Goal: Task Accomplishment & Management: Manage account settings

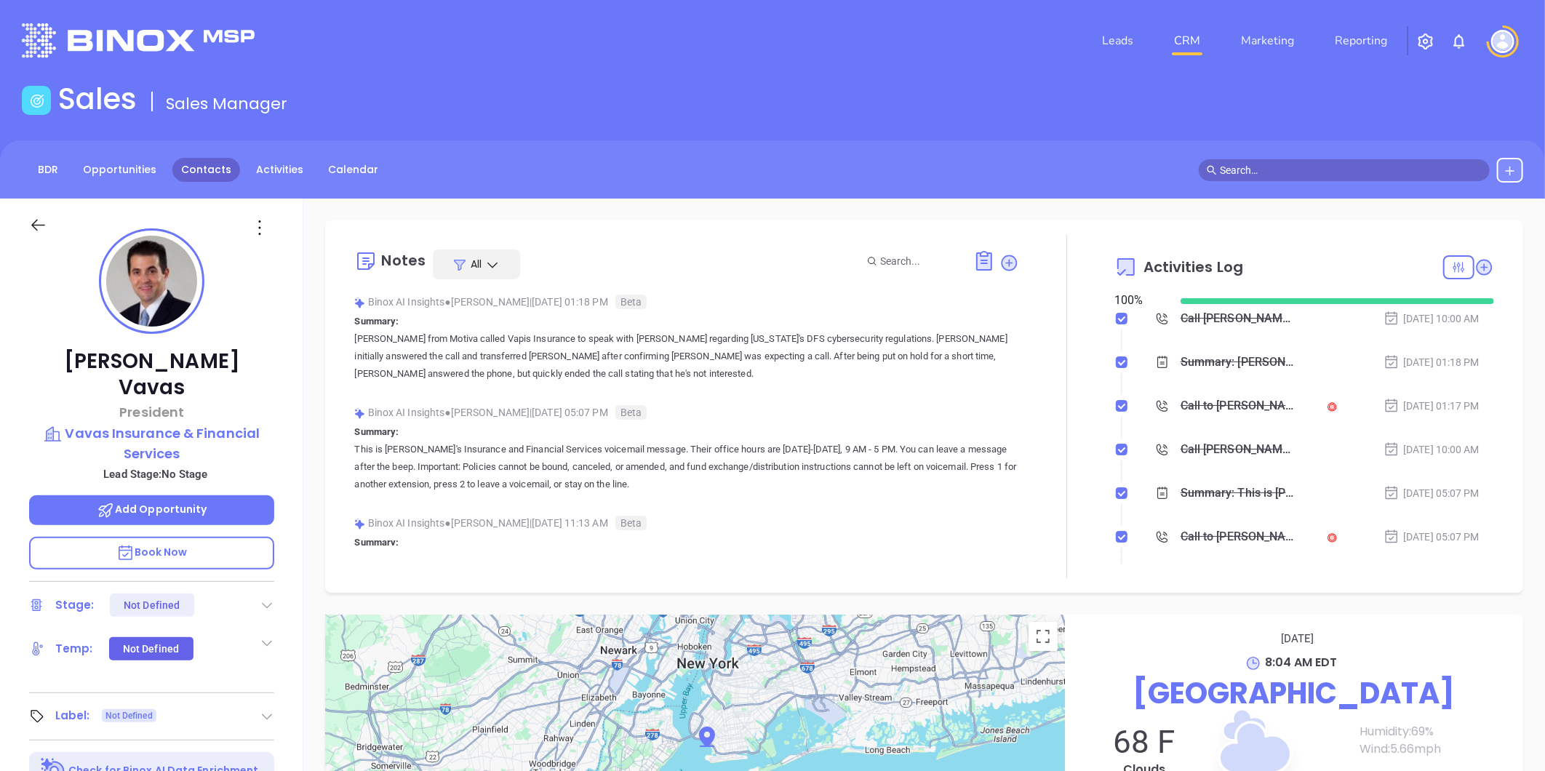
click at [206, 163] on link "Contacts" at bounding box center [206, 170] width 68 height 24
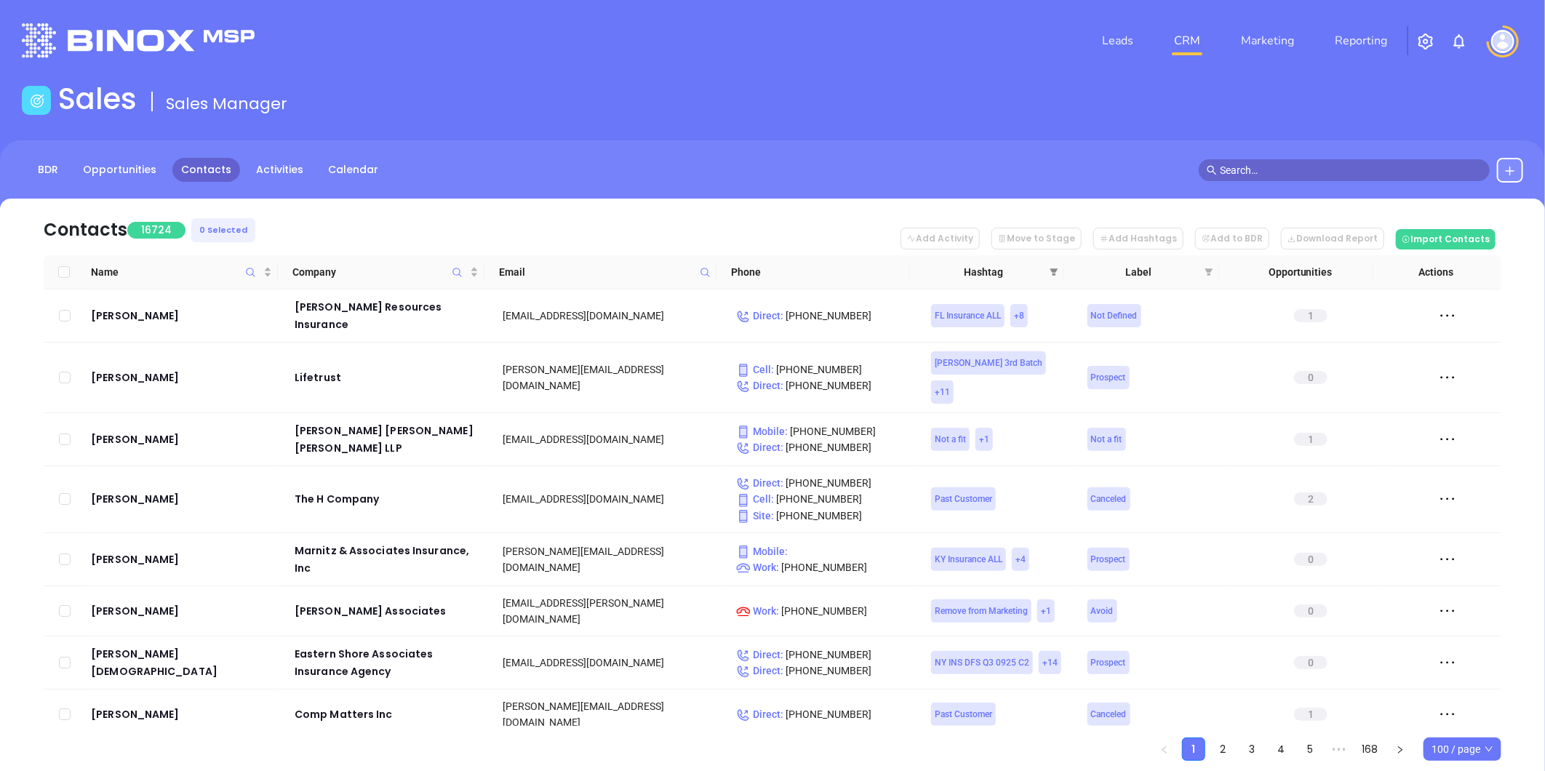
click at [1049, 268] on icon "filter" at bounding box center [1053, 272] width 9 height 9
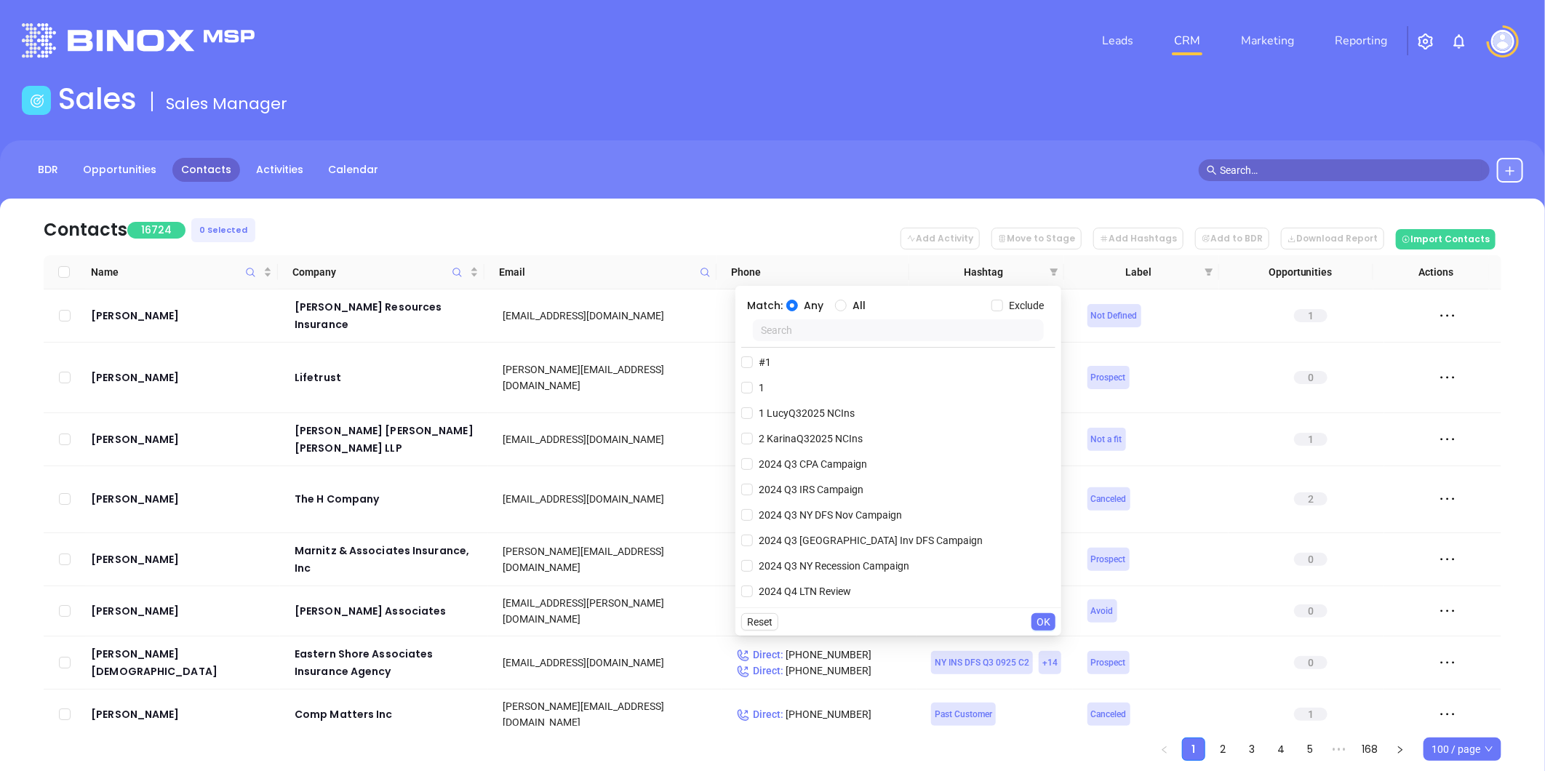
click at [927, 335] on input "text" at bounding box center [898, 330] width 291 height 22
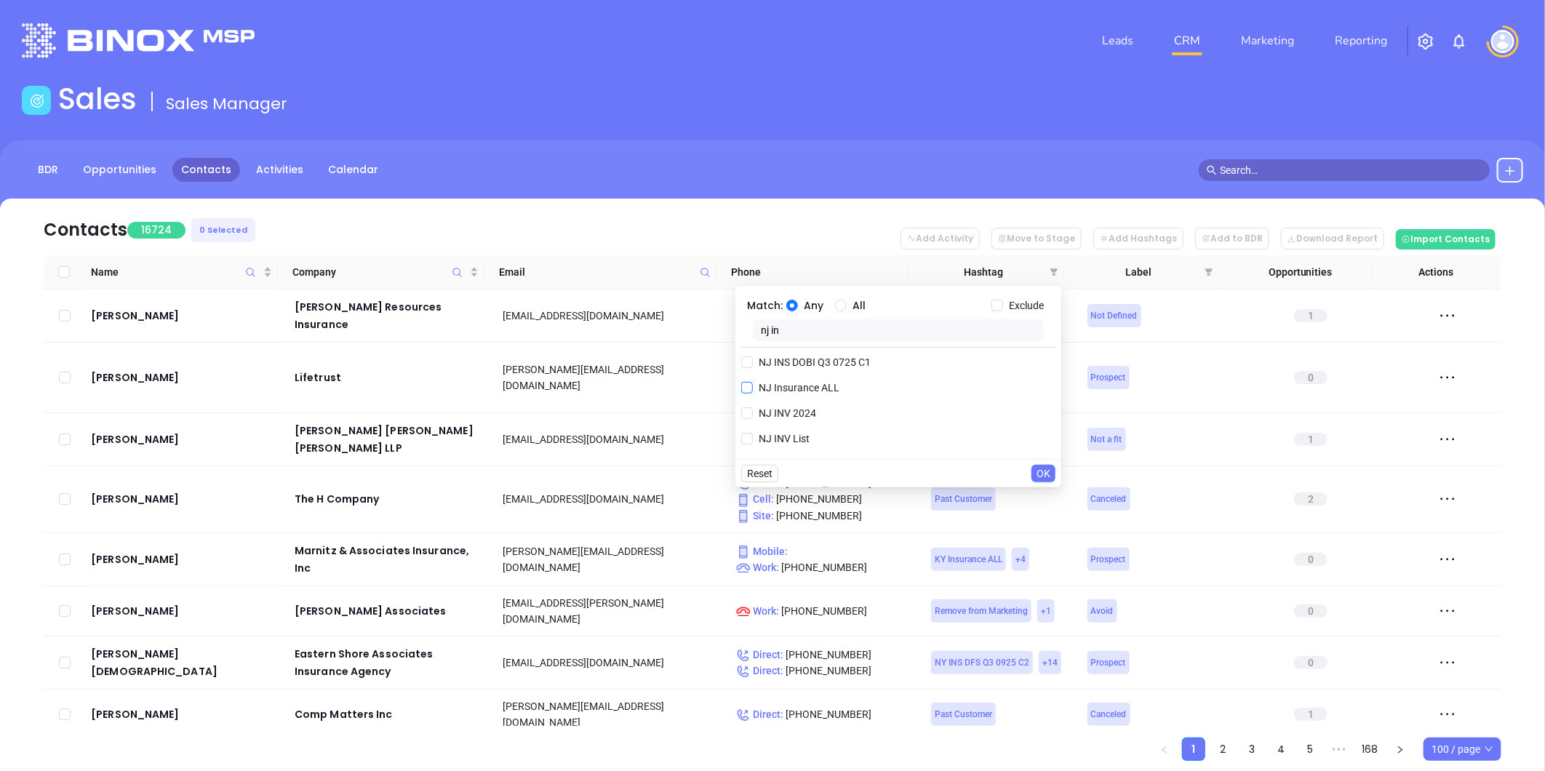
type input "nj in"
drag, startPoint x: 793, startPoint y: 385, endPoint x: 801, endPoint y: 379, distance: 10.3
click at [801, 379] on label "NJ Insurance ALL" at bounding box center [793, 388] width 104 height 22
drag, startPoint x: 801, startPoint y: 379, endPoint x: 758, endPoint y: 388, distance: 43.9
click at [749, 389] on input "NJ Insurance ALL" at bounding box center [747, 388] width 12 height 12
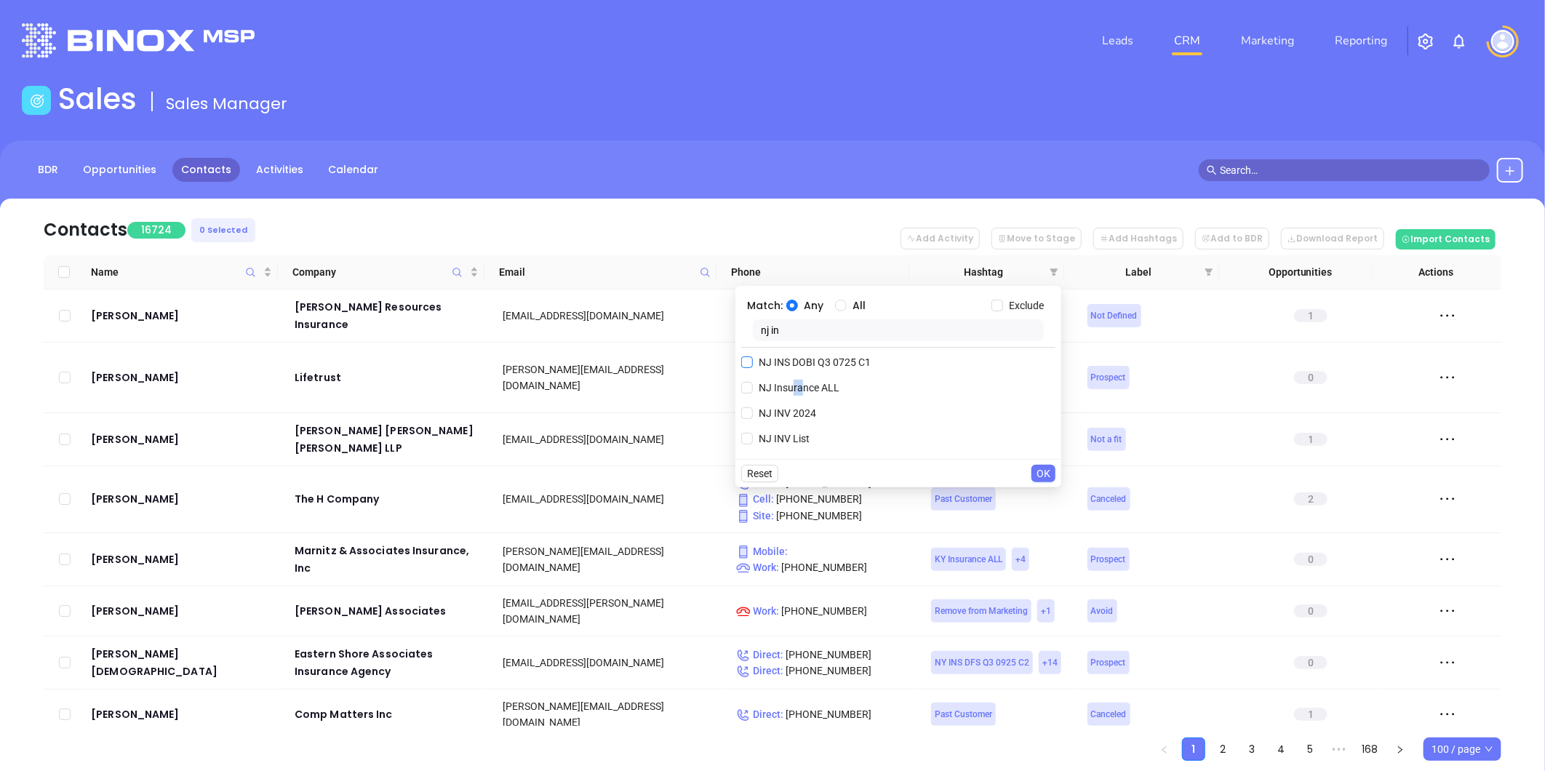
checkbox input "true"
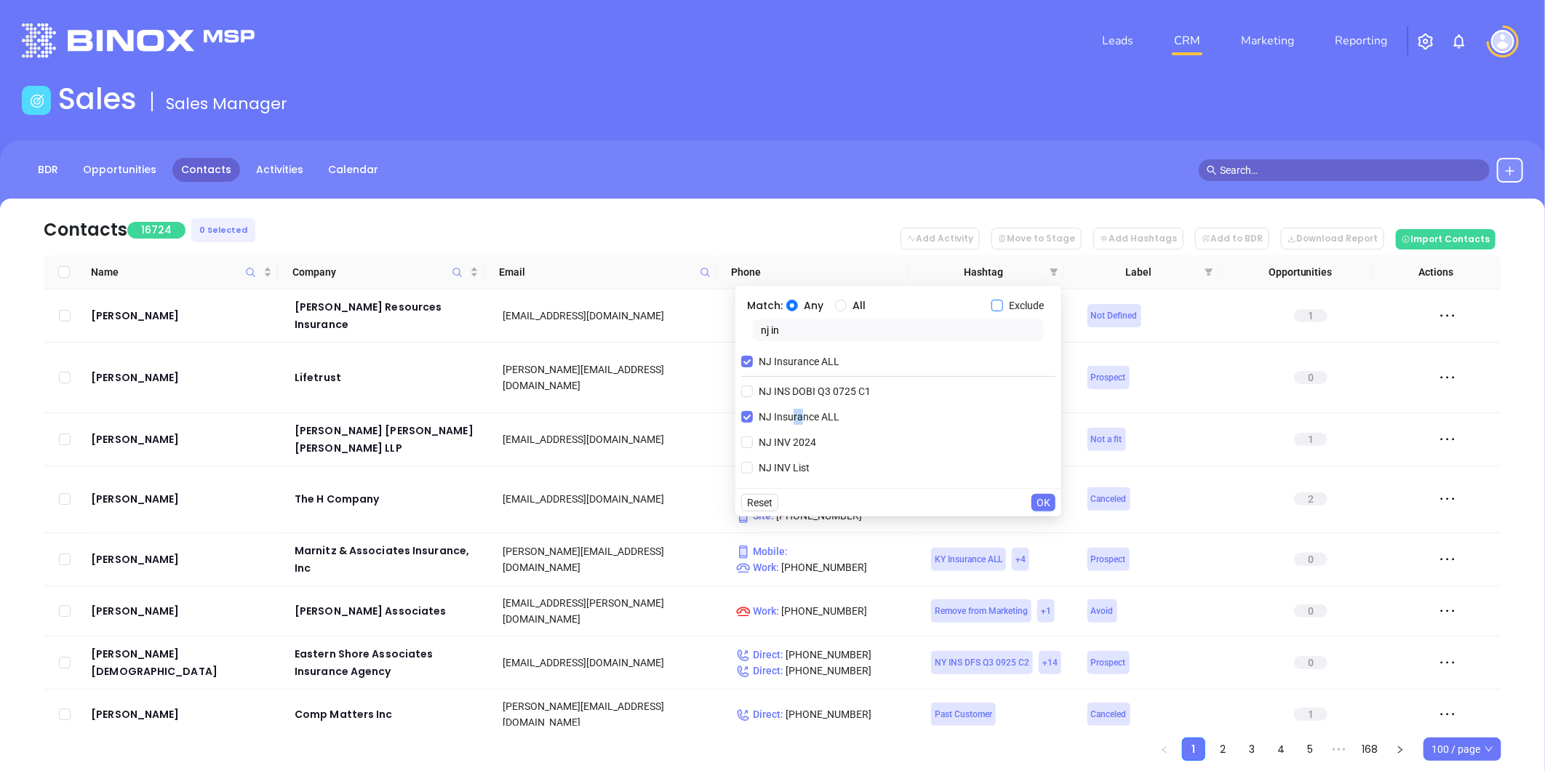
click at [996, 300] on input "Exclude" at bounding box center [997, 306] width 12 height 12
checkbox input "true"
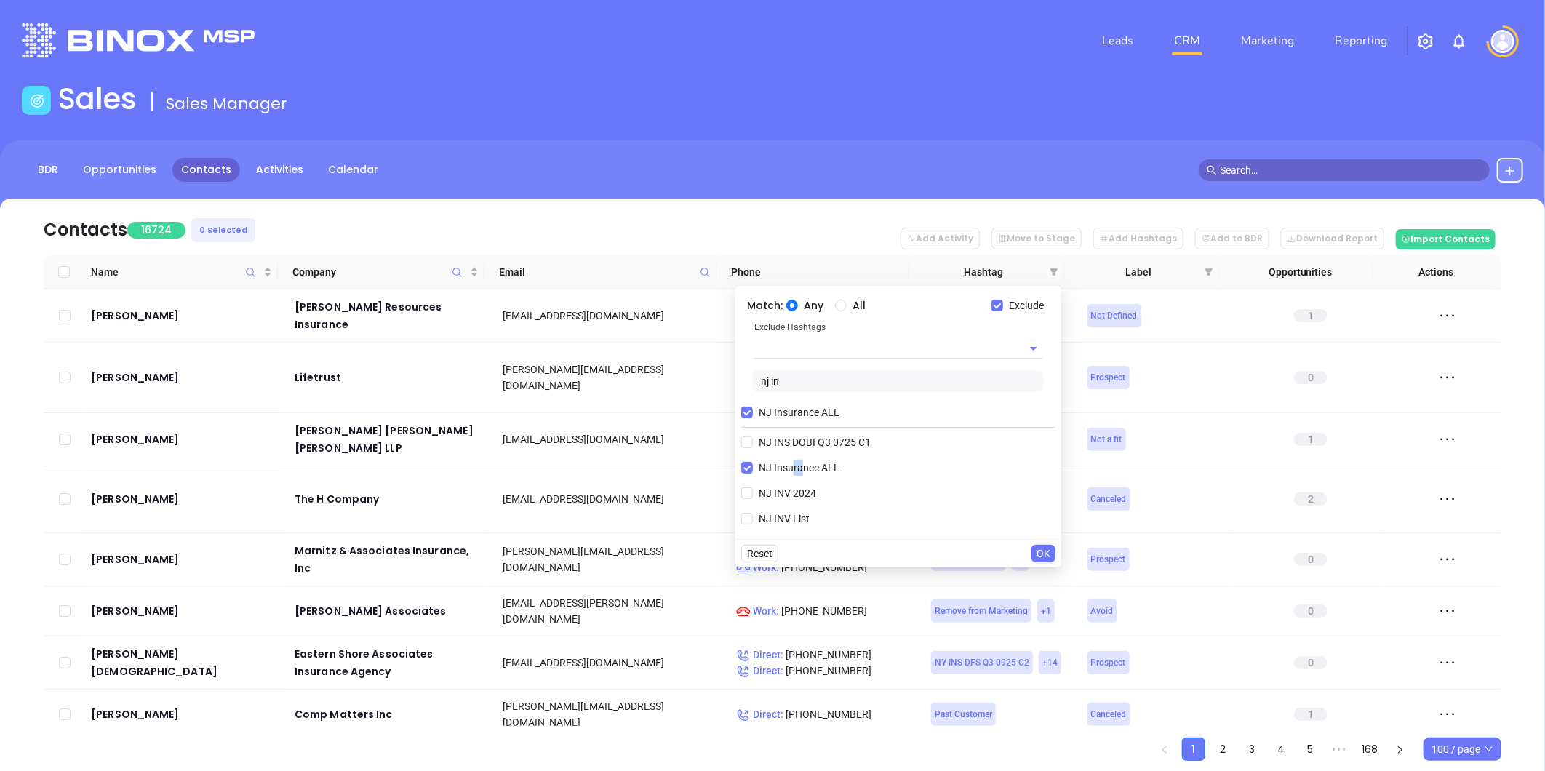
click at [849, 347] on input "text" at bounding box center [877, 347] width 247 height 21
type input "extra"
click at [807, 388] on li "Extra Contact" at bounding box center [898, 382] width 288 height 26
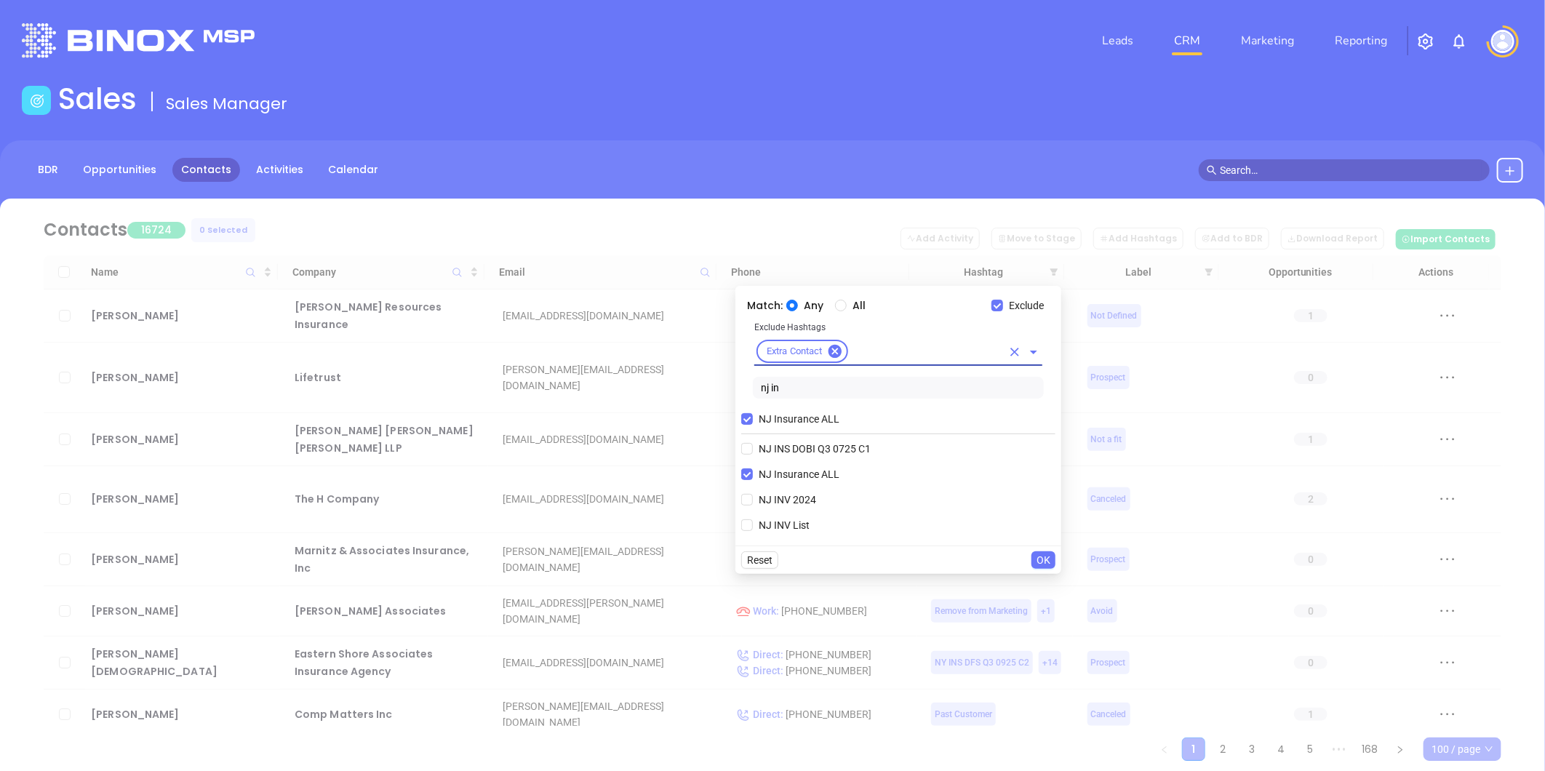
drag, startPoint x: 1041, startPoint y: 561, endPoint x: 1027, endPoint y: 550, distance: 18.6
click at [1041, 561] on span "OK" at bounding box center [1043, 560] width 14 height 16
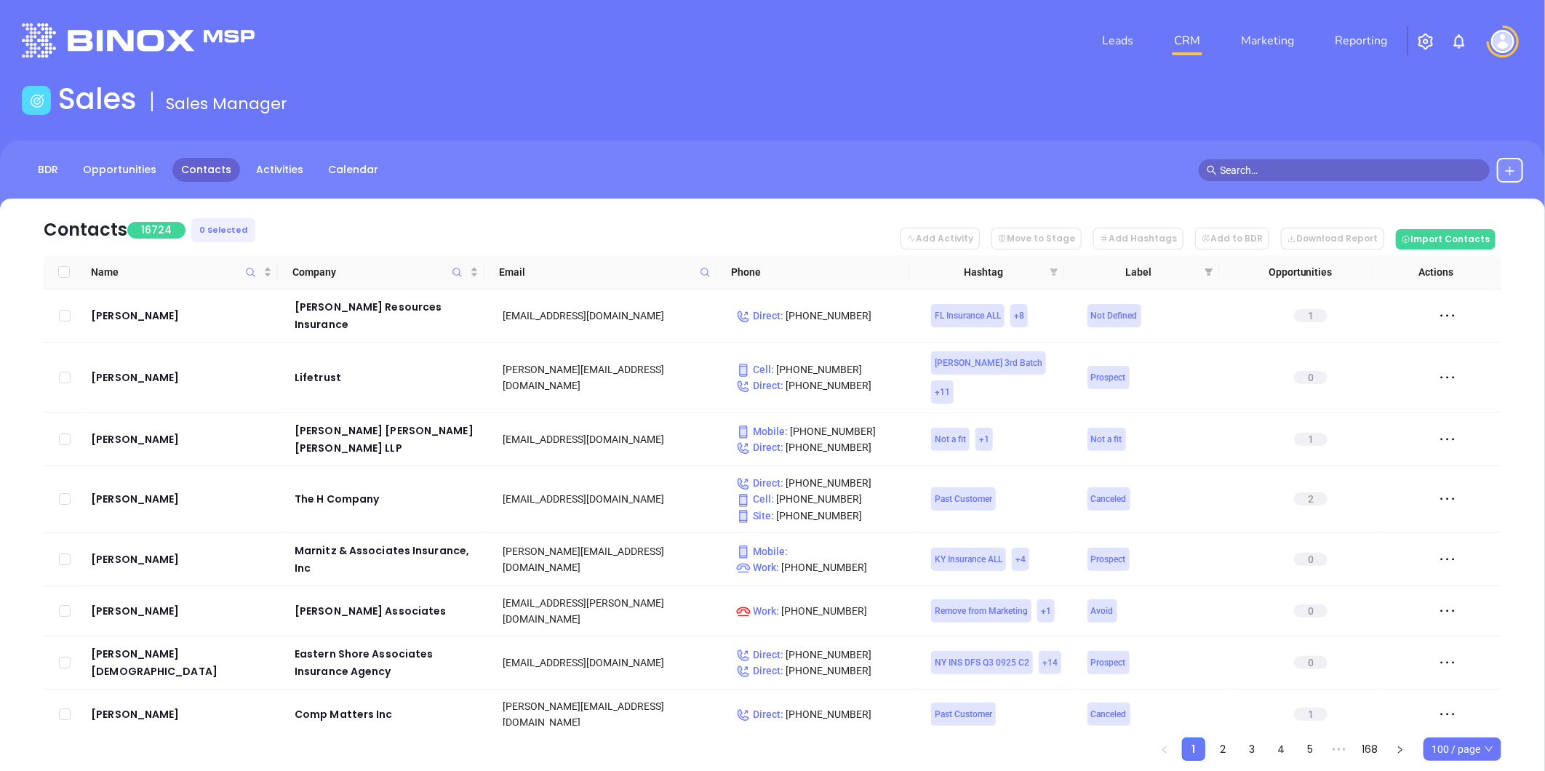
click at [1052, 271] on icon "filter" at bounding box center [1054, 271] width 8 height 7
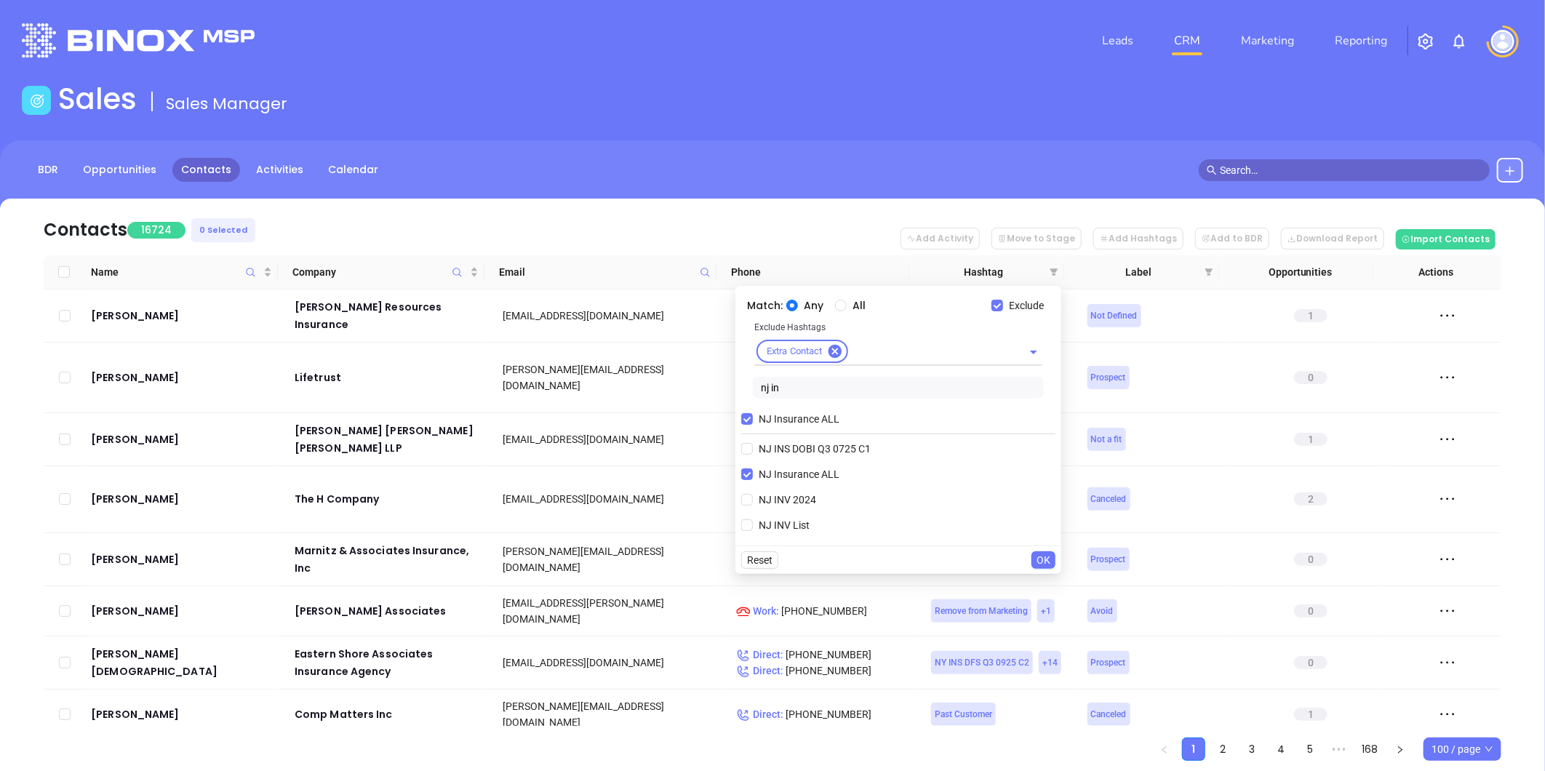
click at [1040, 557] on span "OK" at bounding box center [1043, 560] width 14 height 16
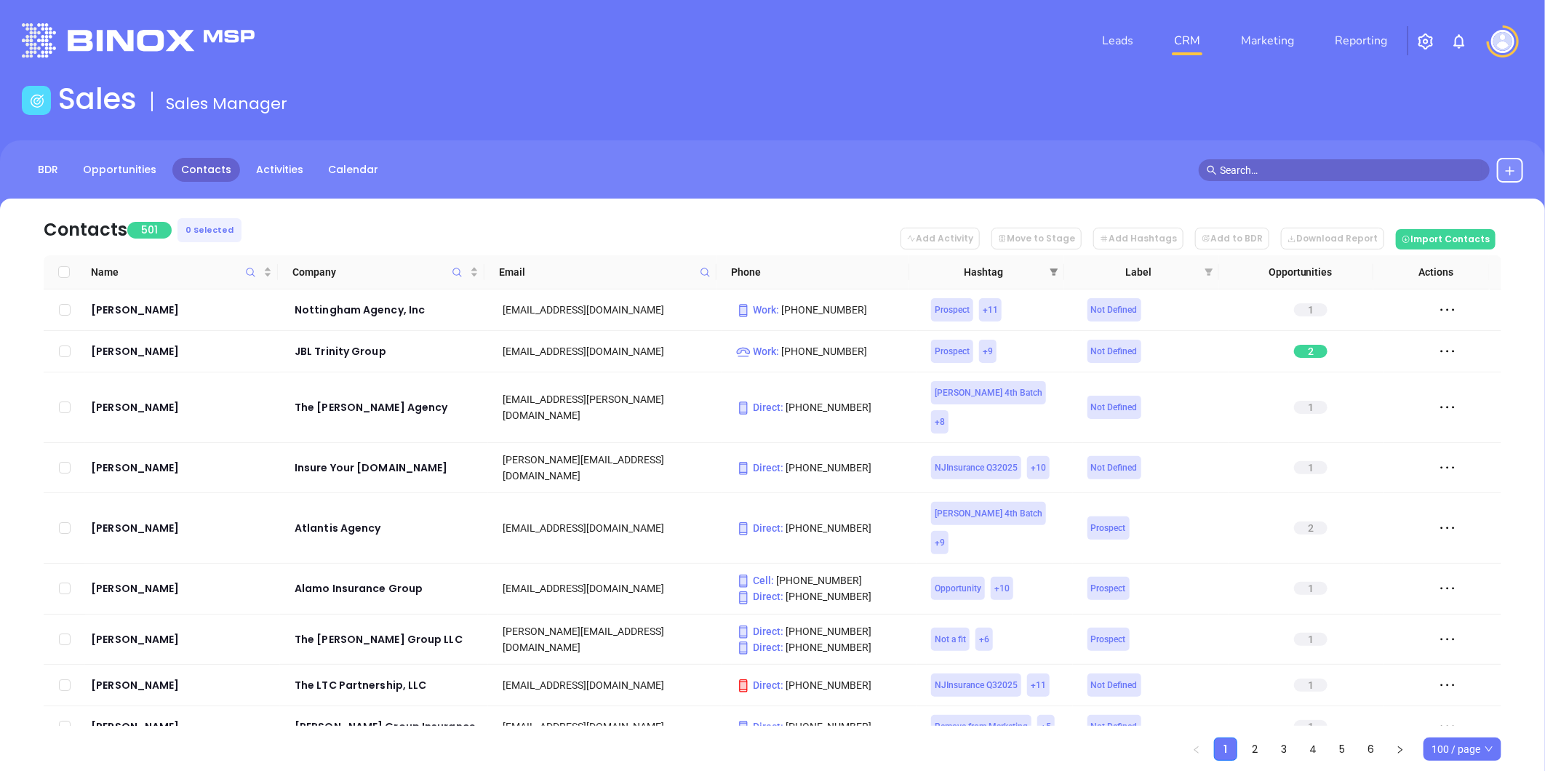
click at [1052, 268] on icon "filter" at bounding box center [1053, 272] width 9 height 9
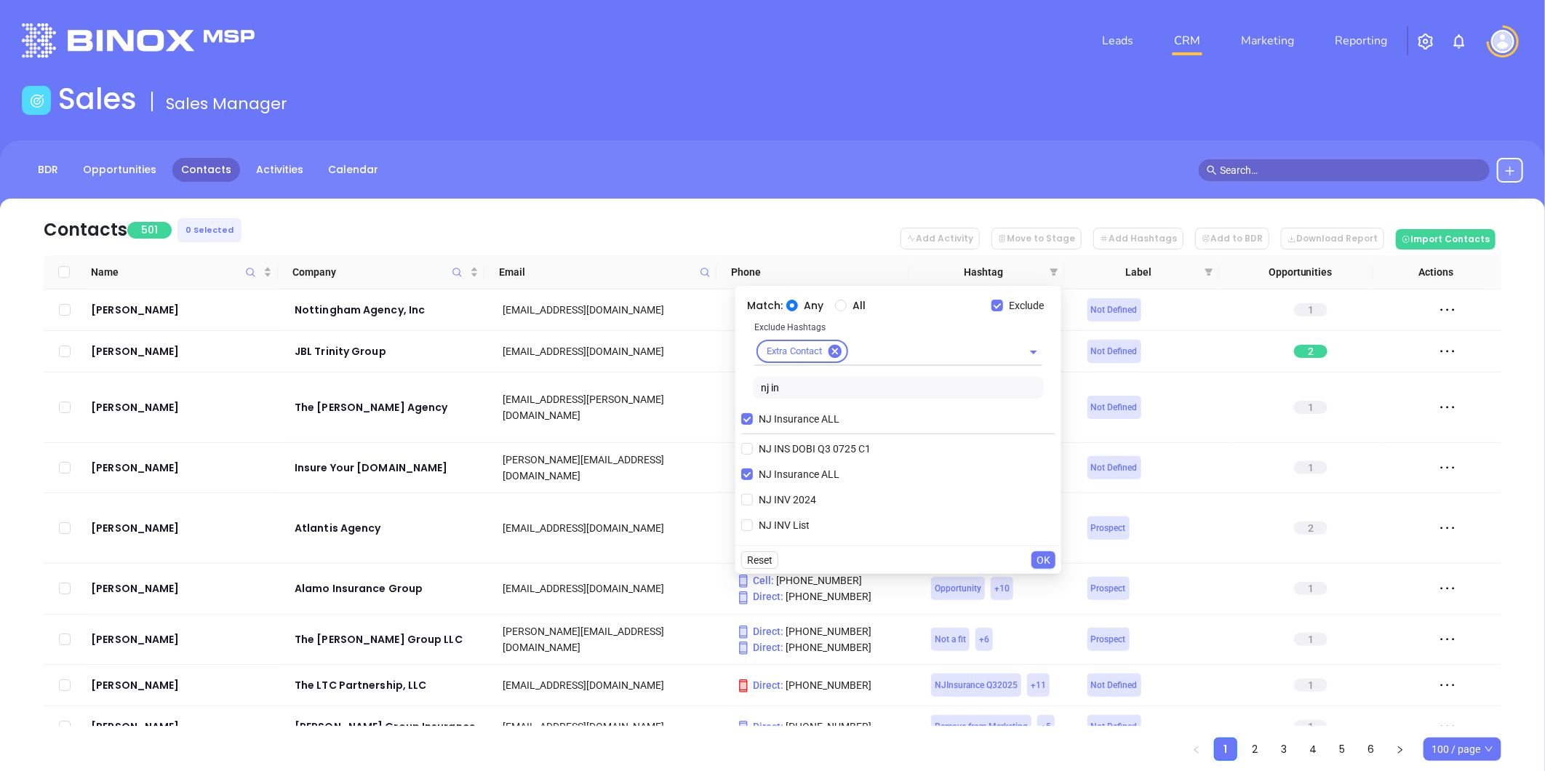
click at [796, 389] on input "nj in" at bounding box center [898, 388] width 291 height 22
type input "n"
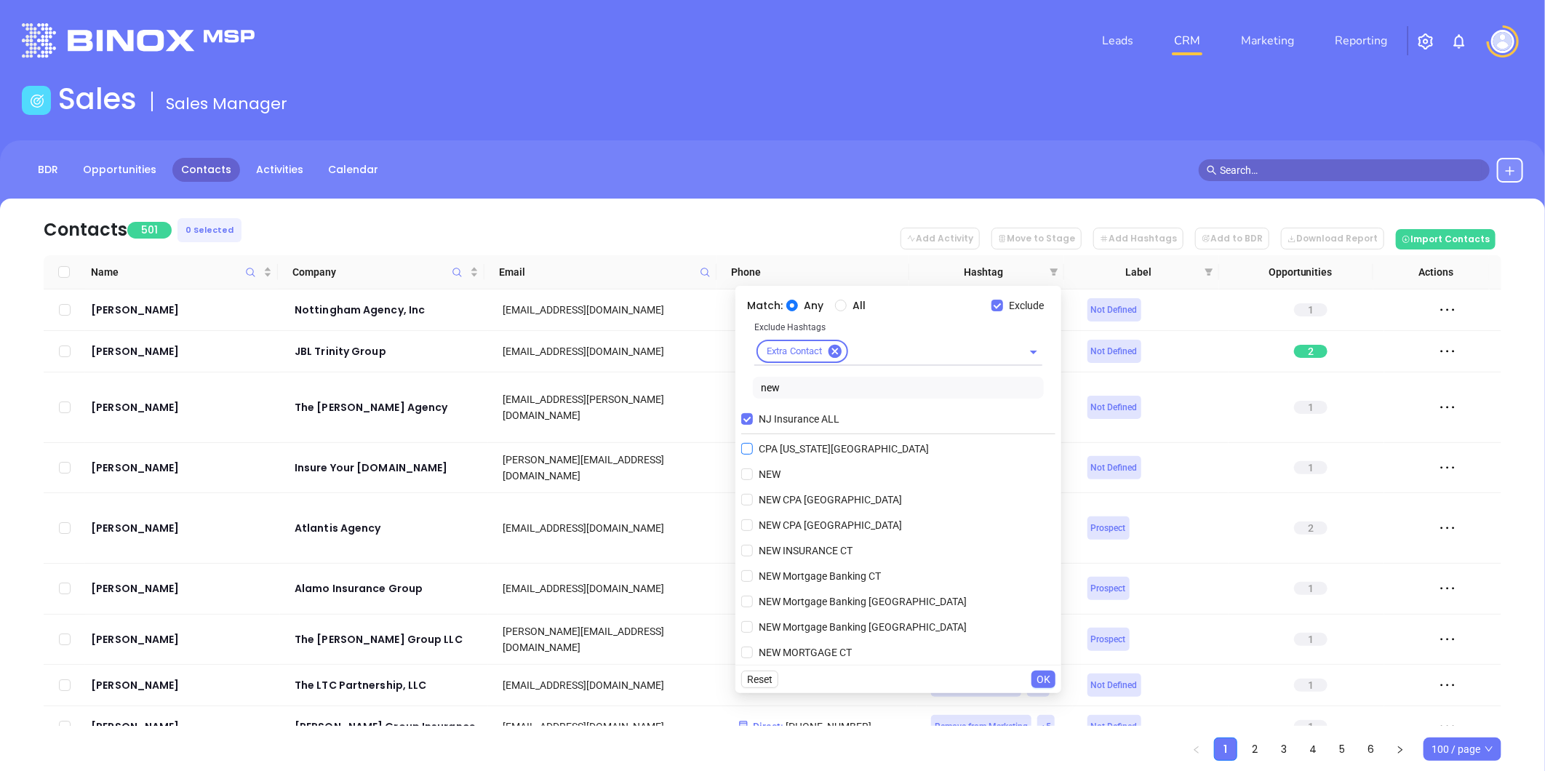
type input "new"
click at [765, 478] on span "NEW" at bounding box center [769, 474] width 33 height 16
click at [753, 478] on input "NEW" at bounding box center [747, 474] width 12 height 12
checkbox input "true"
click at [838, 305] on input "All" at bounding box center [841, 306] width 12 height 12
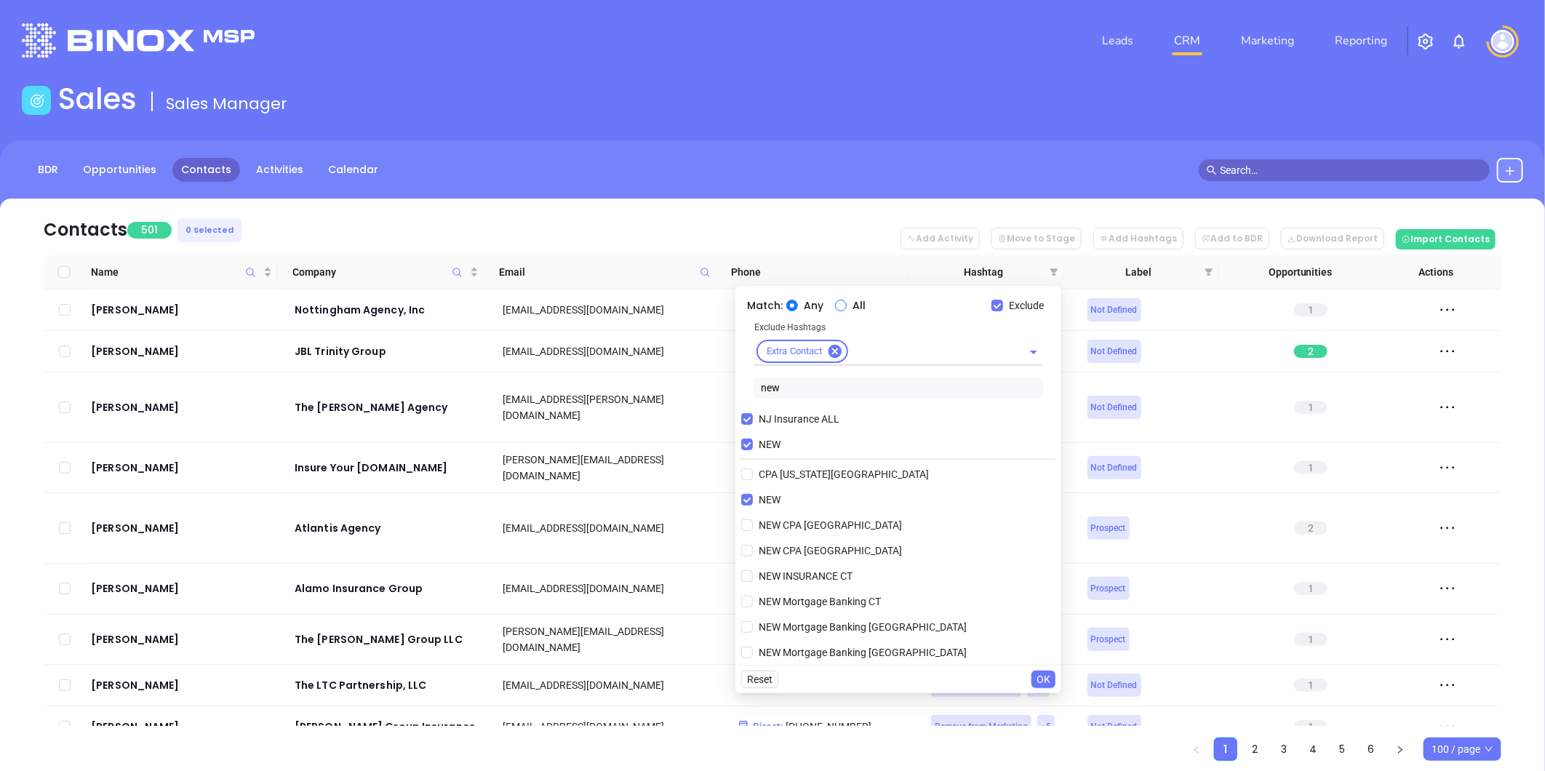
radio input "true"
click at [1036, 678] on button "OK" at bounding box center [1043, 678] width 24 height 17
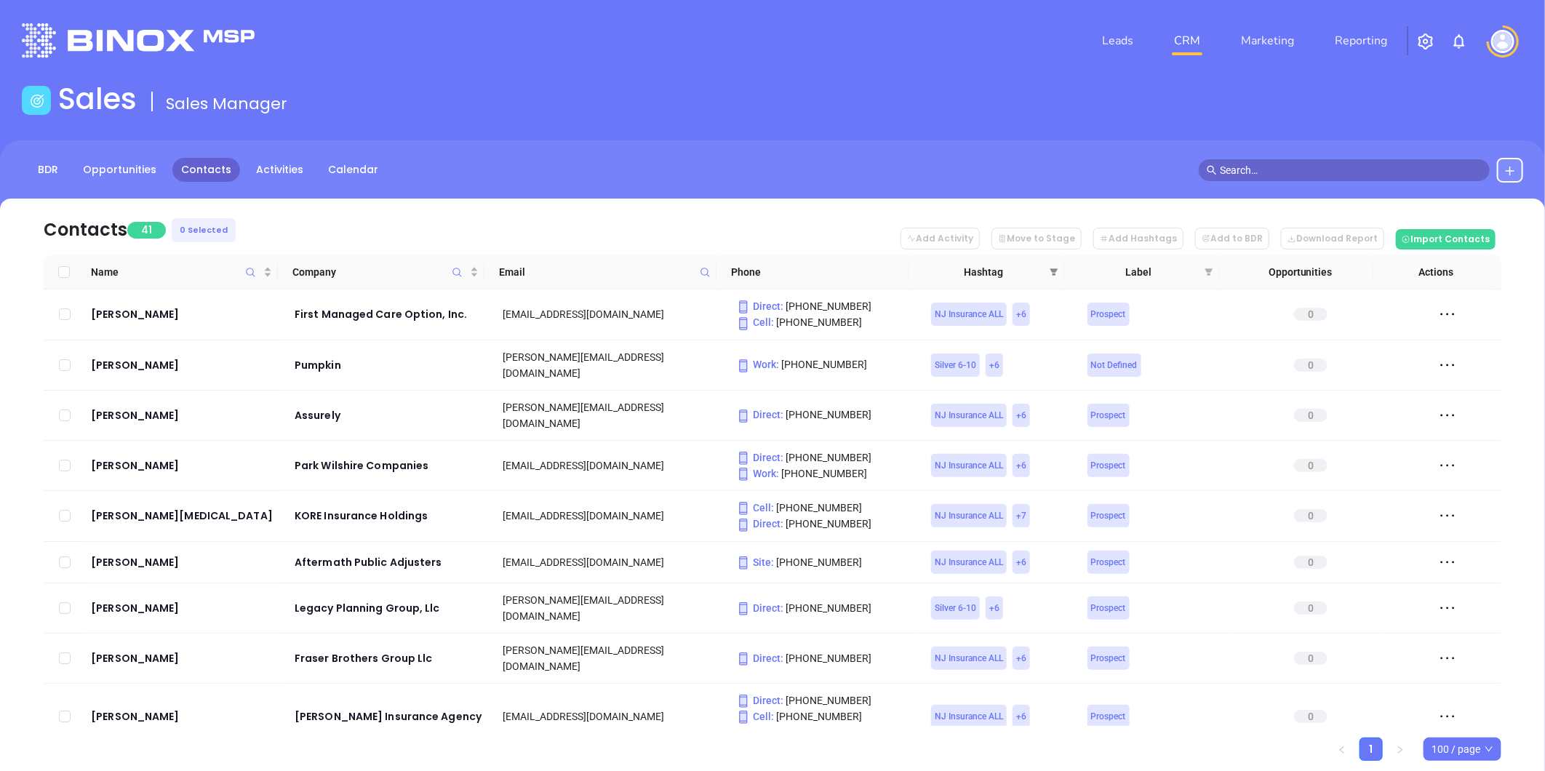
click at [1055, 268] on icon "filter" at bounding box center [1053, 272] width 9 height 9
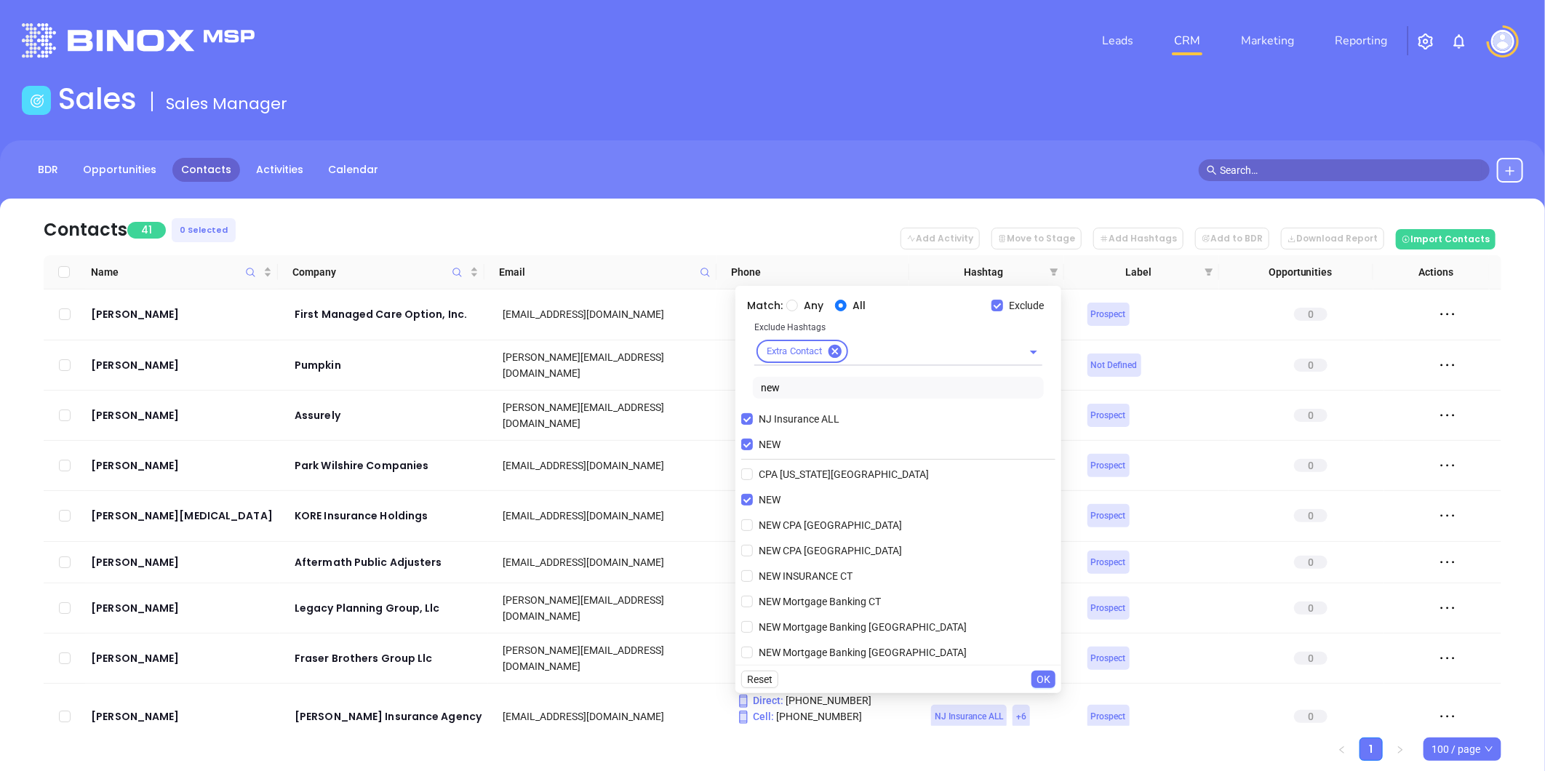
click at [797, 382] on input "new" at bounding box center [898, 388] width 291 height 22
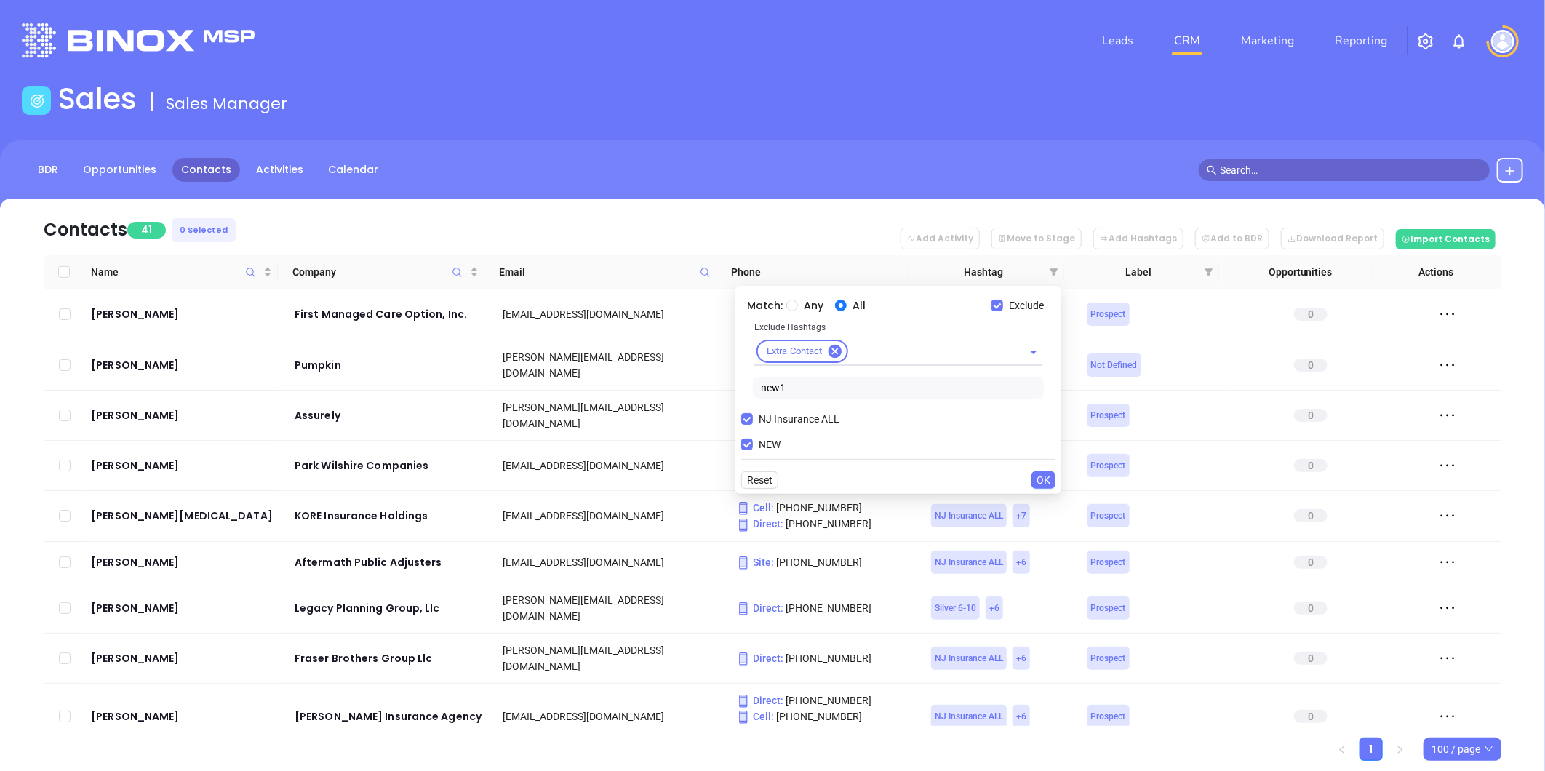
type input "new1"
click at [940, 76] on header "Leads CRM Marketing Reporting Financial Leads Leads" at bounding box center [772, 40] width 1501 height 81
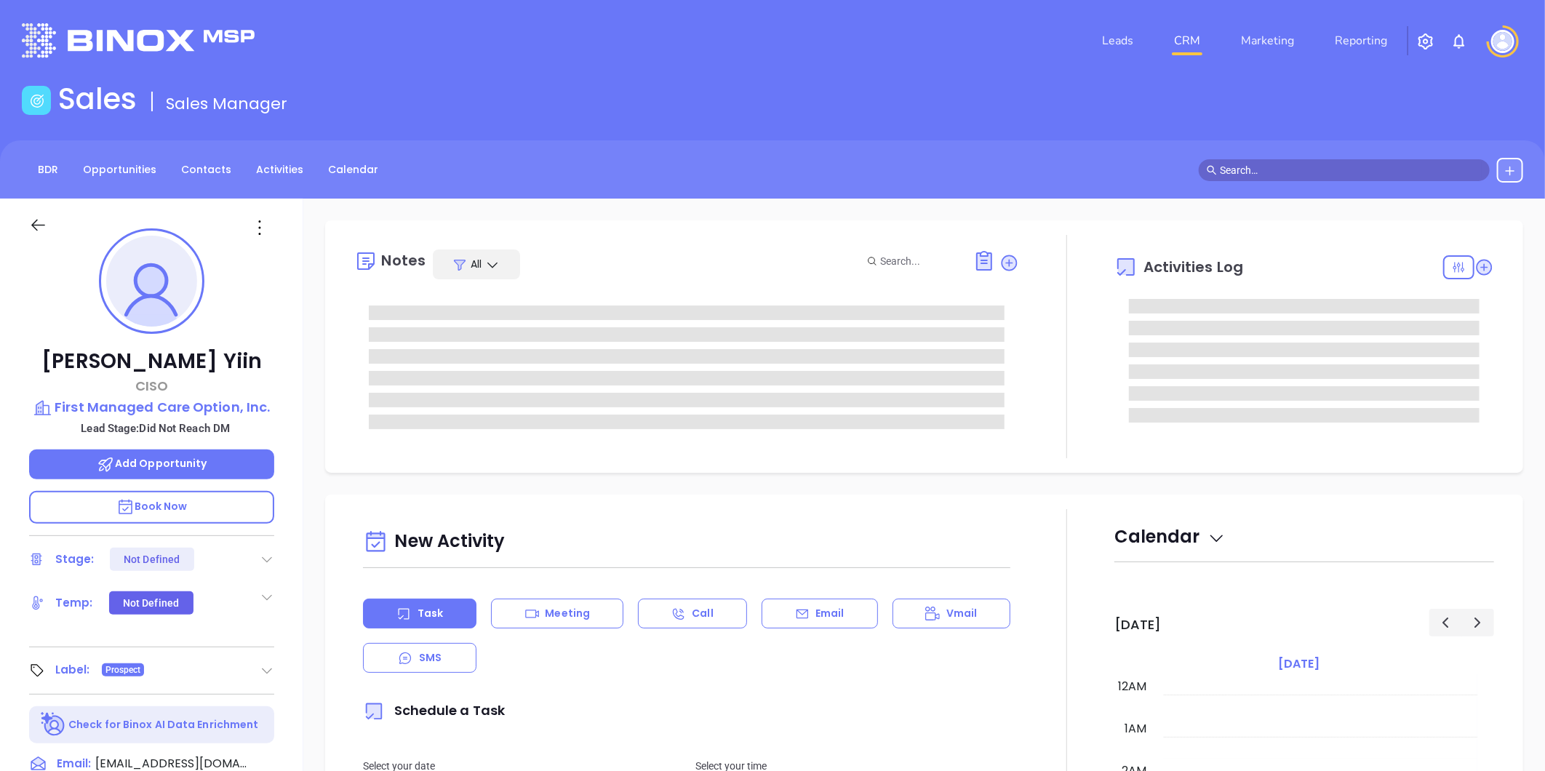
type input "[DATE]"
type input "[PERSON_NAME]"
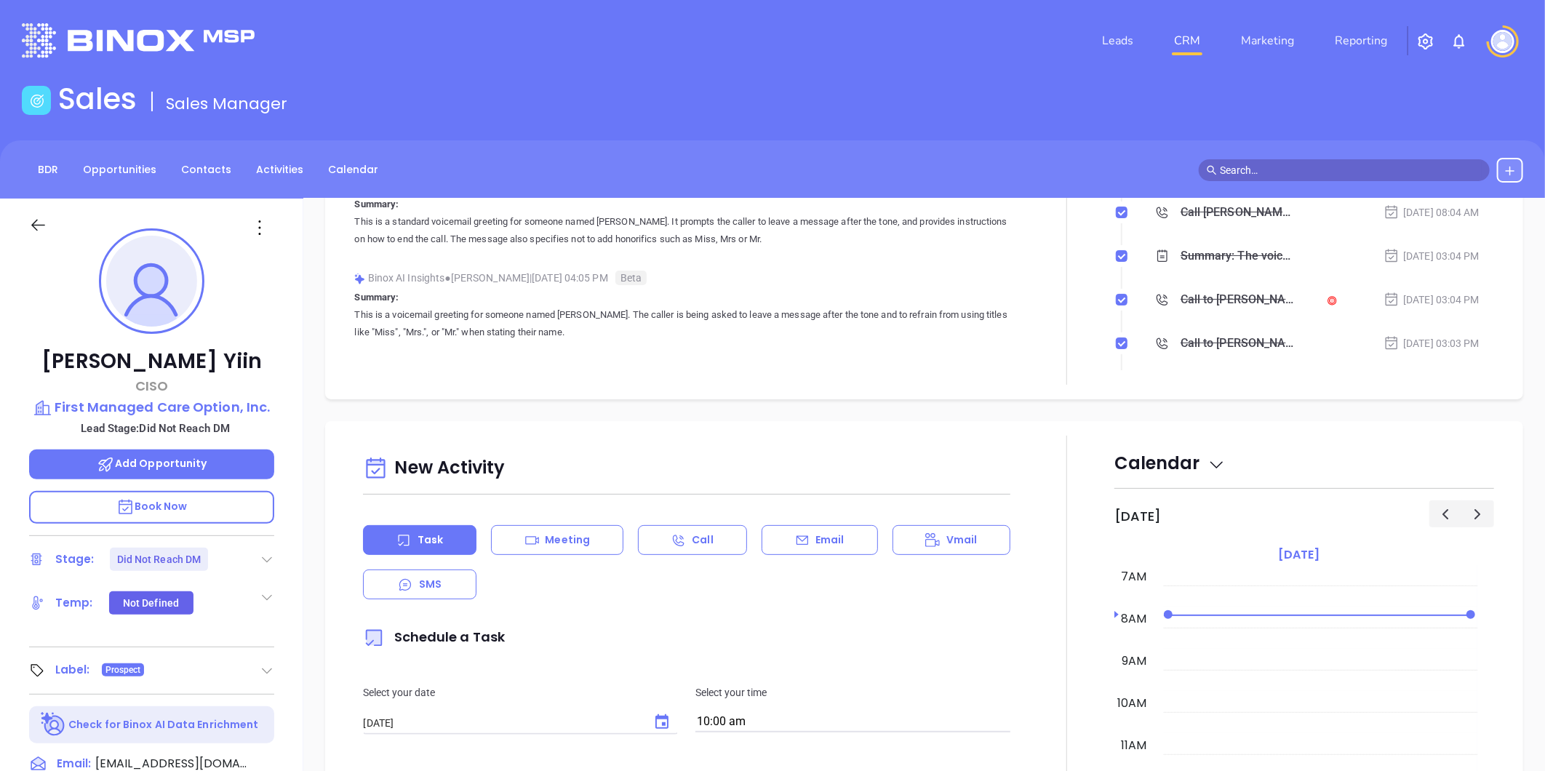
scroll to position [0, 0]
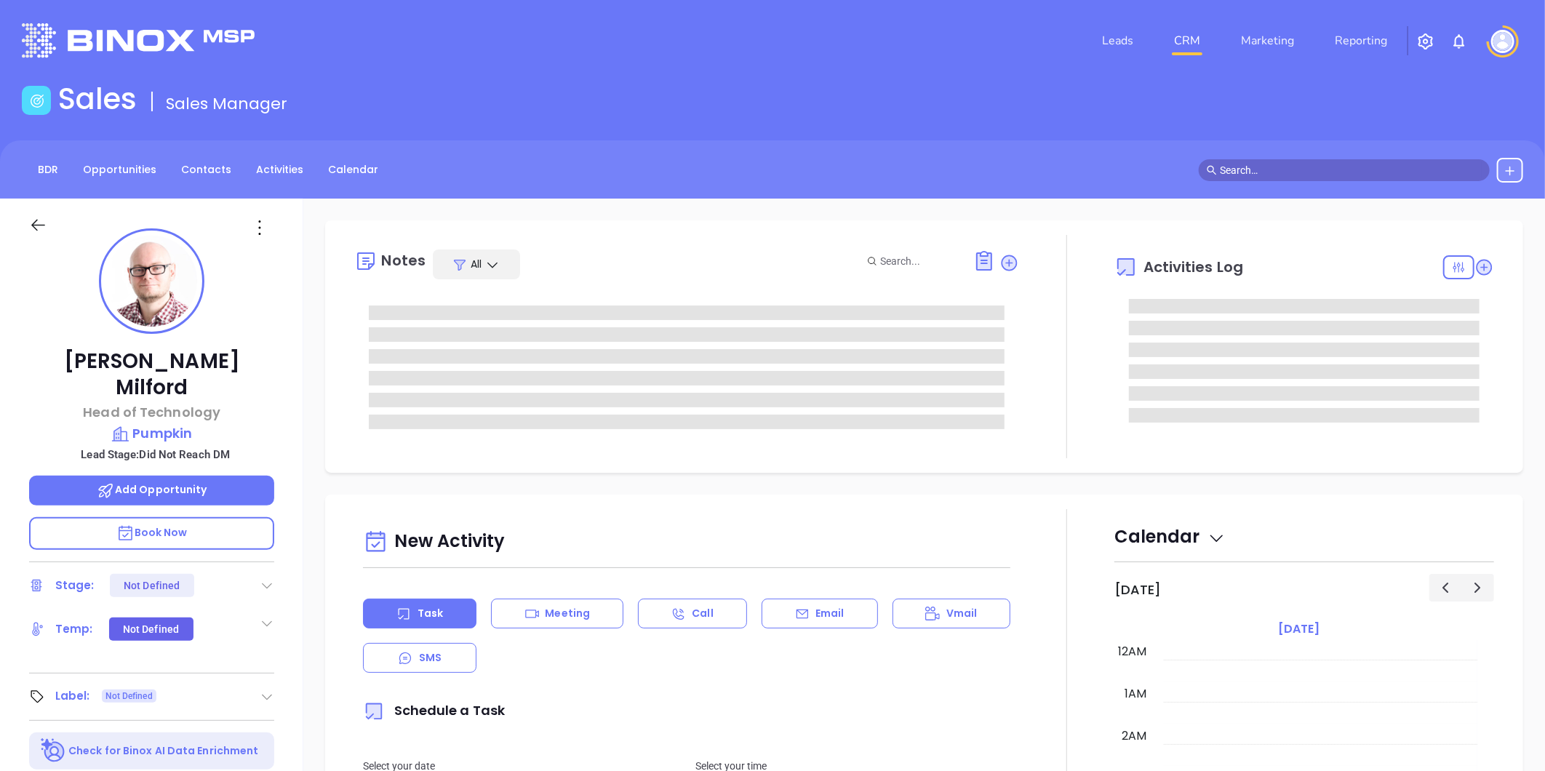
type input "[DATE]"
type input "[PERSON_NAME]"
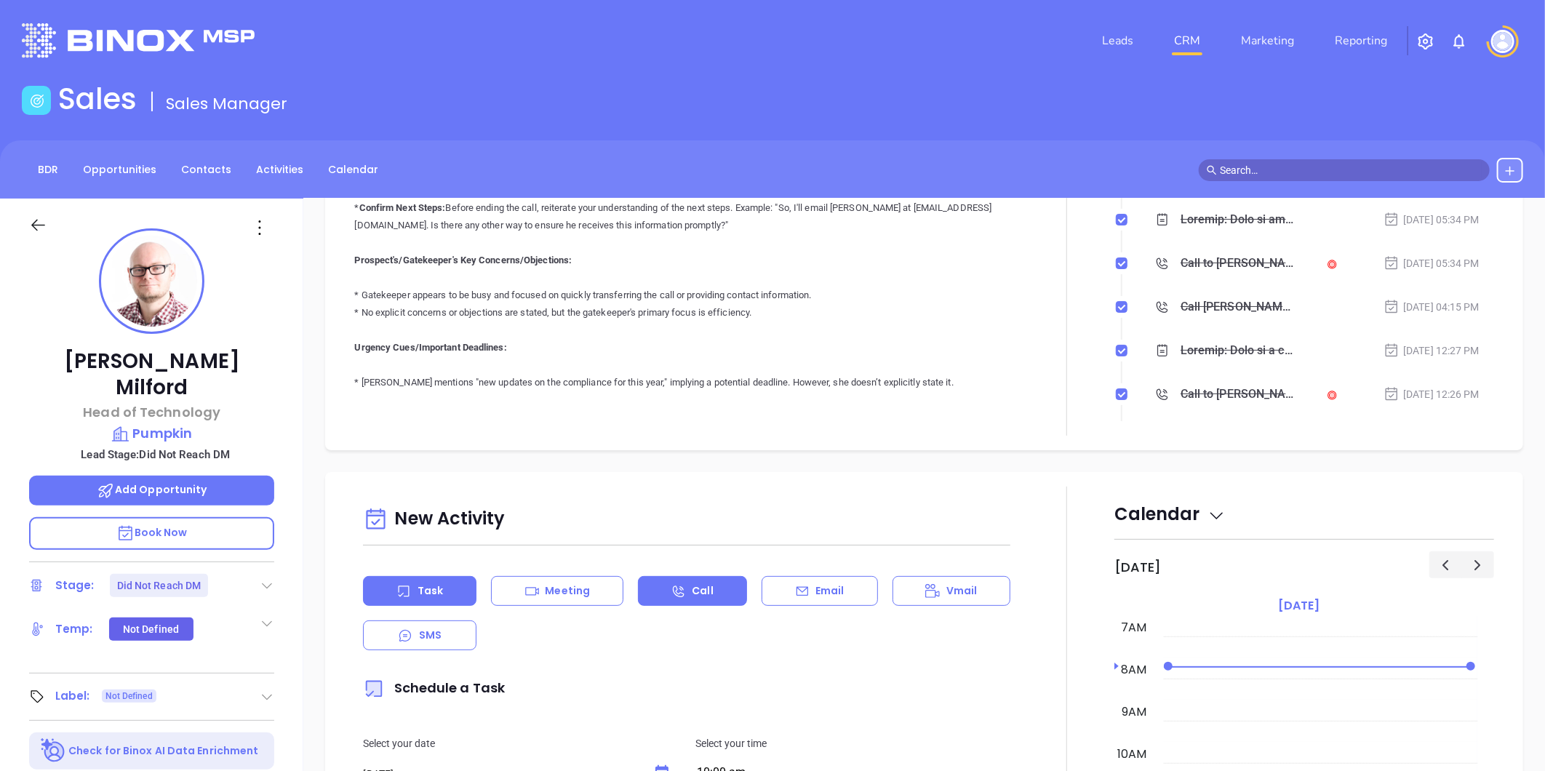
scroll to position [565, 0]
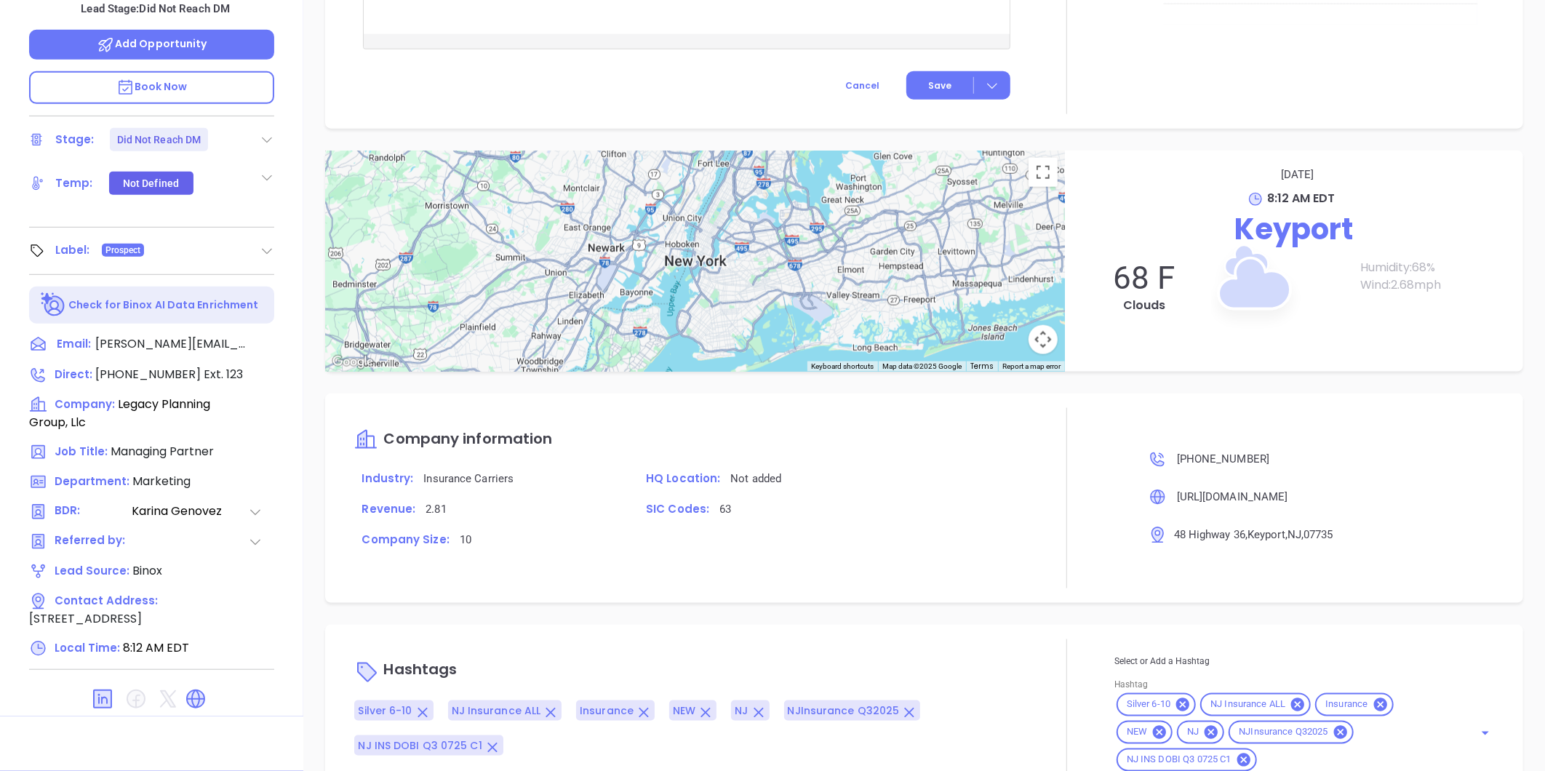
scroll to position [851, 0]
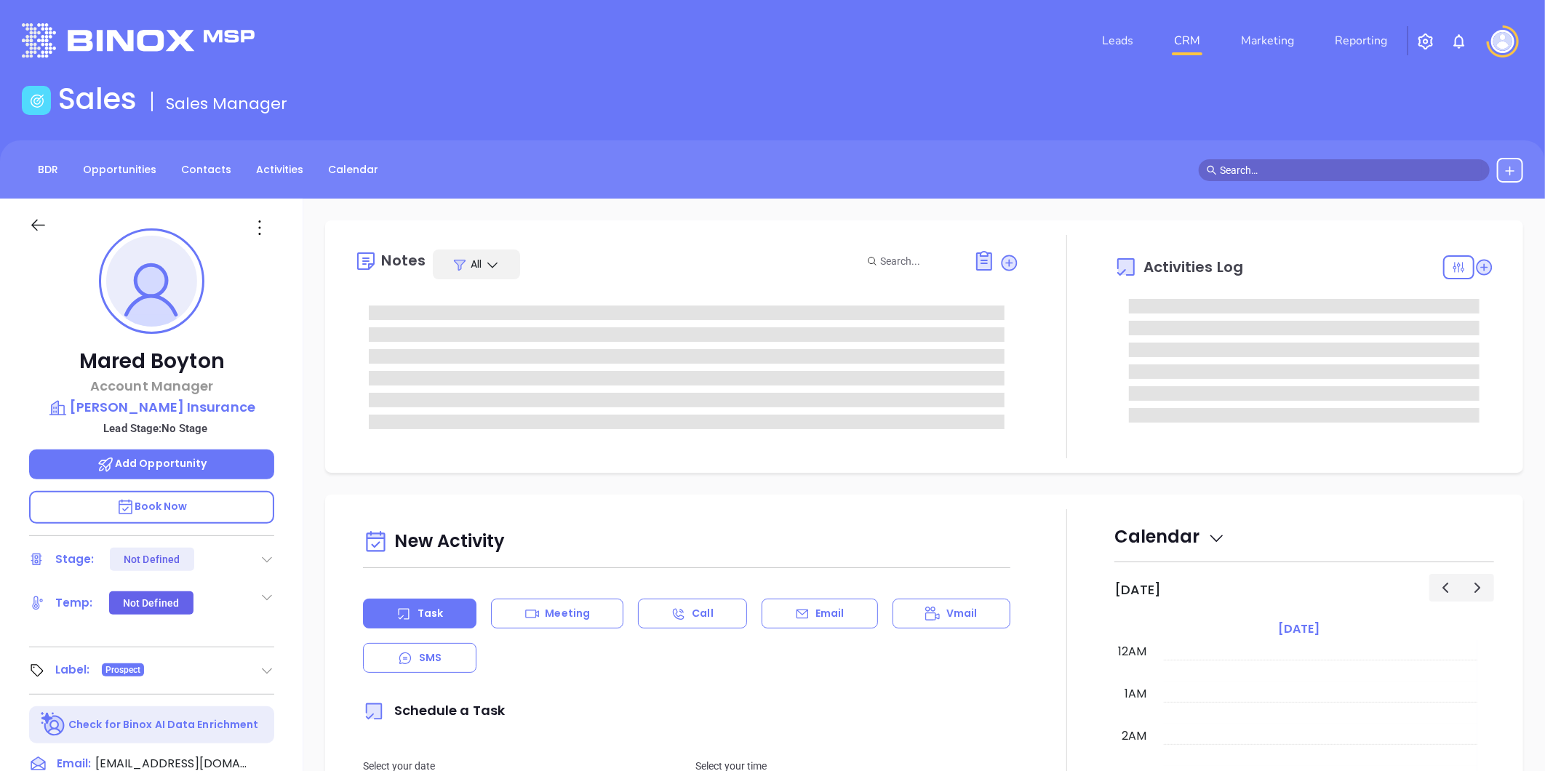
type input "[DATE]"
type input "[PERSON_NAME]"
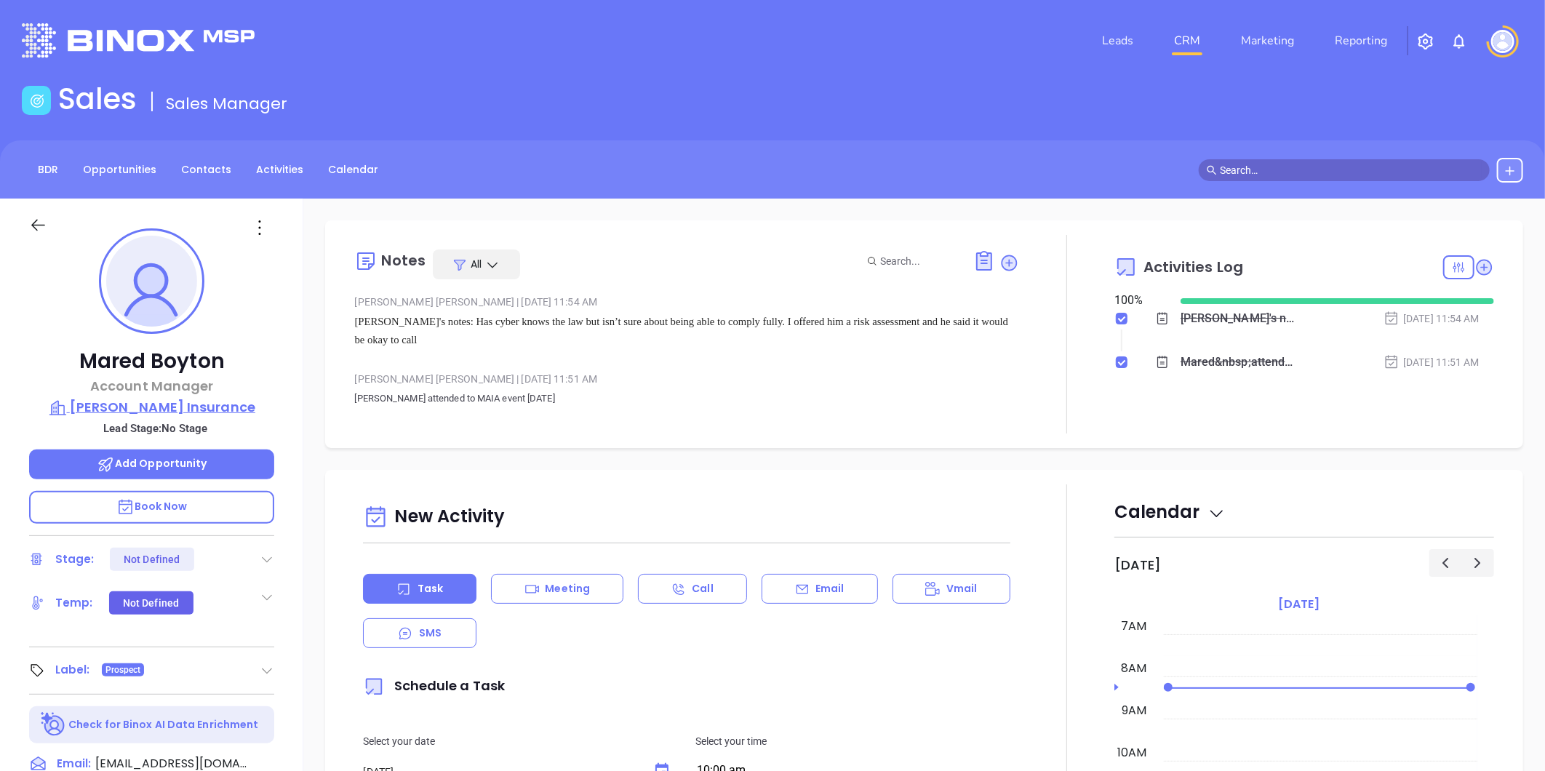
click at [209, 399] on p "D'Agostino Insurance" at bounding box center [151, 407] width 245 height 20
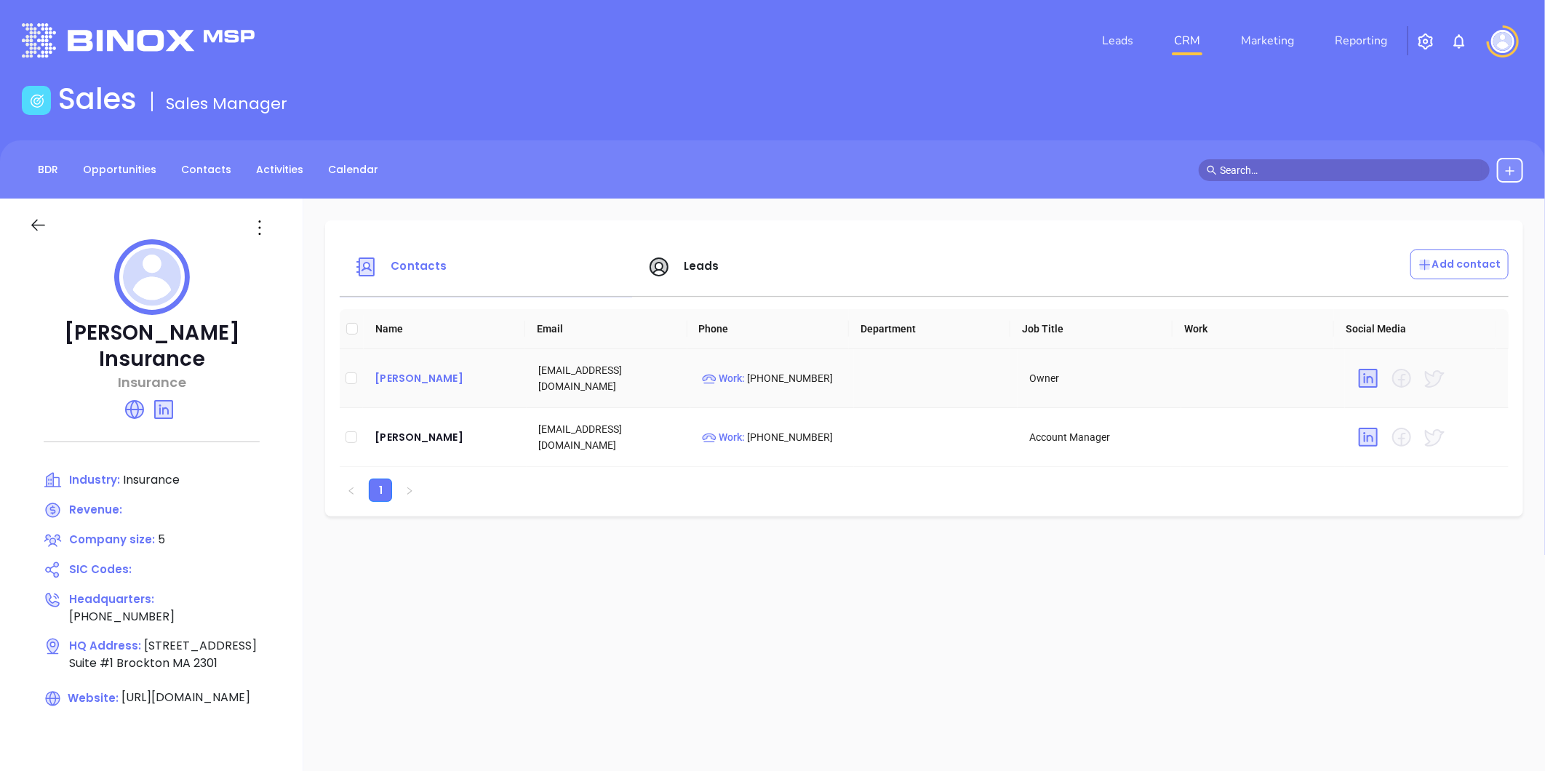
click at [433, 373] on div "Mark D'agostino" at bounding box center [445, 377] width 140 height 17
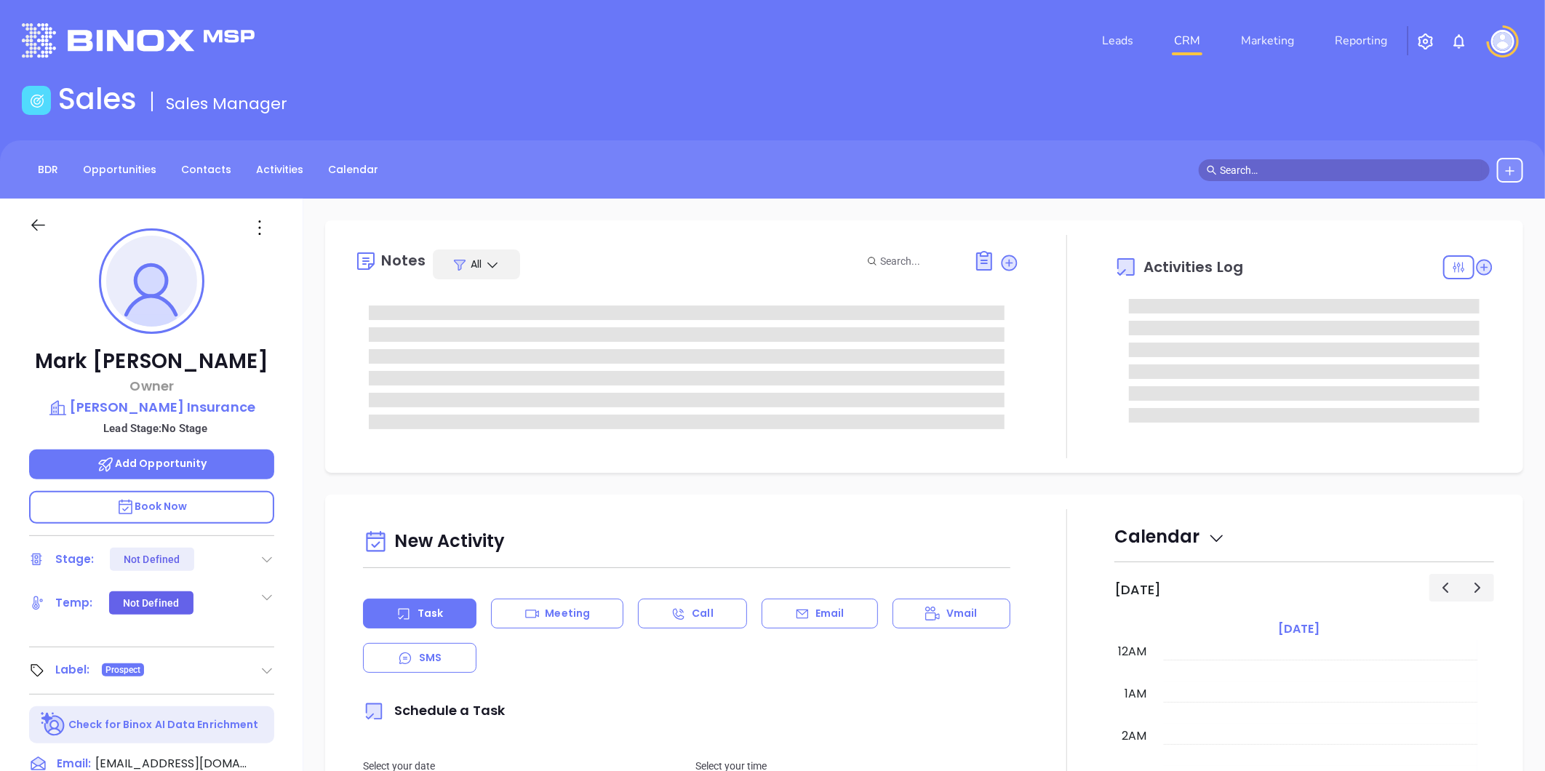
scroll to position [296, 0]
type input "[PERSON_NAME]"
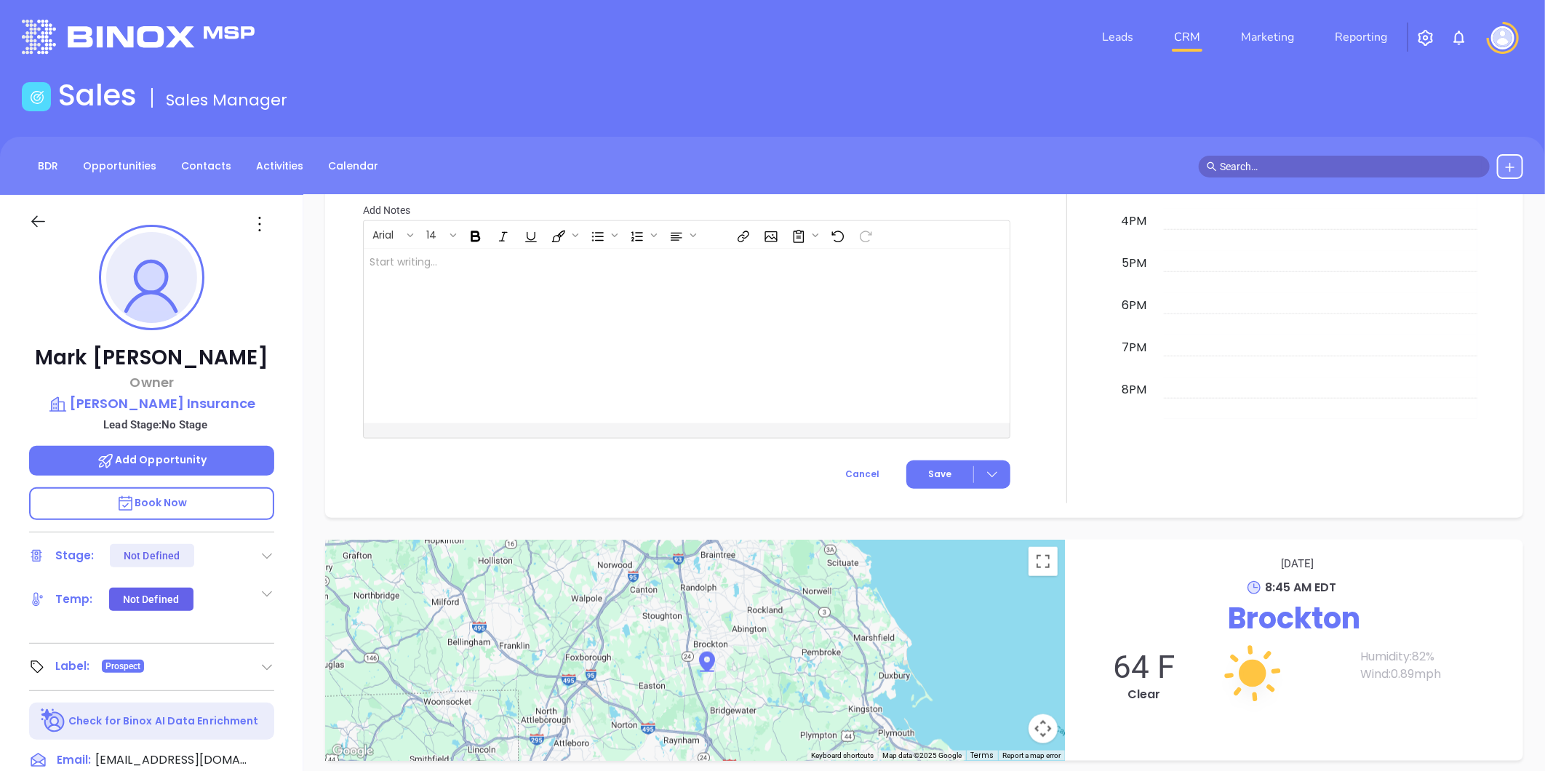
scroll to position [0, 0]
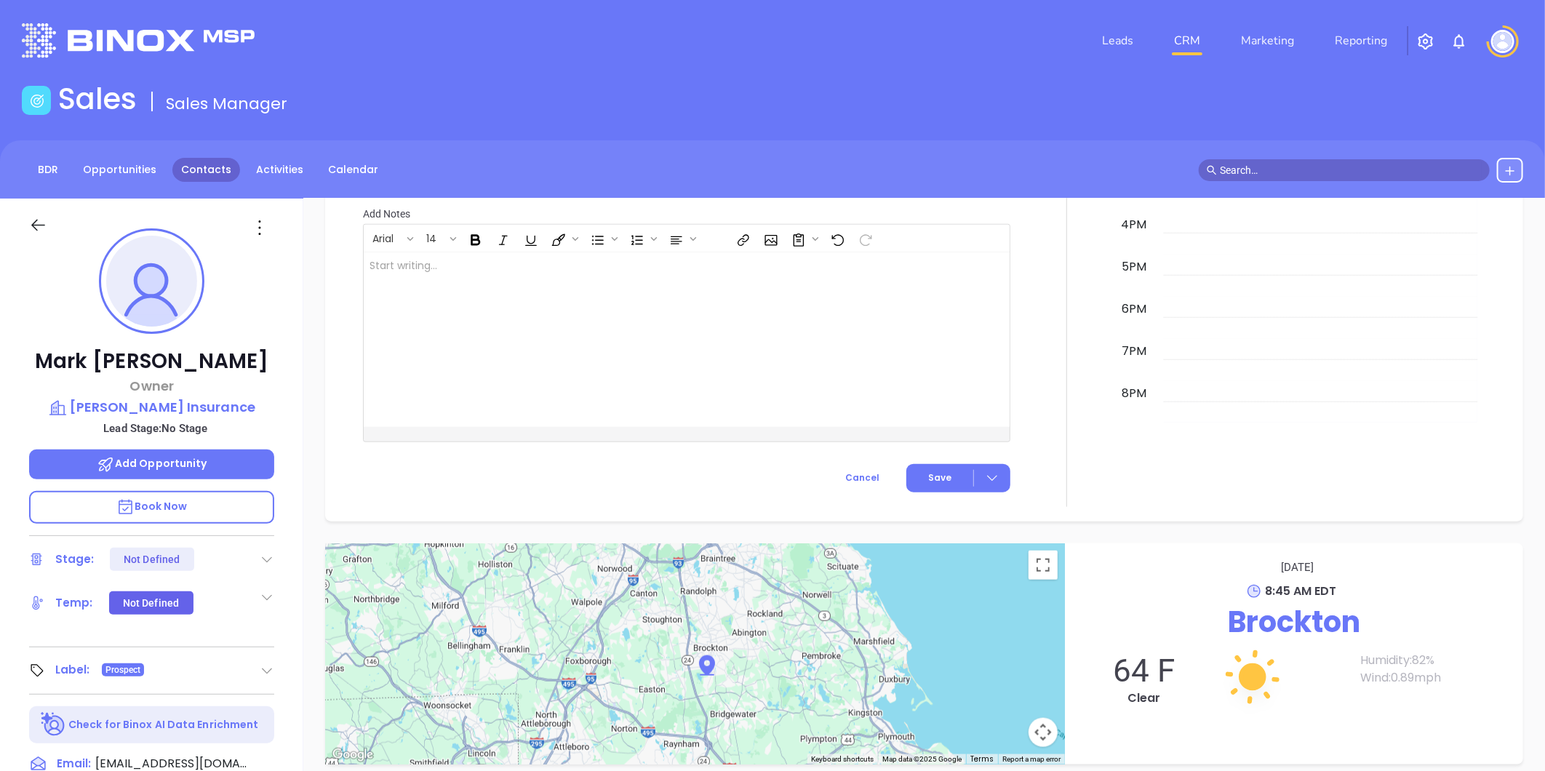
click at [204, 158] on link "Contacts" at bounding box center [206, 170] width 68 height 24
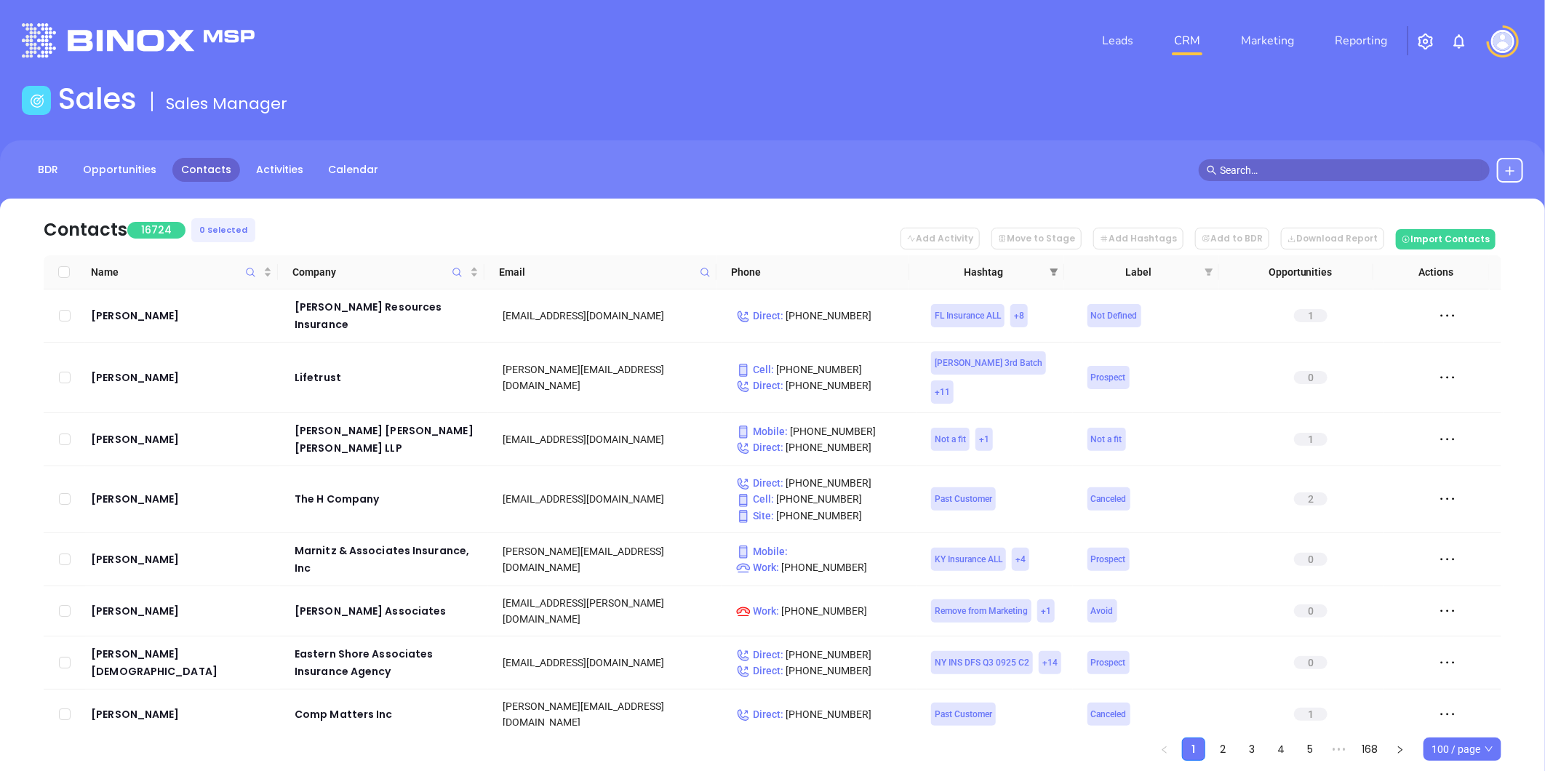
click at [1049, 273] on icon "filter" at bounding box center [1053, 272] width 9 height 9
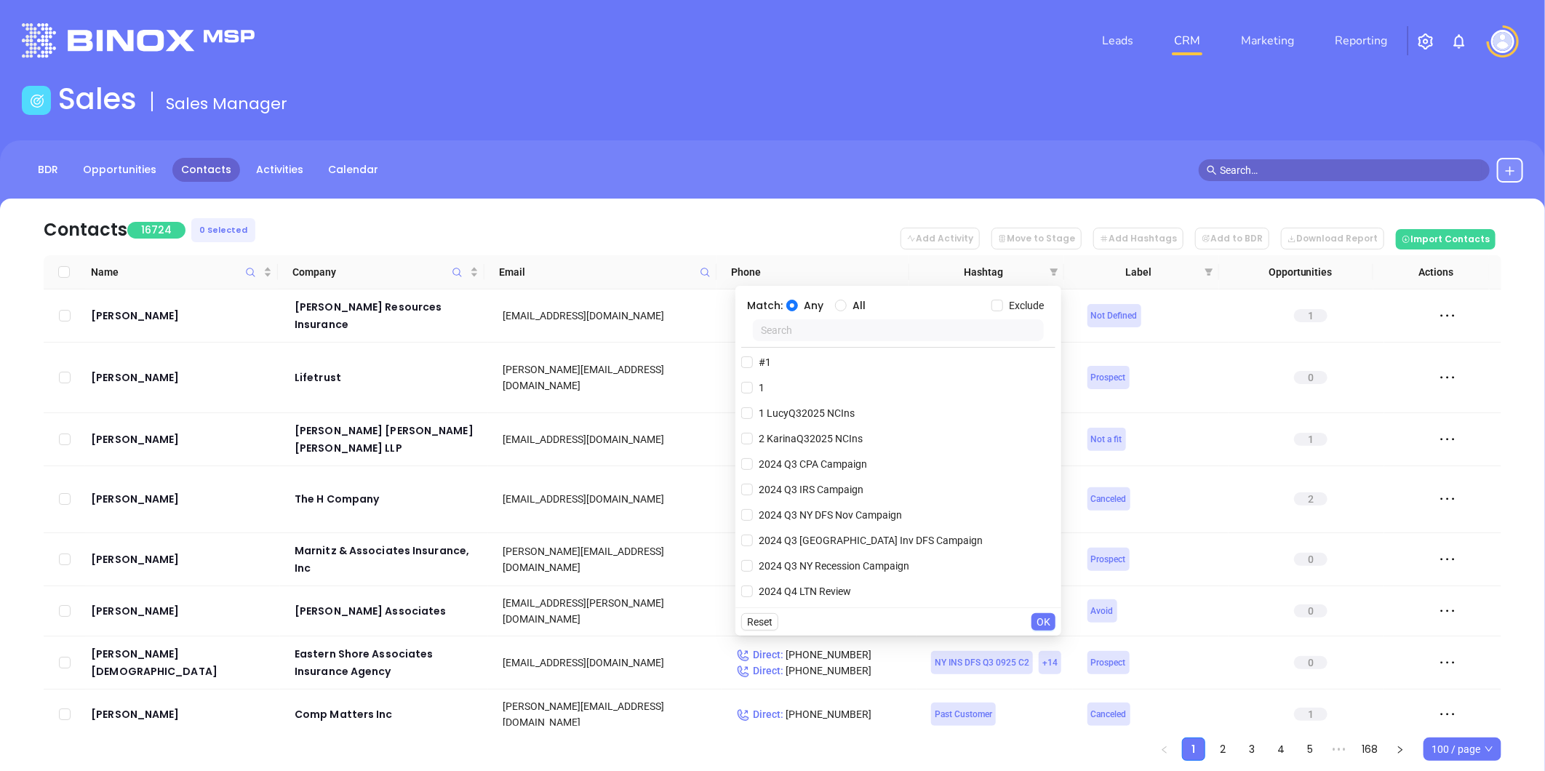
click at [875, 325] on input "text" at bounding box center [898, 330] width 291 height 22
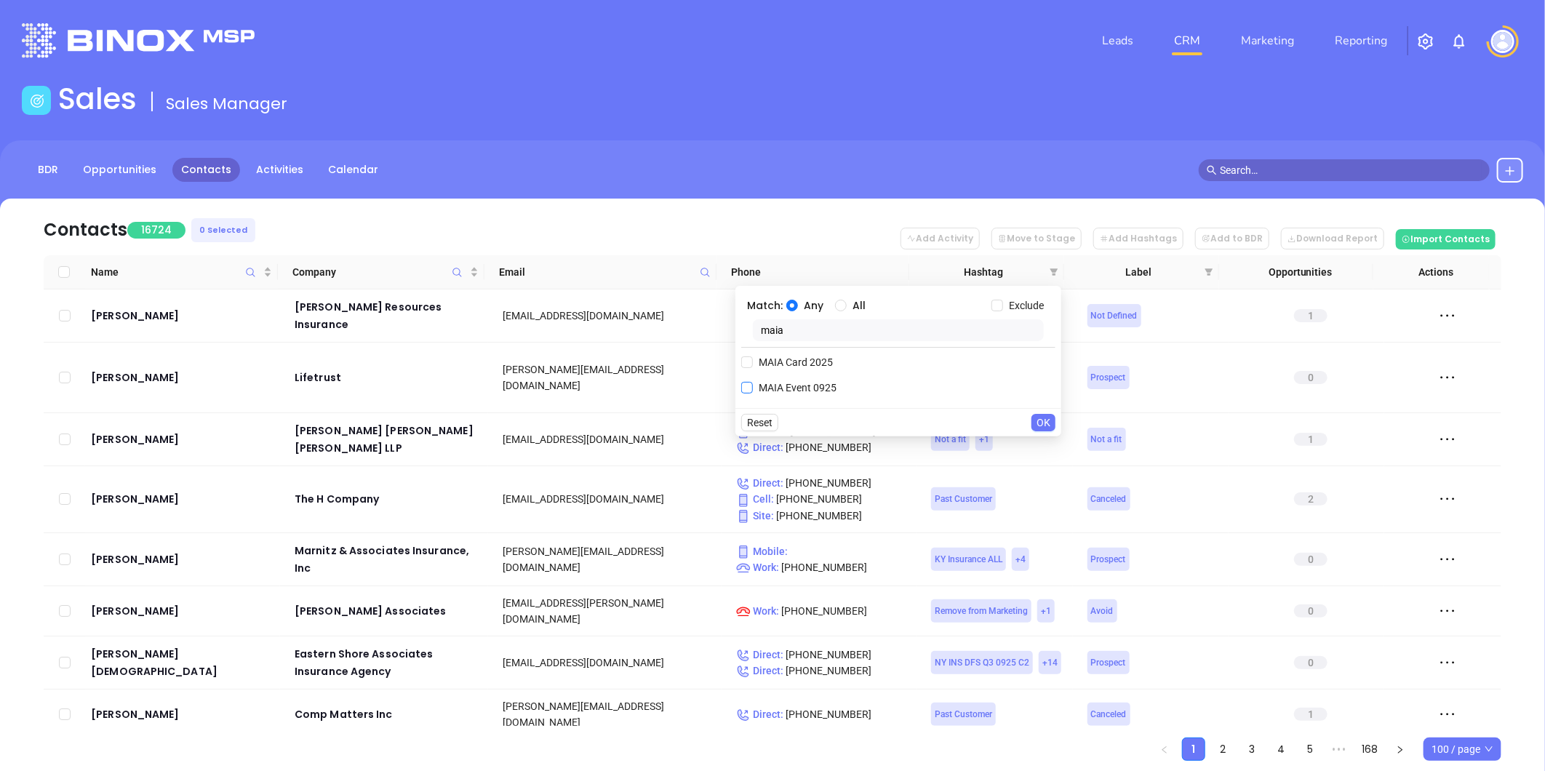
type input "maia"
click at [795, 384] on span "MAIA Event 0925" at bounding box center [797, 388] width 89 height 16
click at [753, 384] on input "MAIA Event 0925" at bounding box center [747, 388] width 12 height 12
checkbox input "true"
drag, startPoint x: 757, startPoint y: 340, endPoint x: 713, endPoint y: 346, distance: 44.8
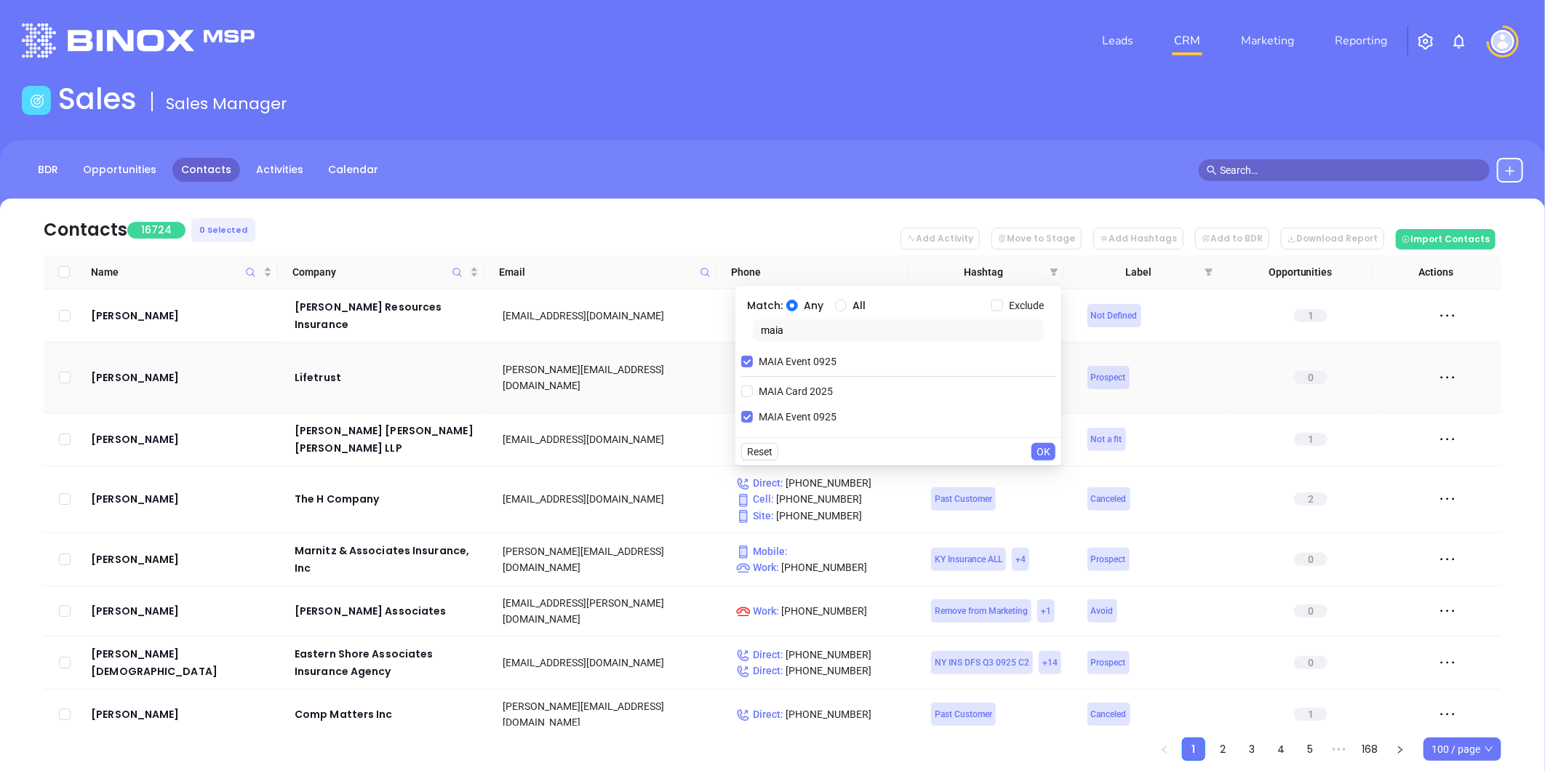
click at [713, 346] on body "Leads CRM Marketing Reporting Financial Leads Leads Sales Sales Manager BDR Opp…" at bounding box center [772, 385] width 1545 height 771
type input "do no"
click at [796, 389] on span "Do not Assign" at bounding box center [790, 391] width 74 height 16
click at [753, 389] on input "Do not Assign" at bounding box center [747, 391] width 12 height 12
checkbox input "true"
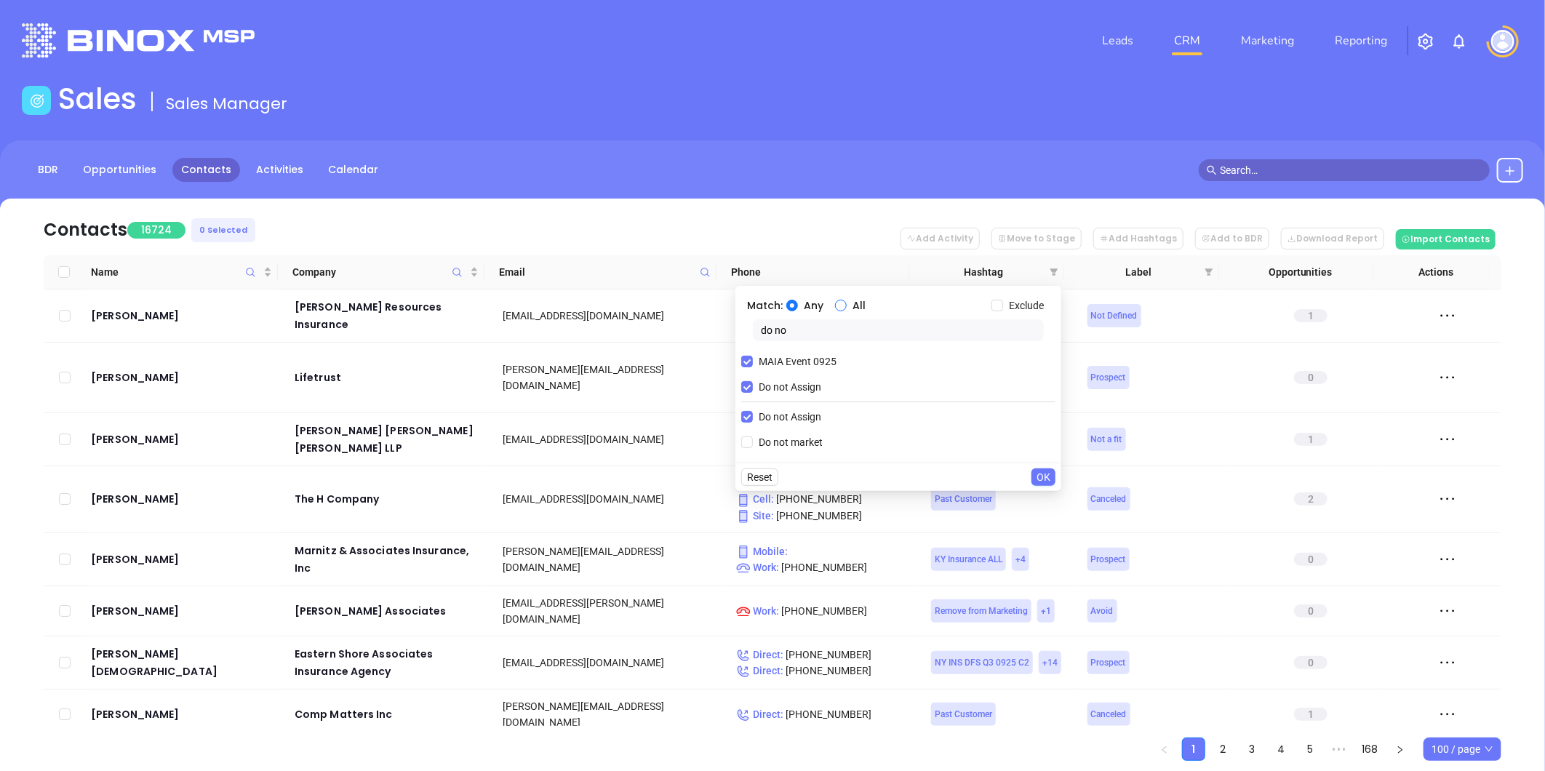
click at [837, 308] on input "All" at bounding box center [841, 306] width 12 height 12
radio input "true"
click at [1042, 471] on span "OK" at bounding box center [1043, 477] width 14 height 16
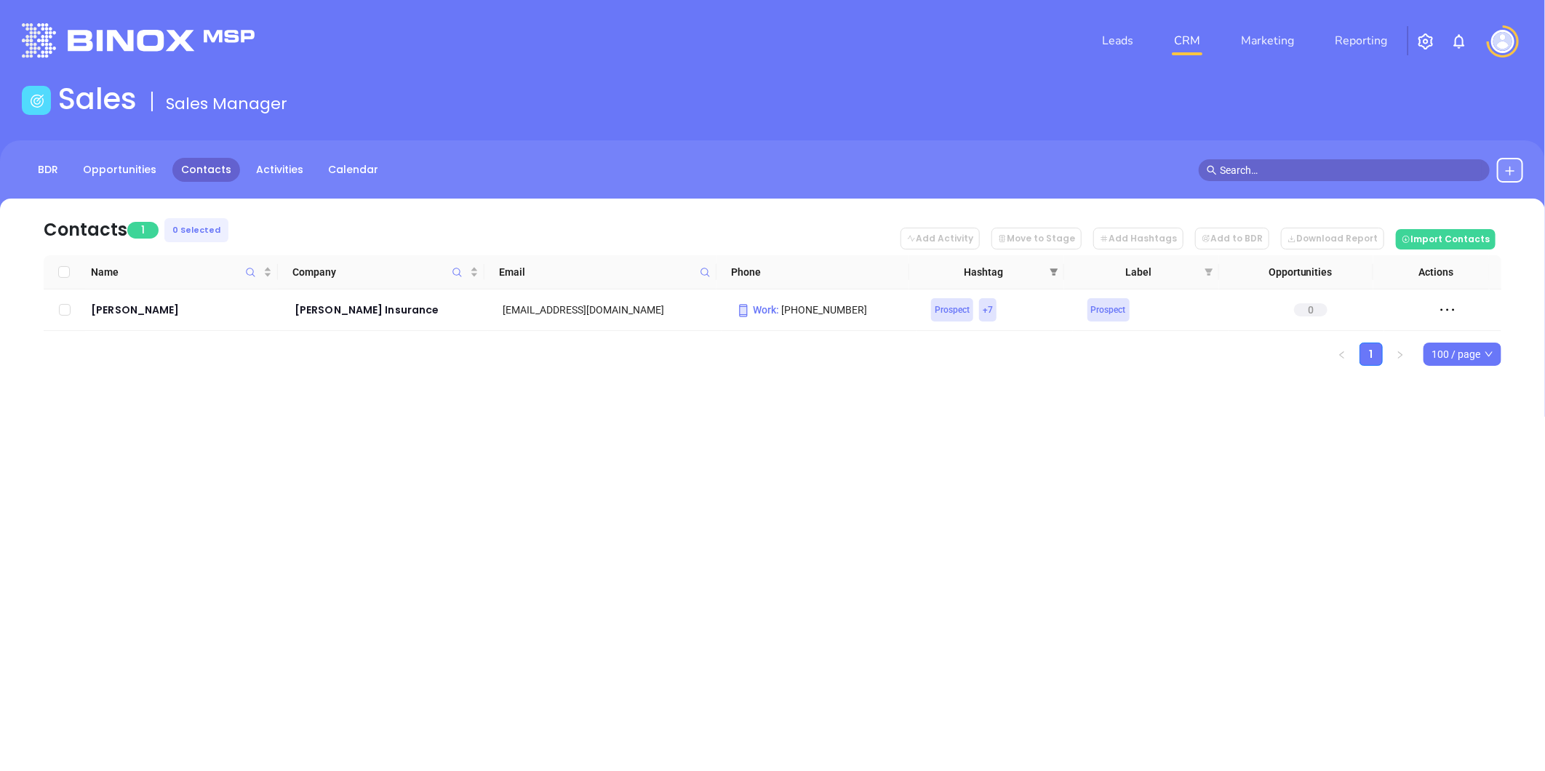
click at [1059, 265] on span at bounding box center [1053, 272] width 15 height 22
click at [521, 529] on div "Leads CRM Marketing Reporting Financial Leads Leads Sales Sales Manager BDR Opp…" at bounding box center [772, 385] width 1545 height 771
click at [1056, 270] on icon "filter" at bounding box center [1054, 271] width 8 height 7
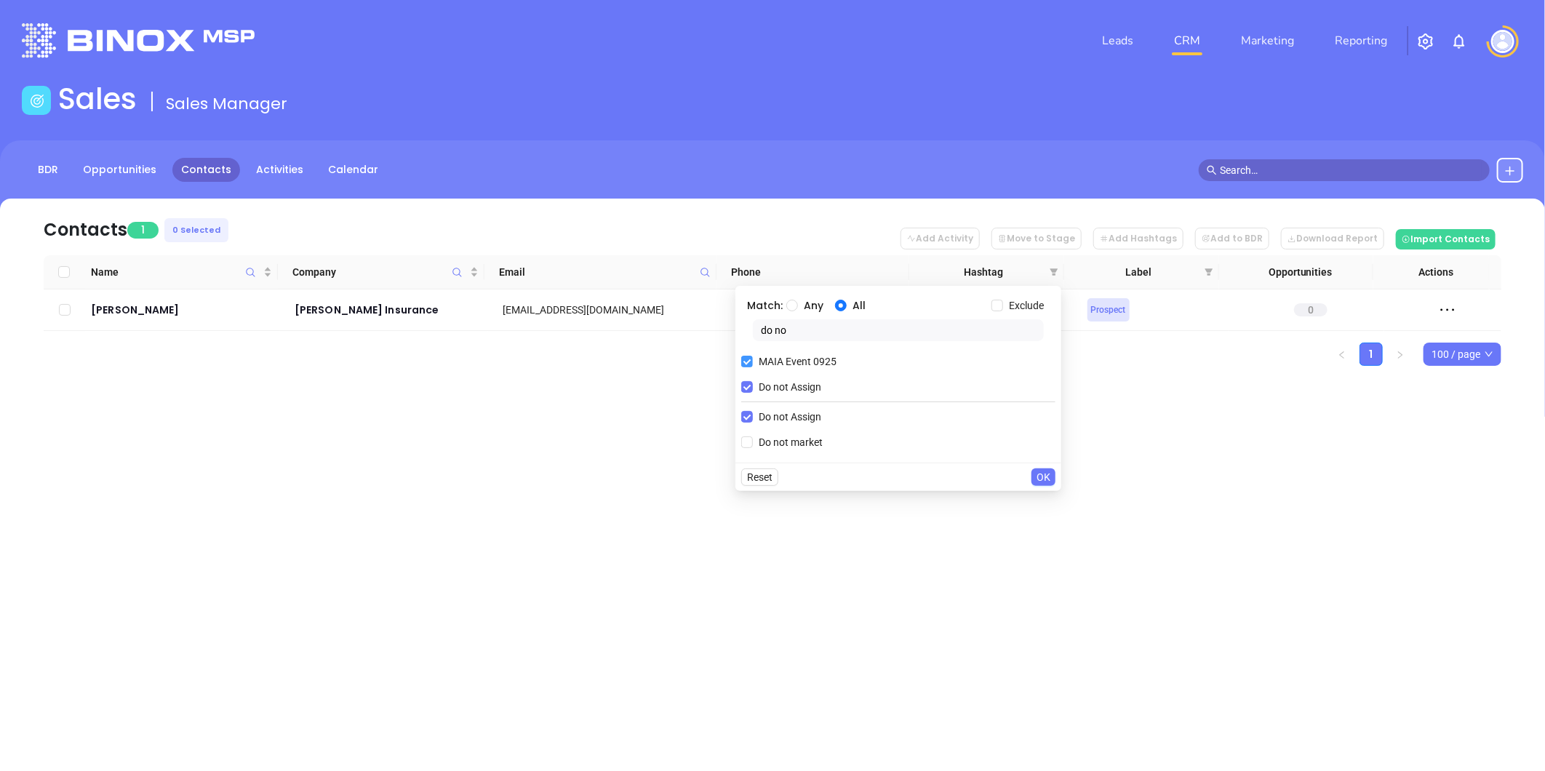
click at [750, 358] on input "MAIA Event 0925" at bounding box center [747, 362] width 12 height 12
drag, startPoint x: 789, startPoint y: 333, endPoint x: 732, endPoint y: 348, distance: 58.6
click at [732, 348] on body "Leads CRM Marketing Reporting Financial Leads Leads Sales Sales Manager BDR Opp…" at bounding box center [772, 385] width 1545 height 771
type input "maia"
click at [748, 437] on input "MAIA Card 2025" at bounding box center [747, 442] width 12 height 12
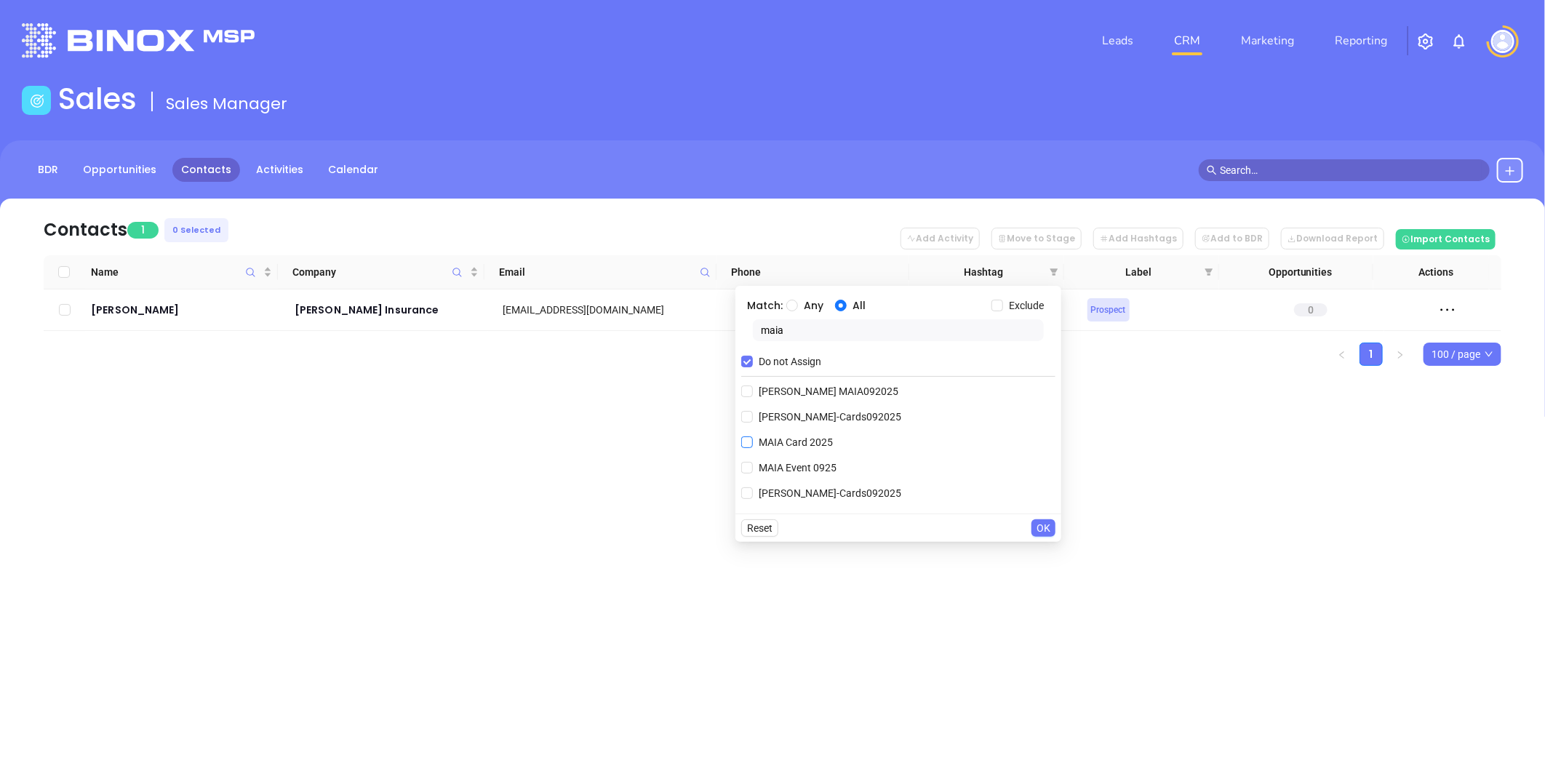
checkbox input "true"
click at [1033, 550] on button "OK" at bounding box center [1043, 553] width 24 height 17
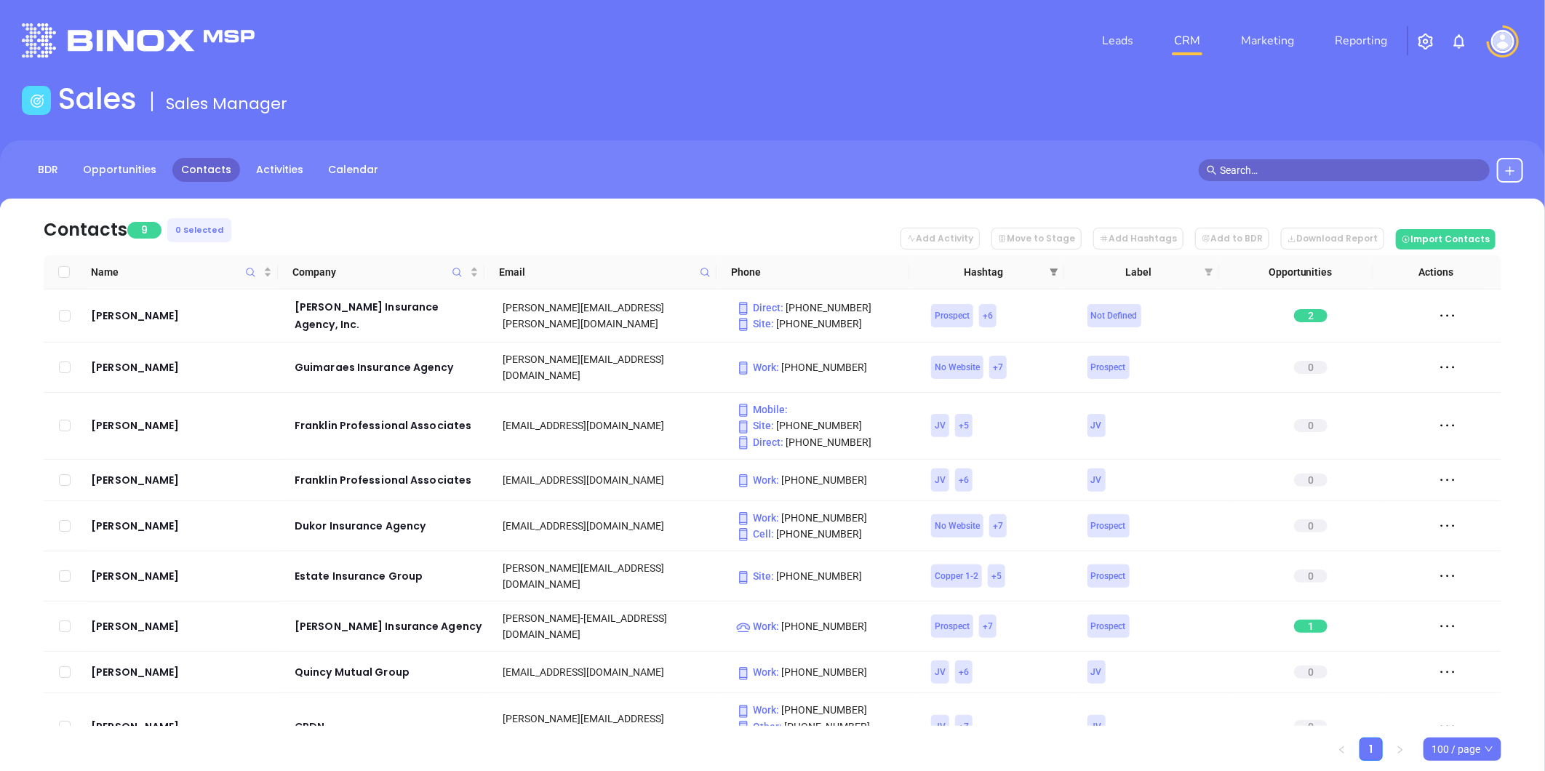
click at [1055, 268] on icon "filter" at bounding box center [1053, 272] width 9 height 9
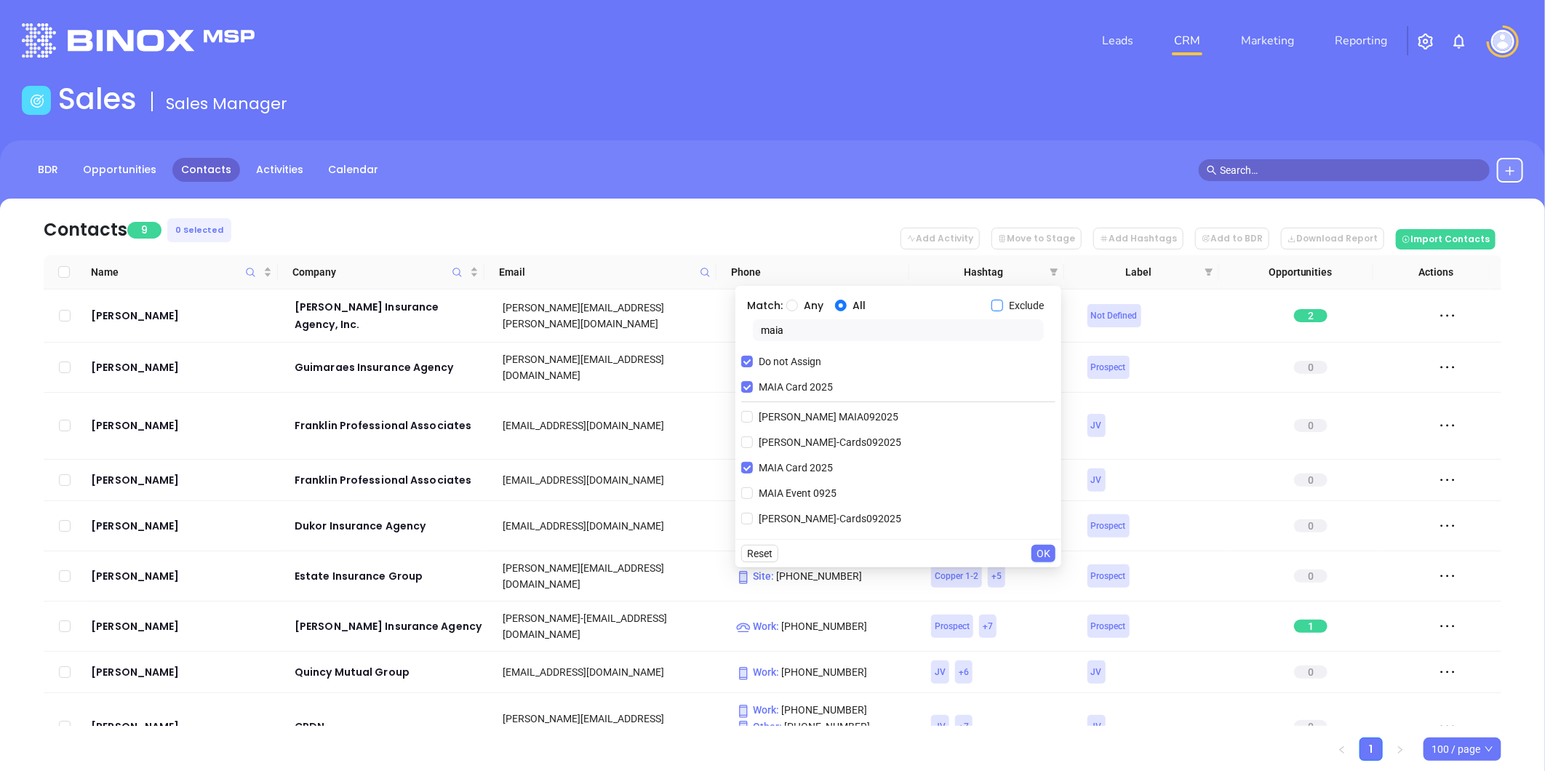
click at [998, 307] on input "Exclude" at bounding box center [997, 306] width 12 height 12
checkbox input "true"
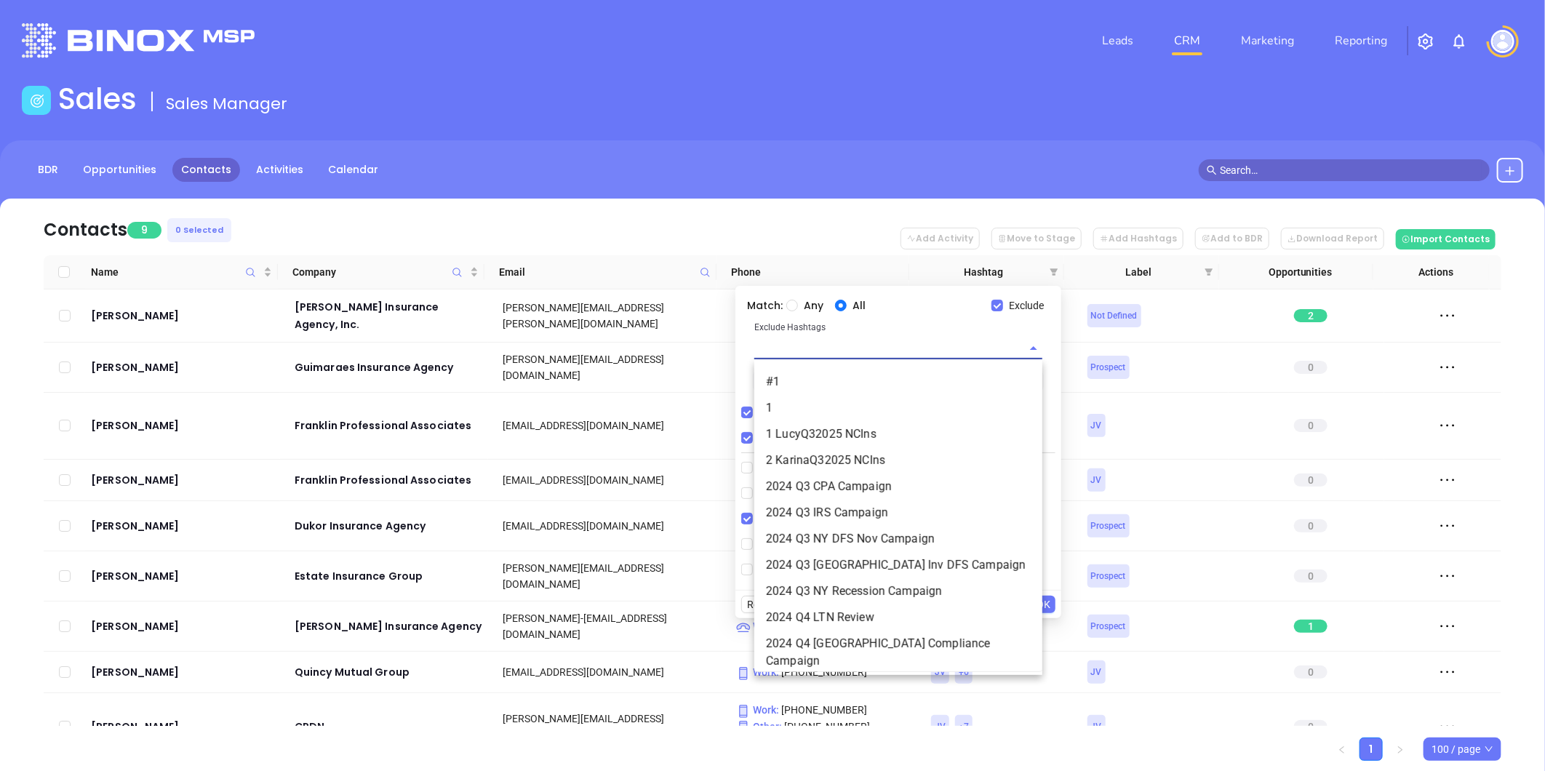
click at [867, 343] on input "text" at bounding box center [877, 347] width 247 height 21
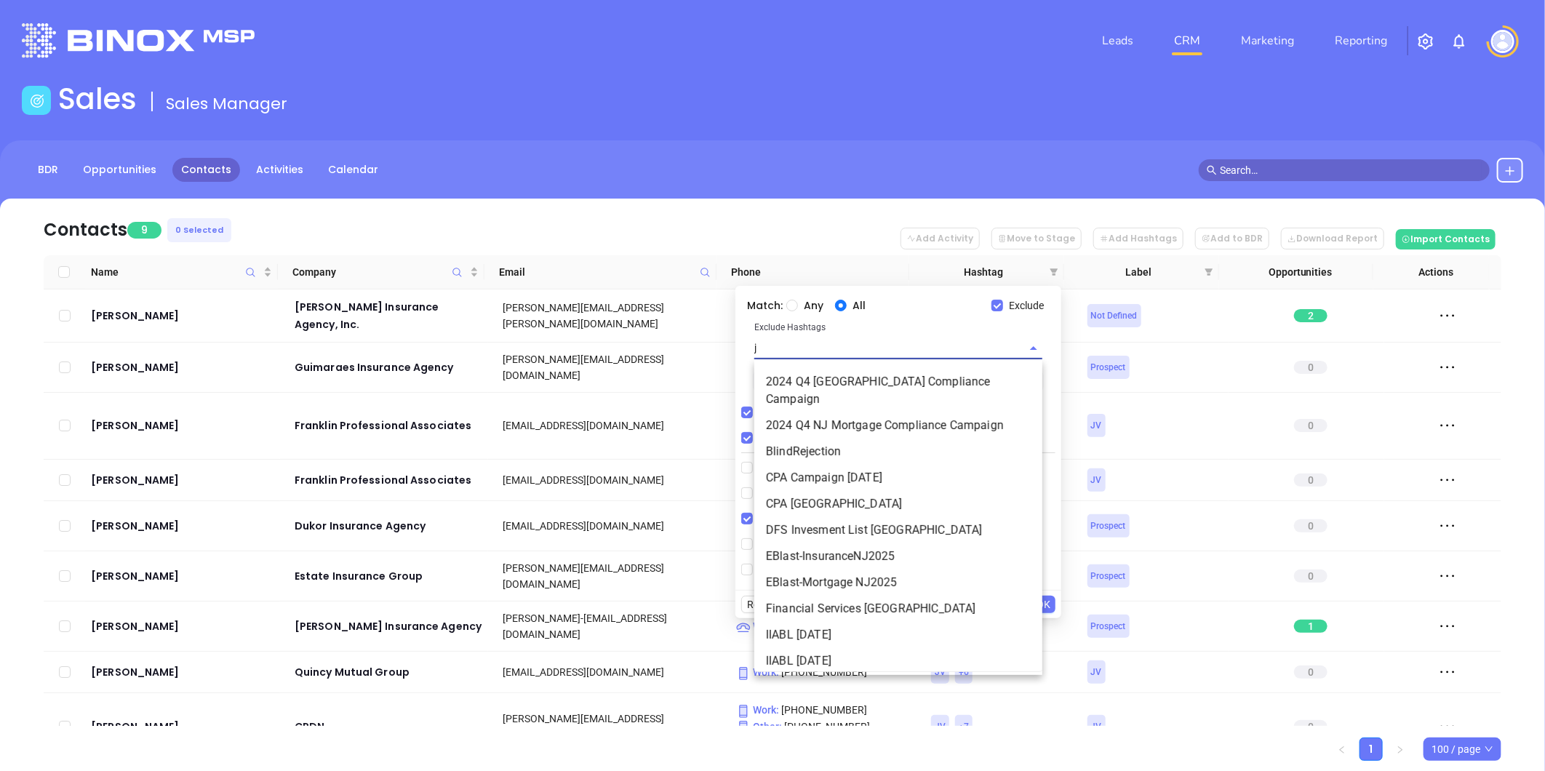
type input "jv"
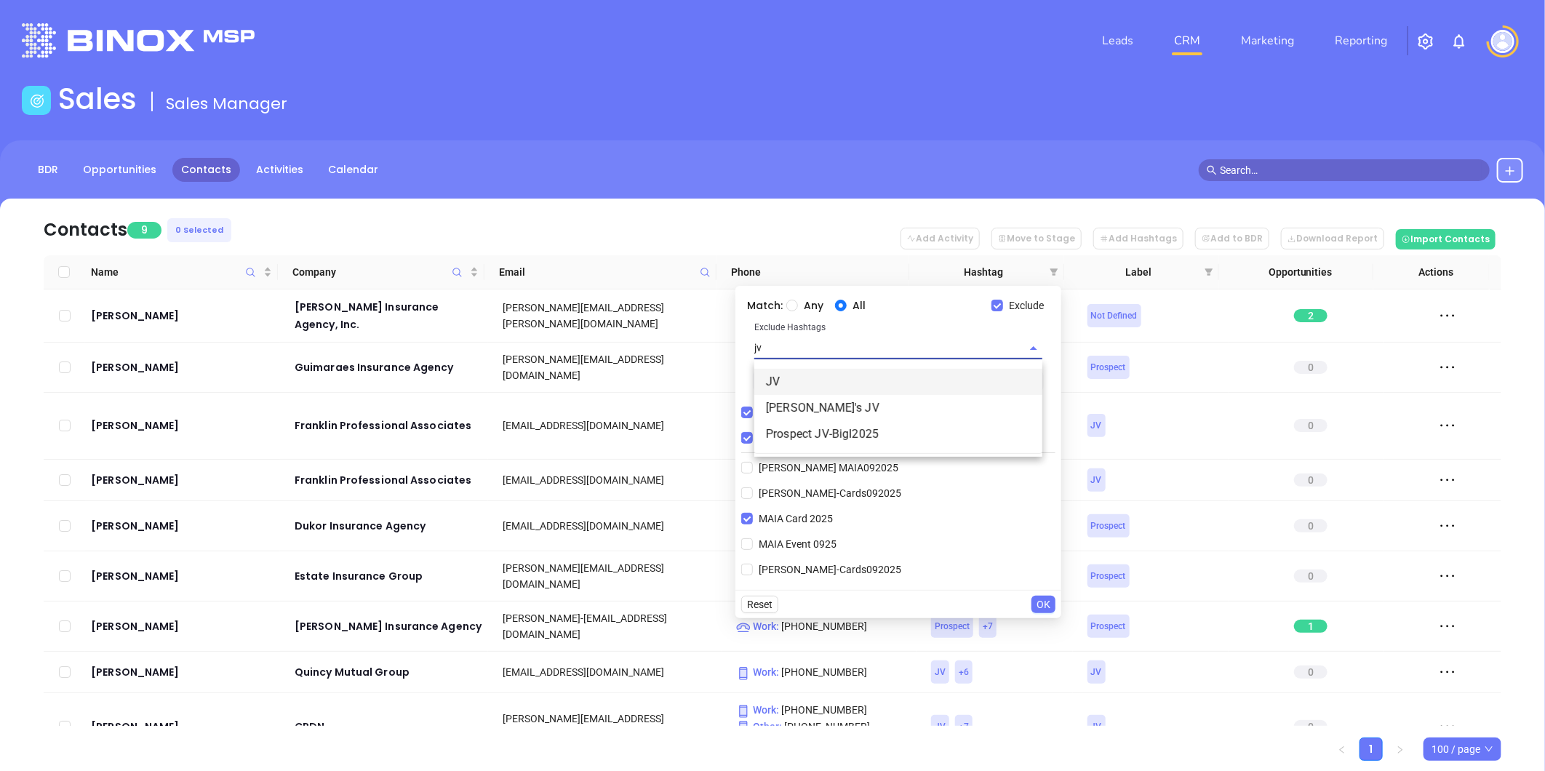
click at [798, 380] on li "JV" at bounding box center [898, 382] width 288 height 26
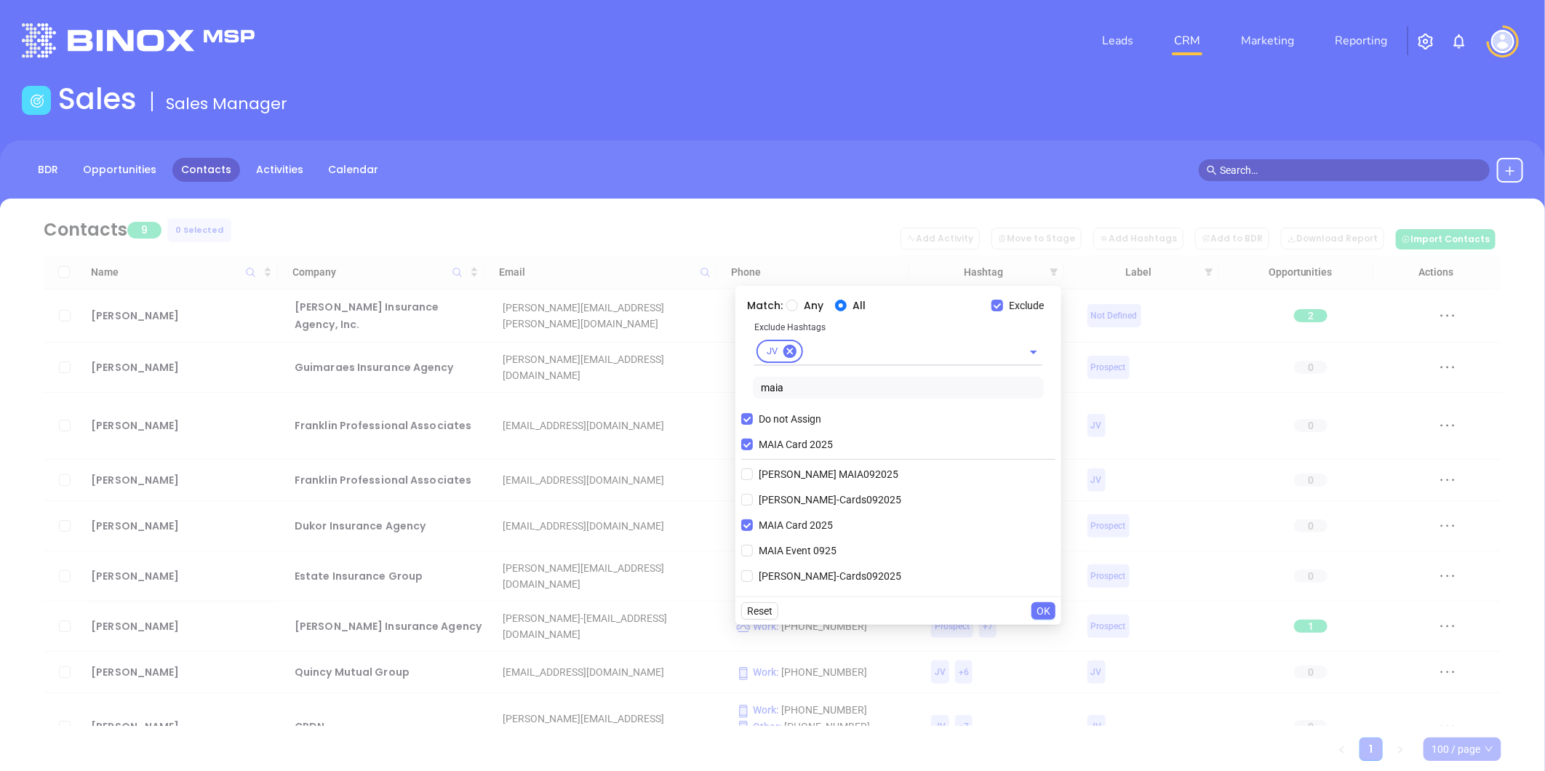
click at [1044, 612] on span "OK" at bounding box center [1043, 611] width 14 height 16
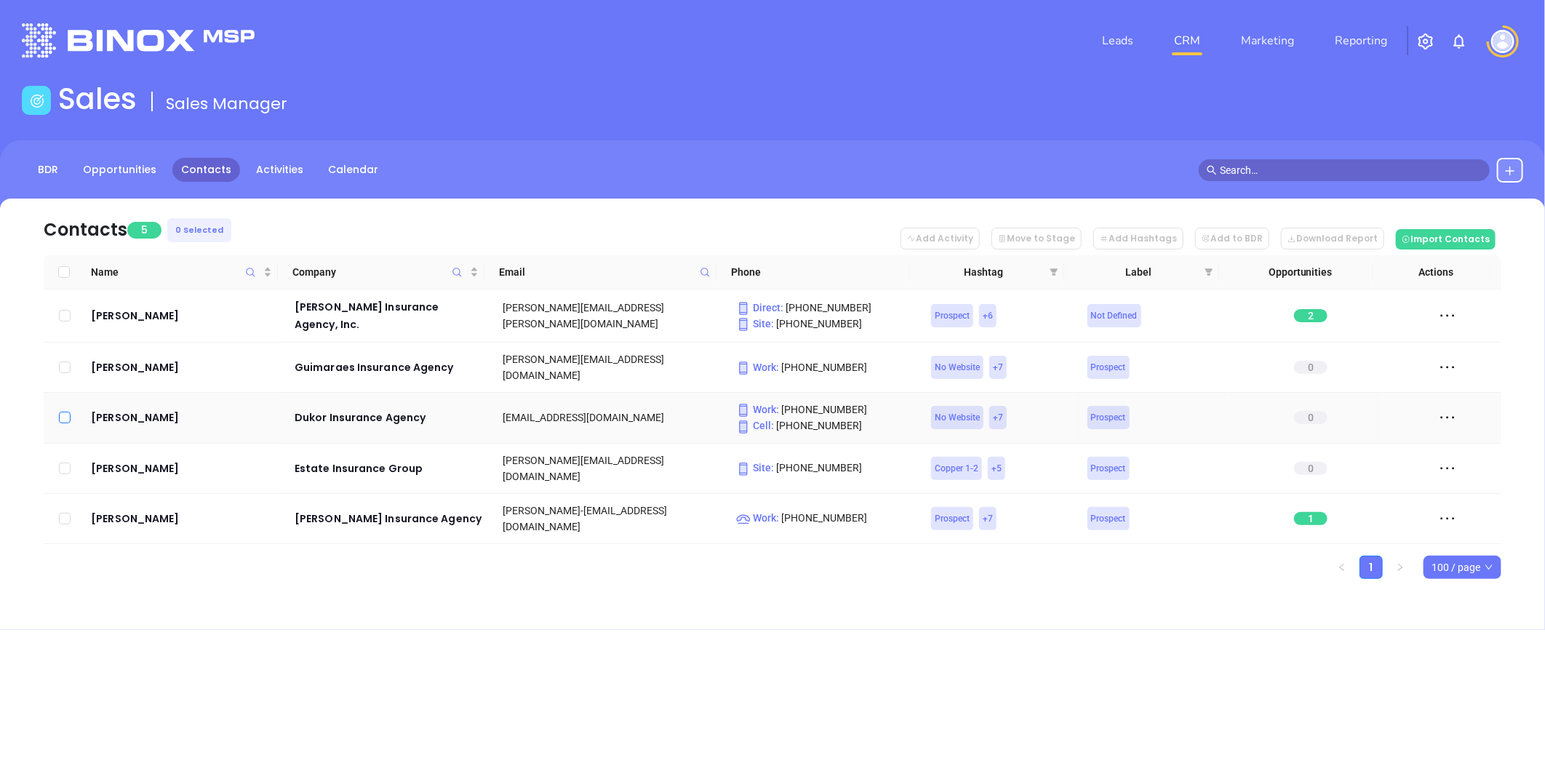
click at [63, 412] on input "checkbox" at bounding box center [65, 418] width 12 height 12
checkbox input "true"
click at [63, 364] on input "checkbox" at bounding box center [65, 367] width 12 height 12
checkbox input "true"
click at [64, 513] on input "checkbox" at bounding box center [65, 519] width 12 height 12
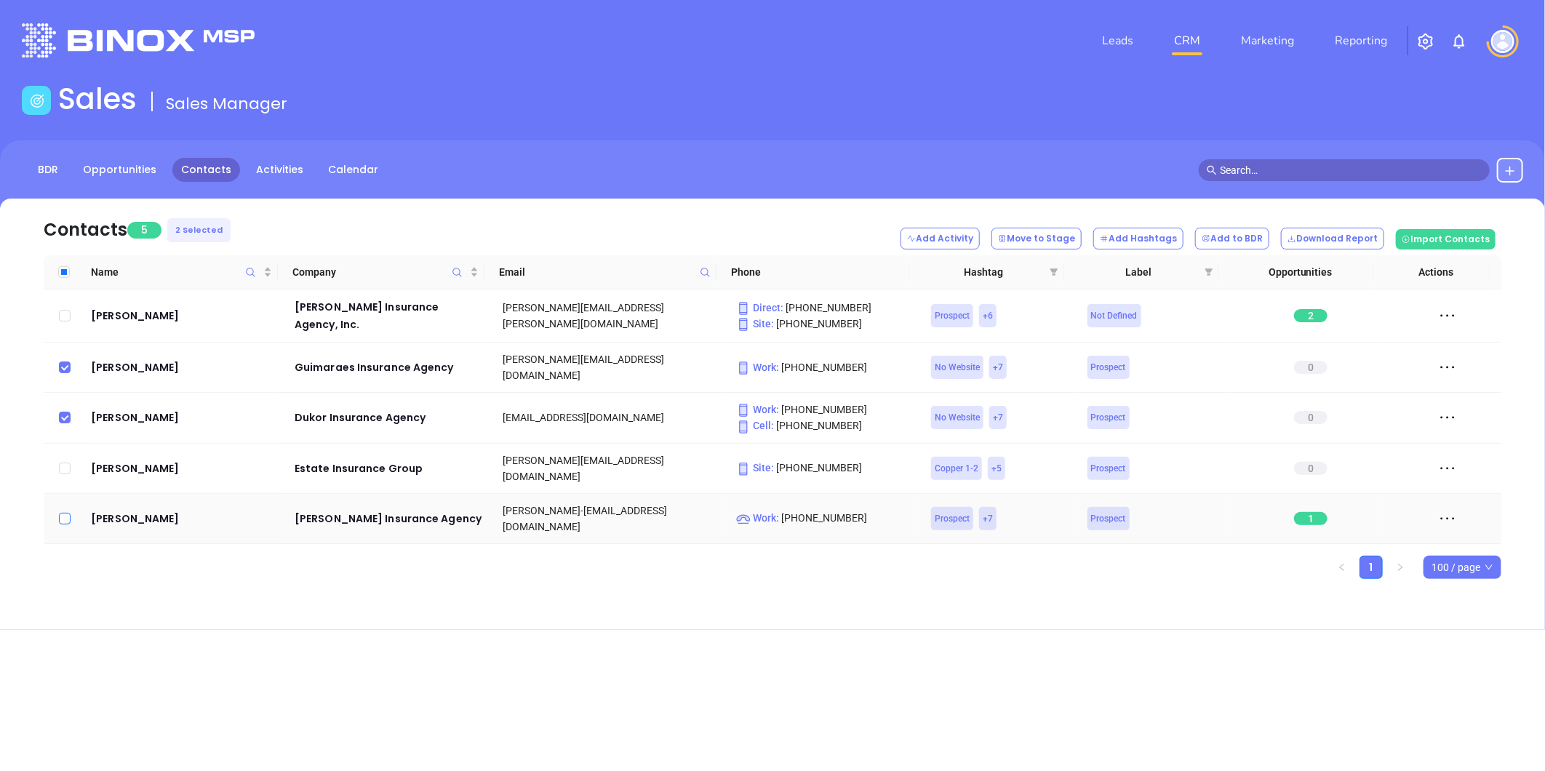
checkbox input "true"
click at [63, 463] on input "checkbox" at bounding box center [65, 469] width 12 height 12
checkbox input "true"
click at [68, 264] on label at bounding box center [64, 272] width 12 height 16
click at [68, 266] on input "Select all" at bounding box center [64, 272] width 12 height 12
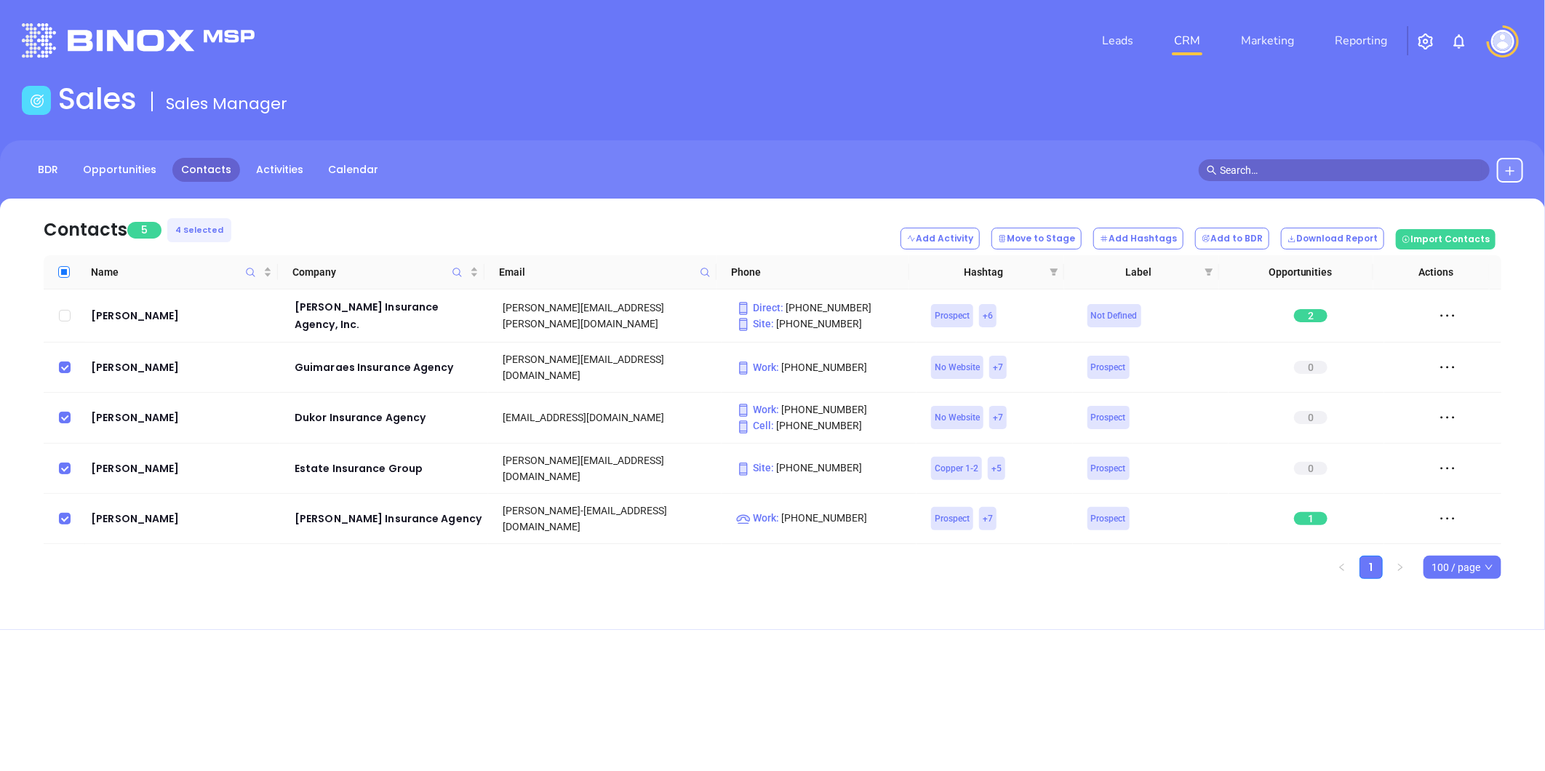
checkbox input "true"
click at [65, 266] on input "Select all" at bounding box center [64, 272] width 12 height 12
checkbox input "false"
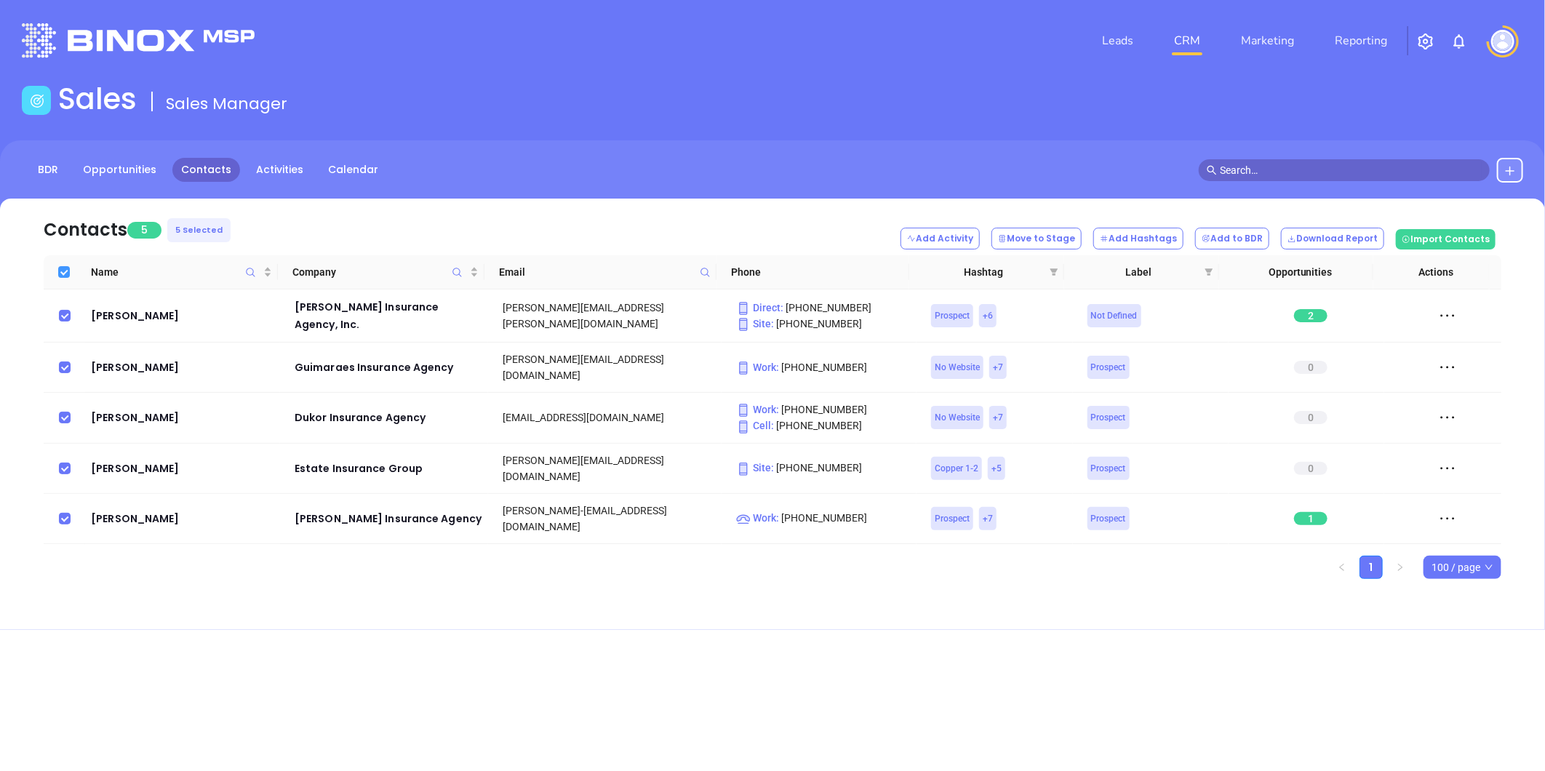
checkbox input "false"
click at [1051, 270] on icon "filter" at bounding box center [1054, 271] width 8 height 7
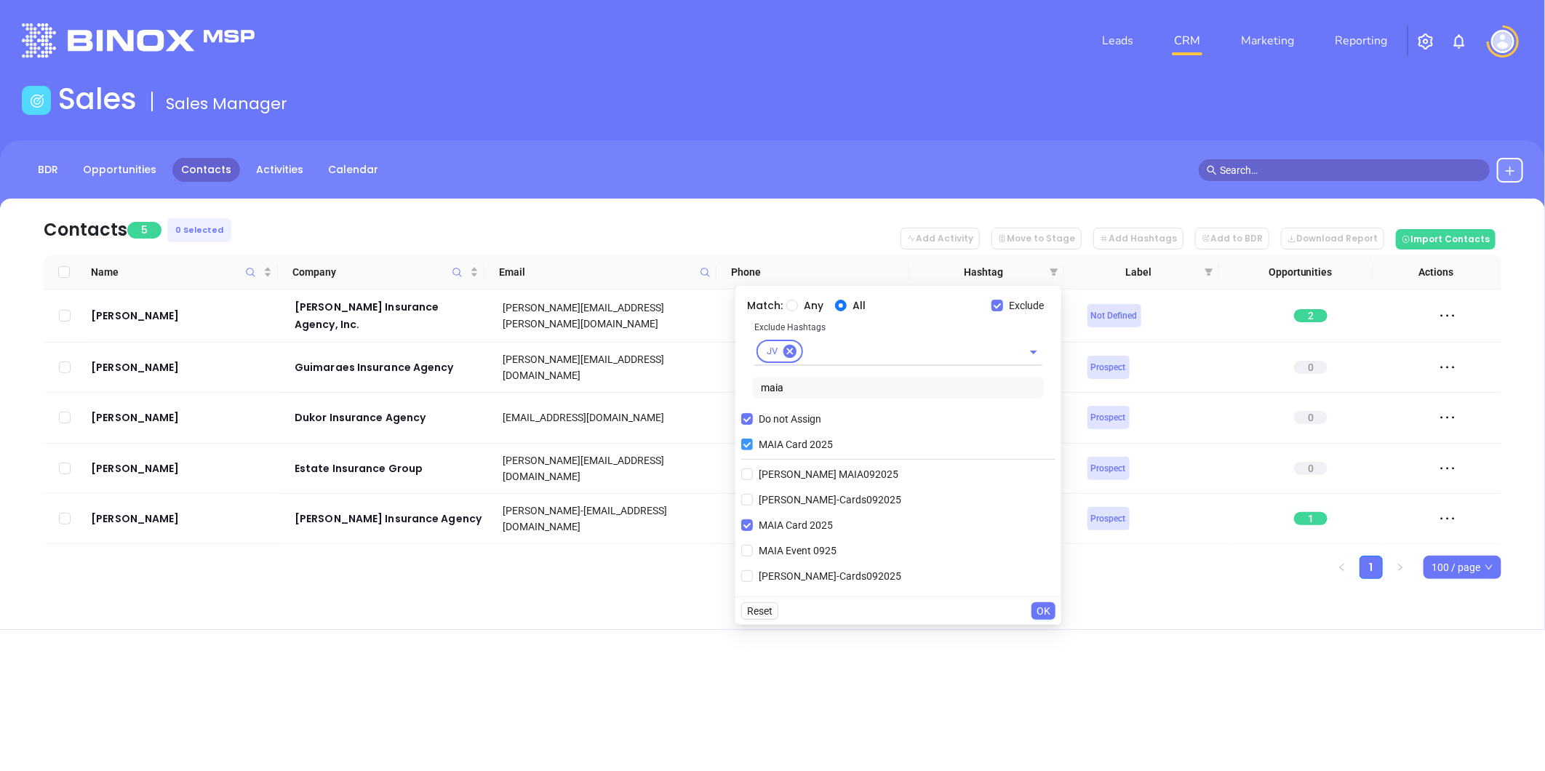
click at [746, 444] on input "MAIA Card 2025" at bounding box center [747, 445] width 12 height 12
checkbox input "false"
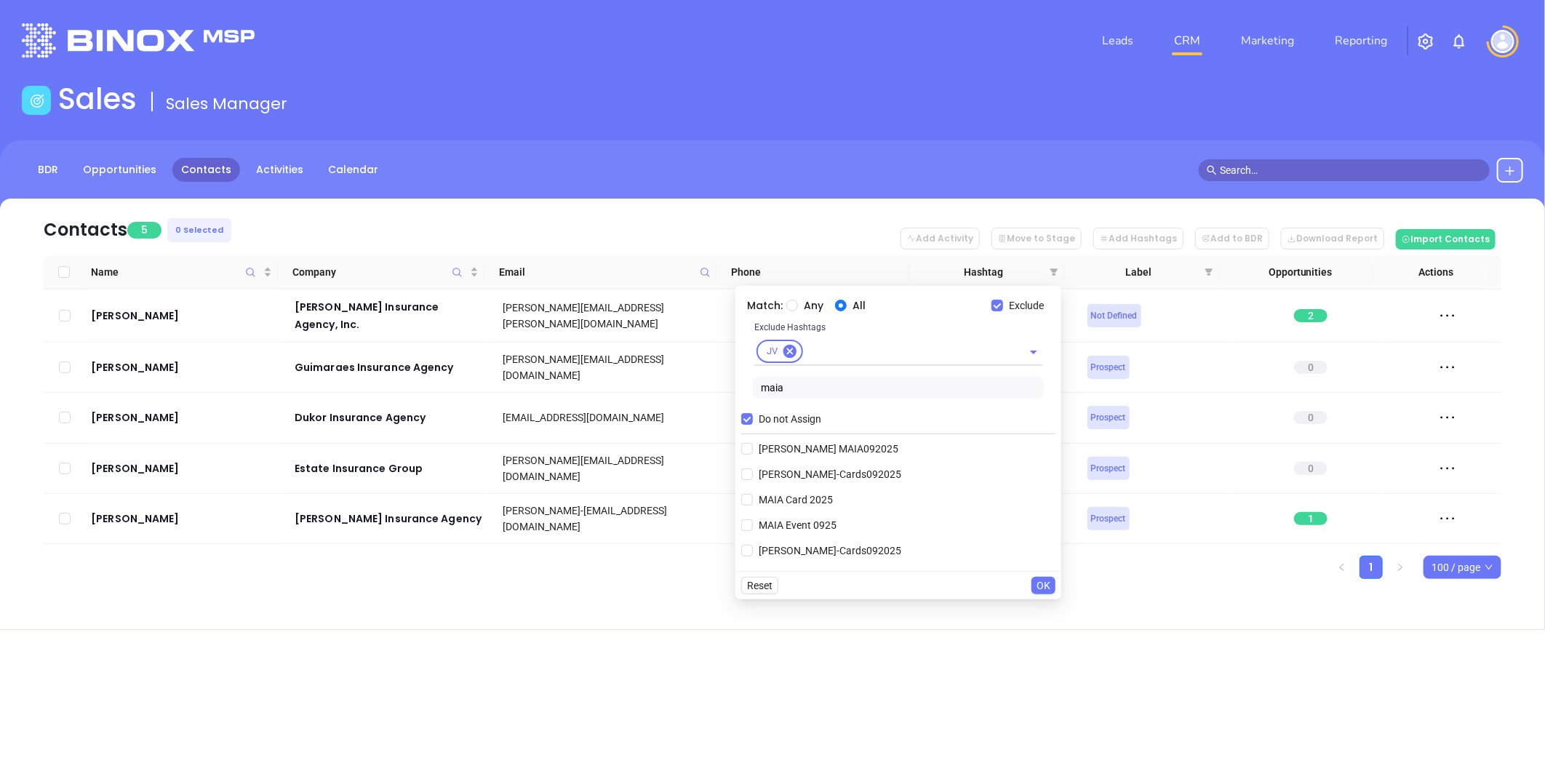
click at [1036, 586] on button "OK" at bounding box center [1043, 585] width 24 height 17
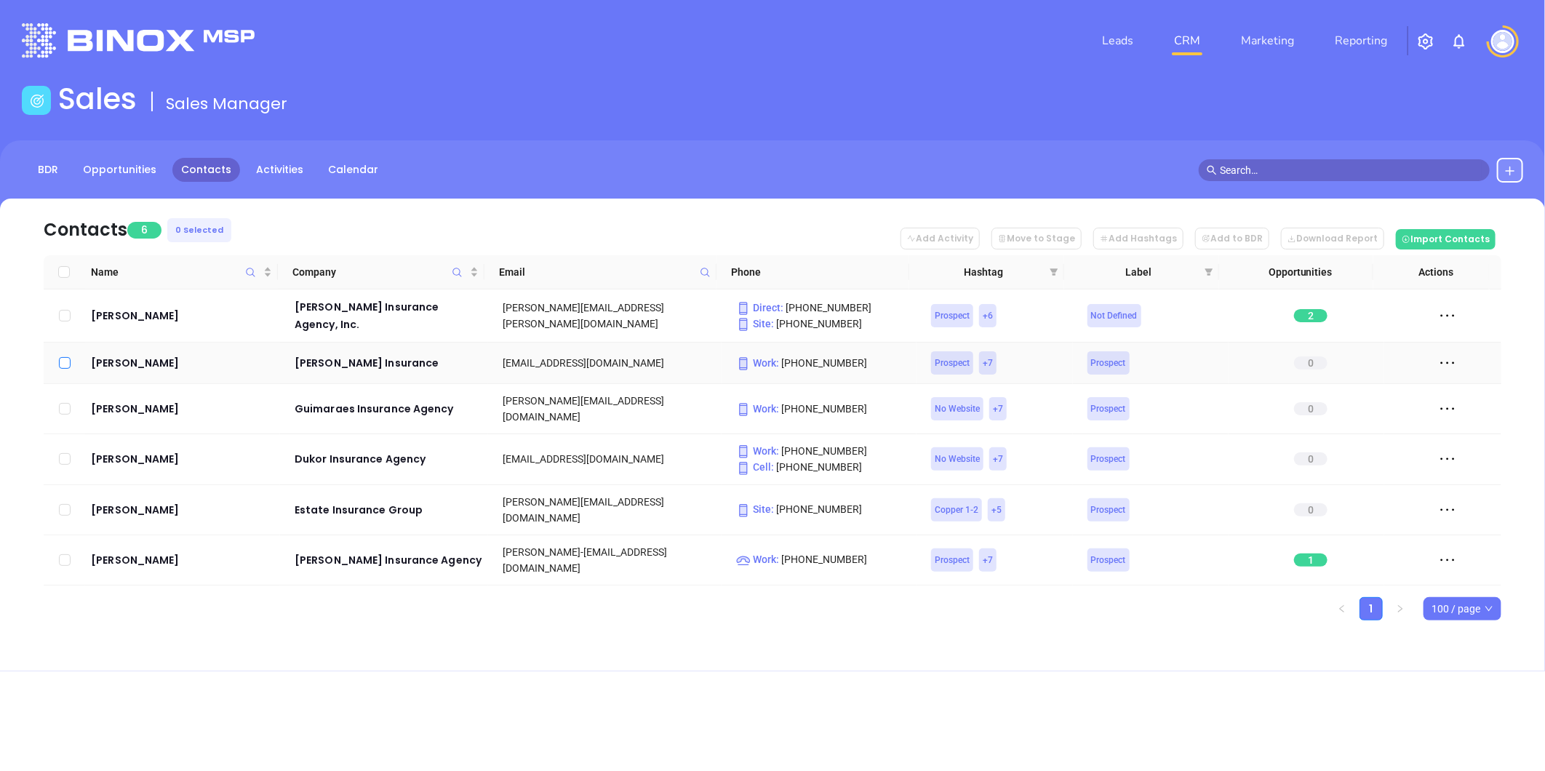
click at [65, 361] on input "checkbox" at bounding box center [65, 363] width 12 height 12
checkbox input "true"
click at [66, 453] on input "checkbox" at bounding box center [65, 459] width 12 height 12
checkbox input "true"
click at [67, 403] on input "checkbox" at bounding box center [65, 409] width 12 height 12
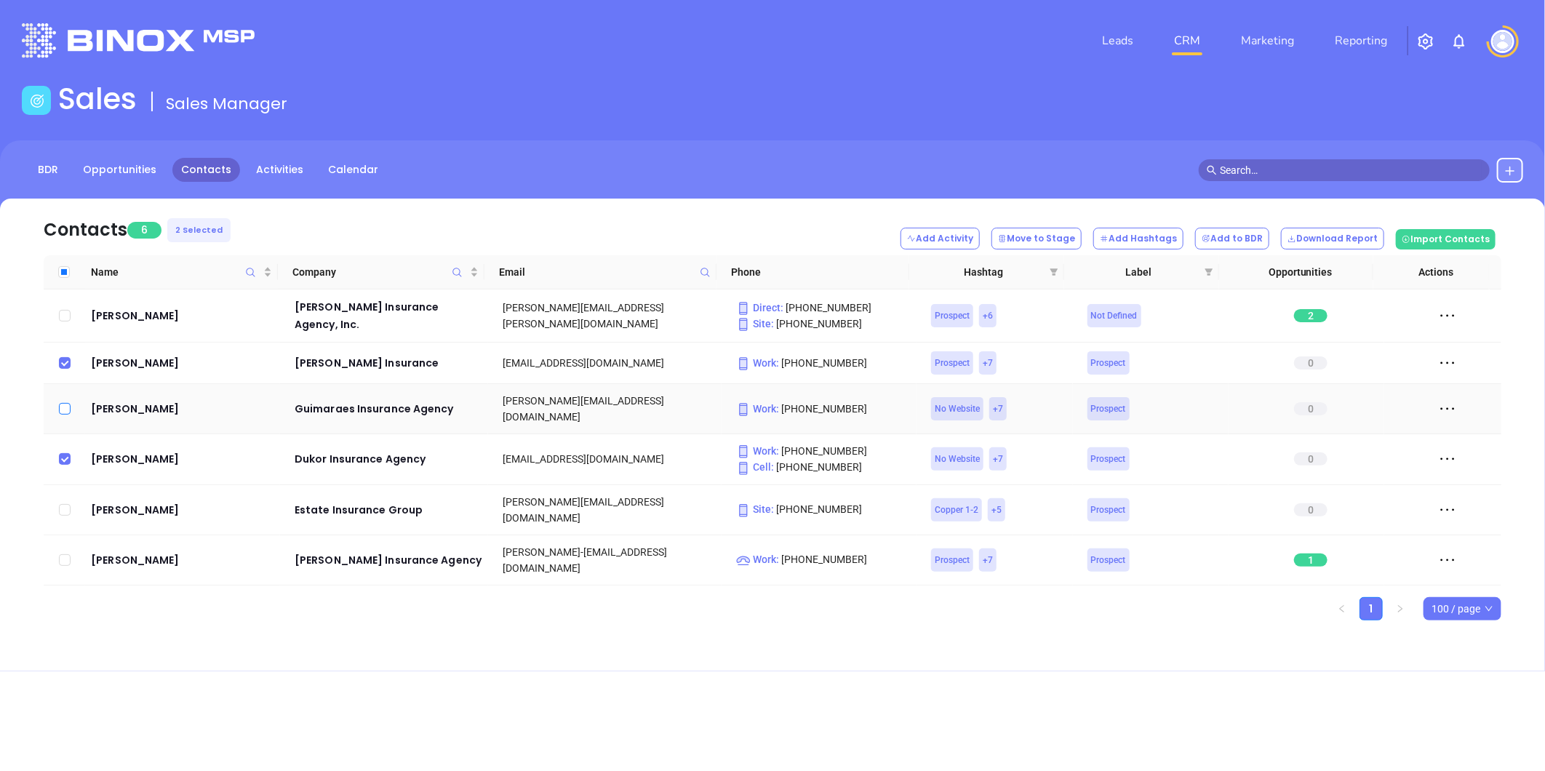
checkbox input "true"
click at [65, 554] on input "checkbox" at bounding box center [65, 560] width 12 height 12
checkbox input "true"
click at [65, 504] on input "checkbox" at bounding box center [65, 510] width 12 height 12
checkbox input "true"
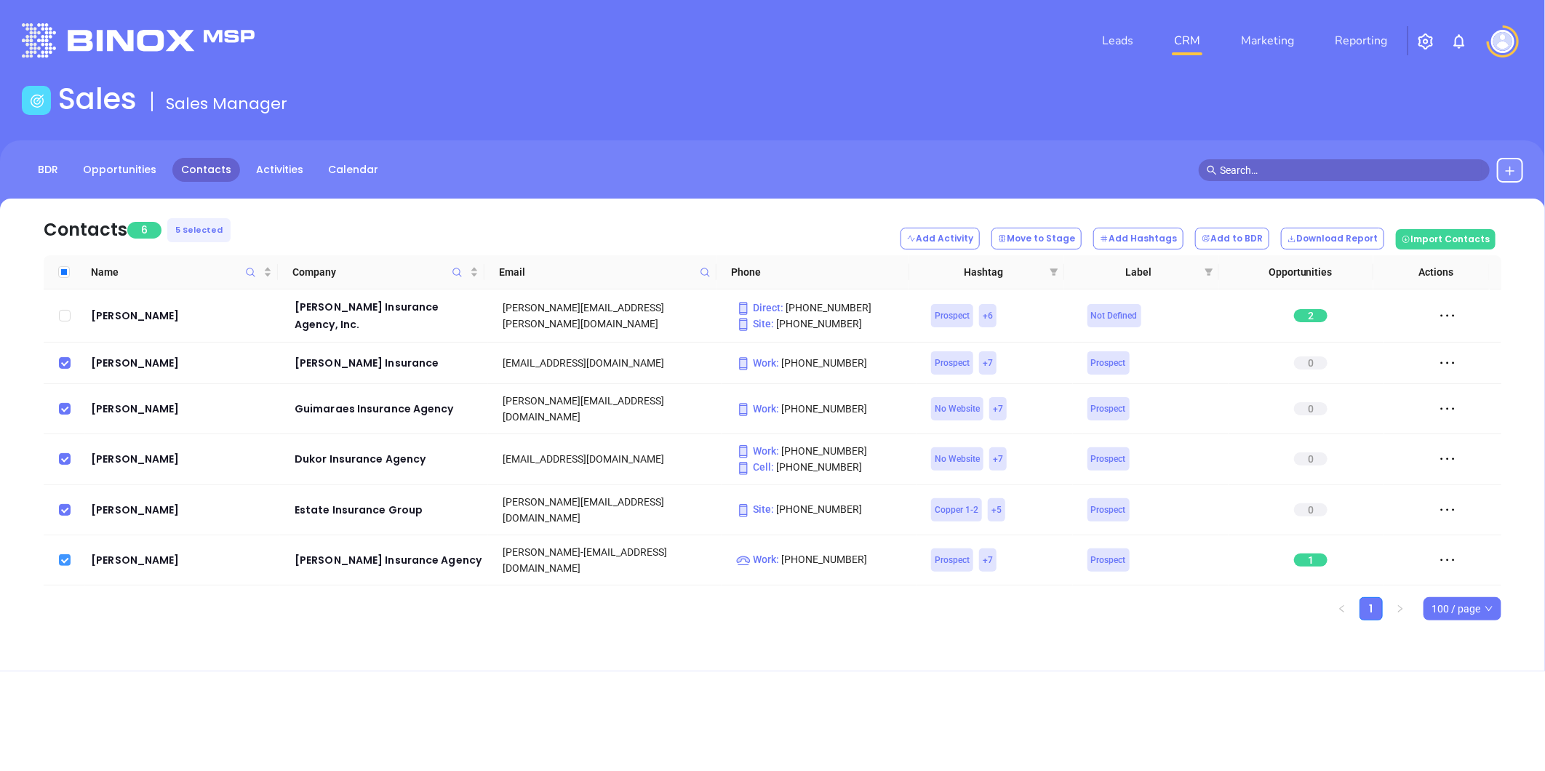
click at [59, 554] on input "checkbox" at bounding box center [65, 560] width 12 height 12
checkbox input "false"
click at [1237, 238] on button "Add to BDR" at bounding box center [1232, 239] width 74 height 22
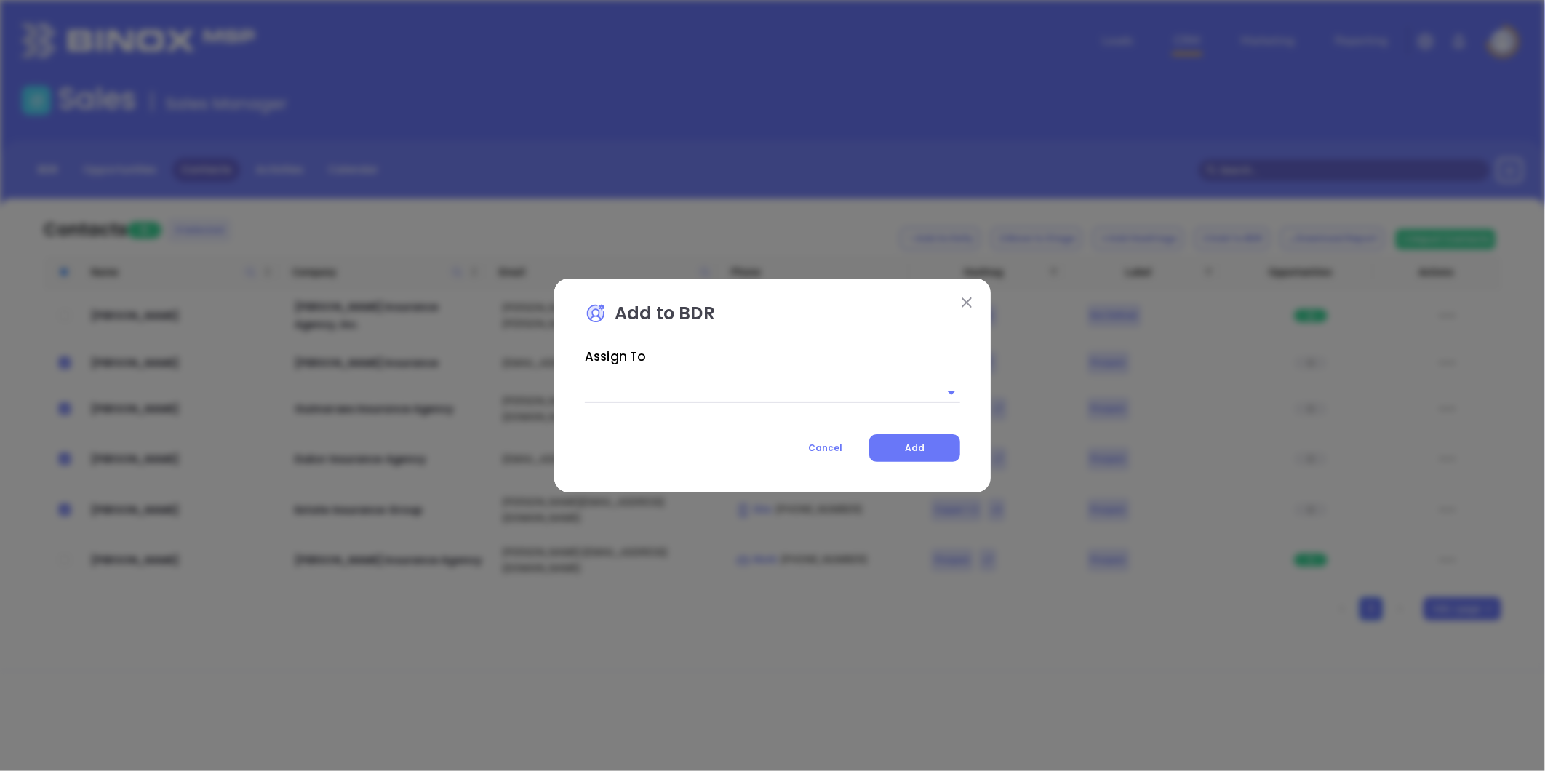
click at [638, 388] on input "text" at bounding box center [752, 392] width 335 height 21
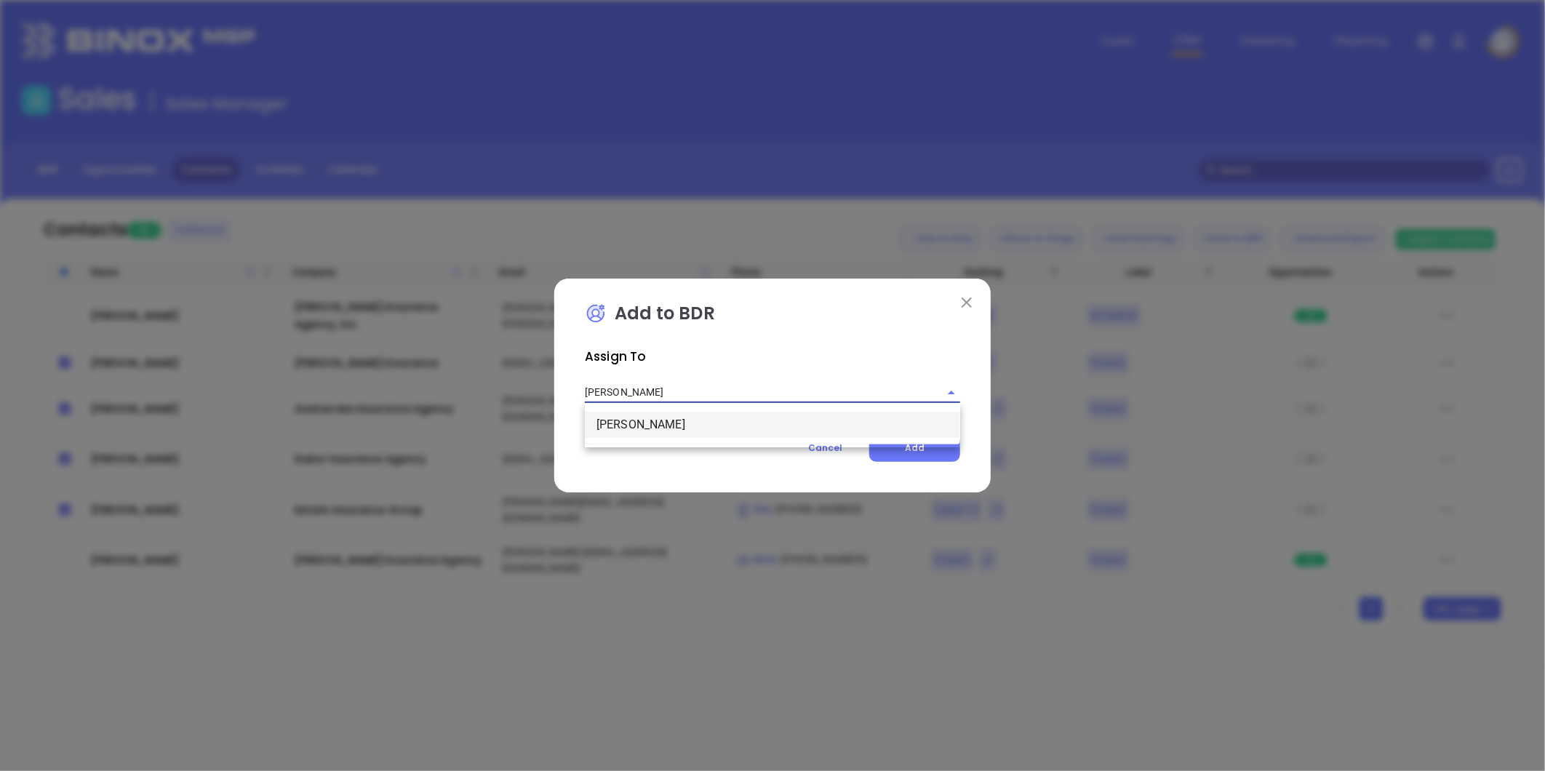
click at [656, 424] on li "Anabell Dominguez" at bounding box center [772, 425] width 375 height 26
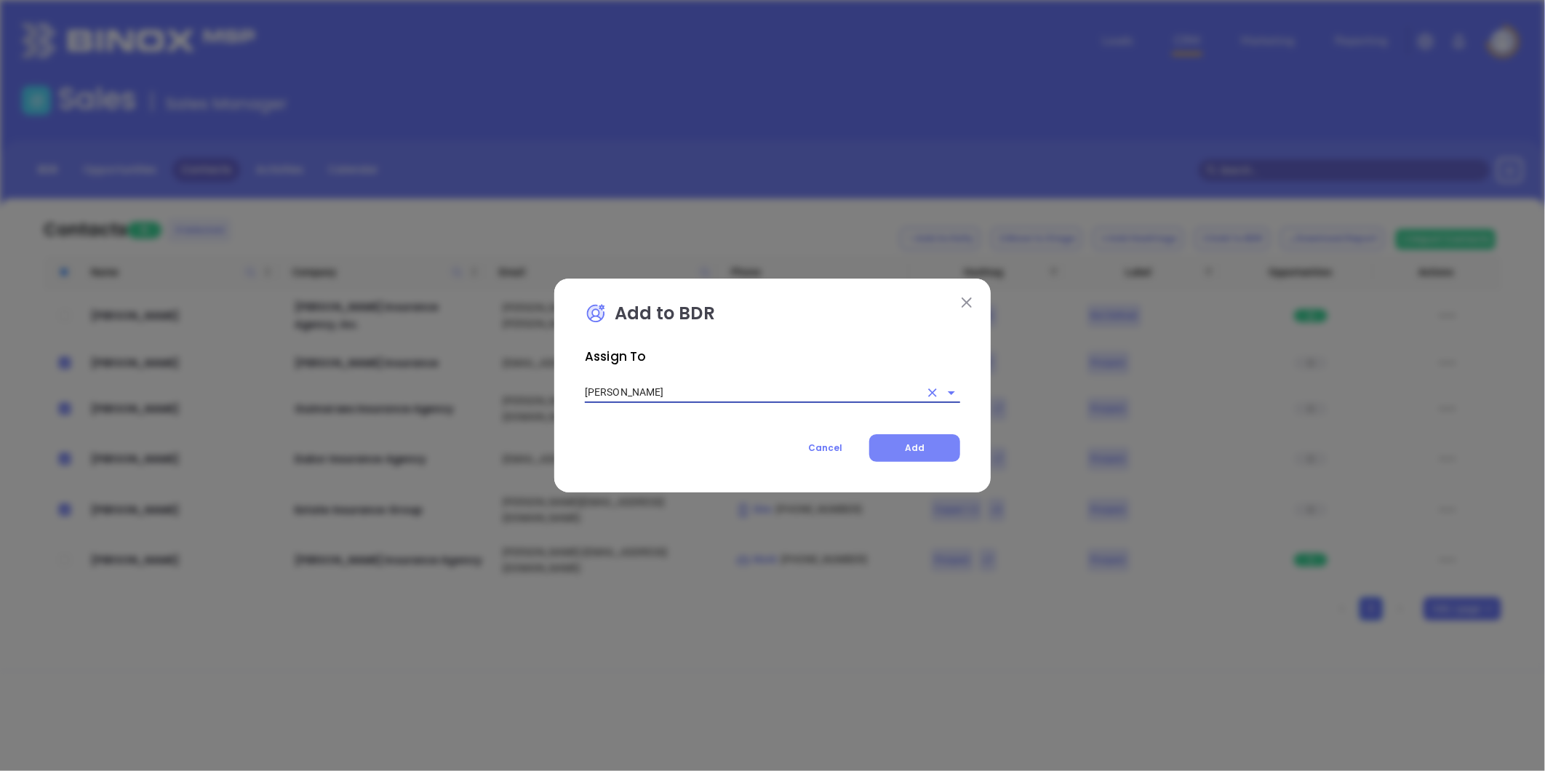
type input "Anabell Dominguez"
click at [912, 449] on span "Add" at bounding box center [915, 447] width 20 height 12
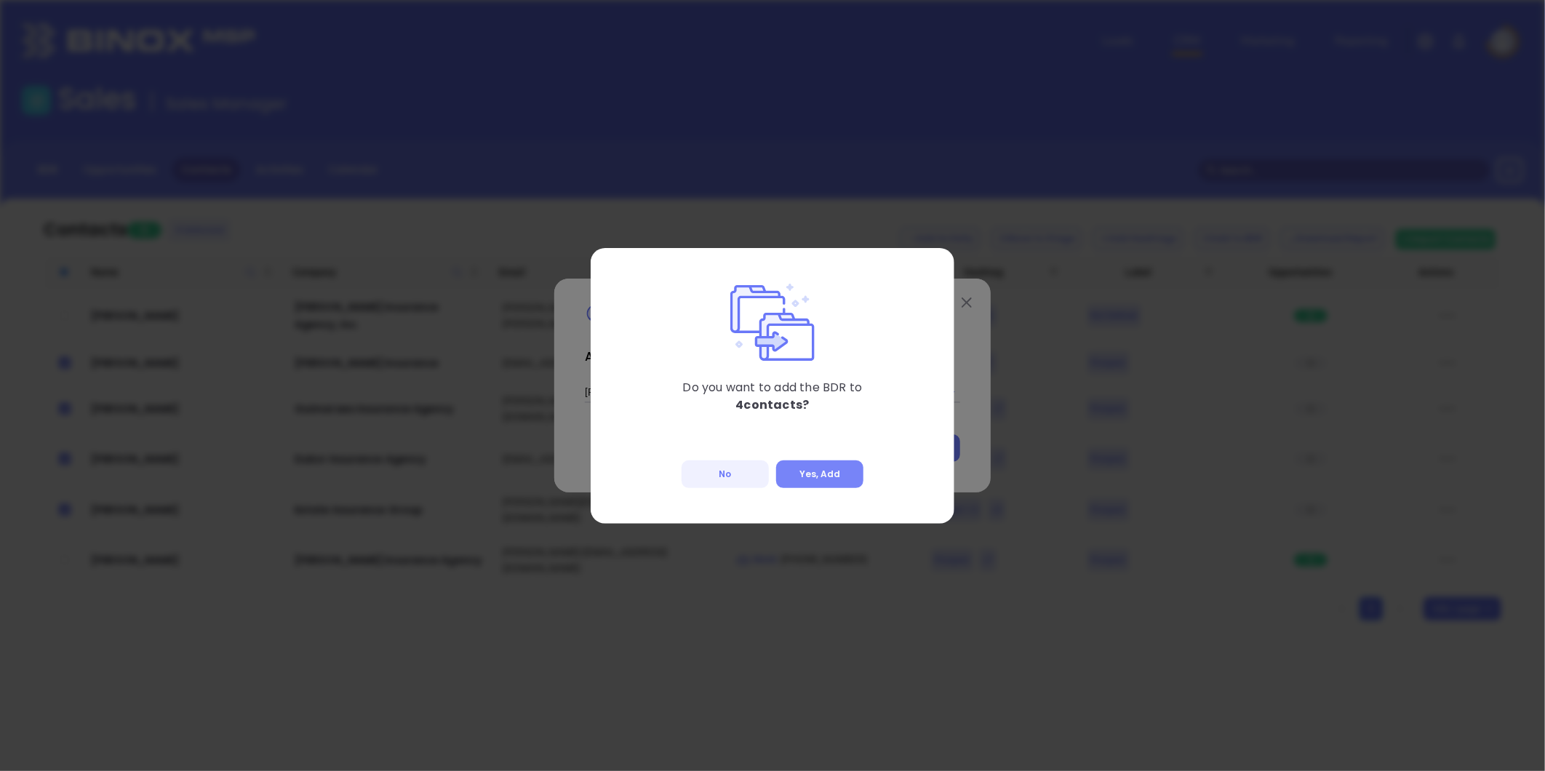
click at [836, 460] on button "Yes, Add" at bounding box center [819, 474] width 87 height 28
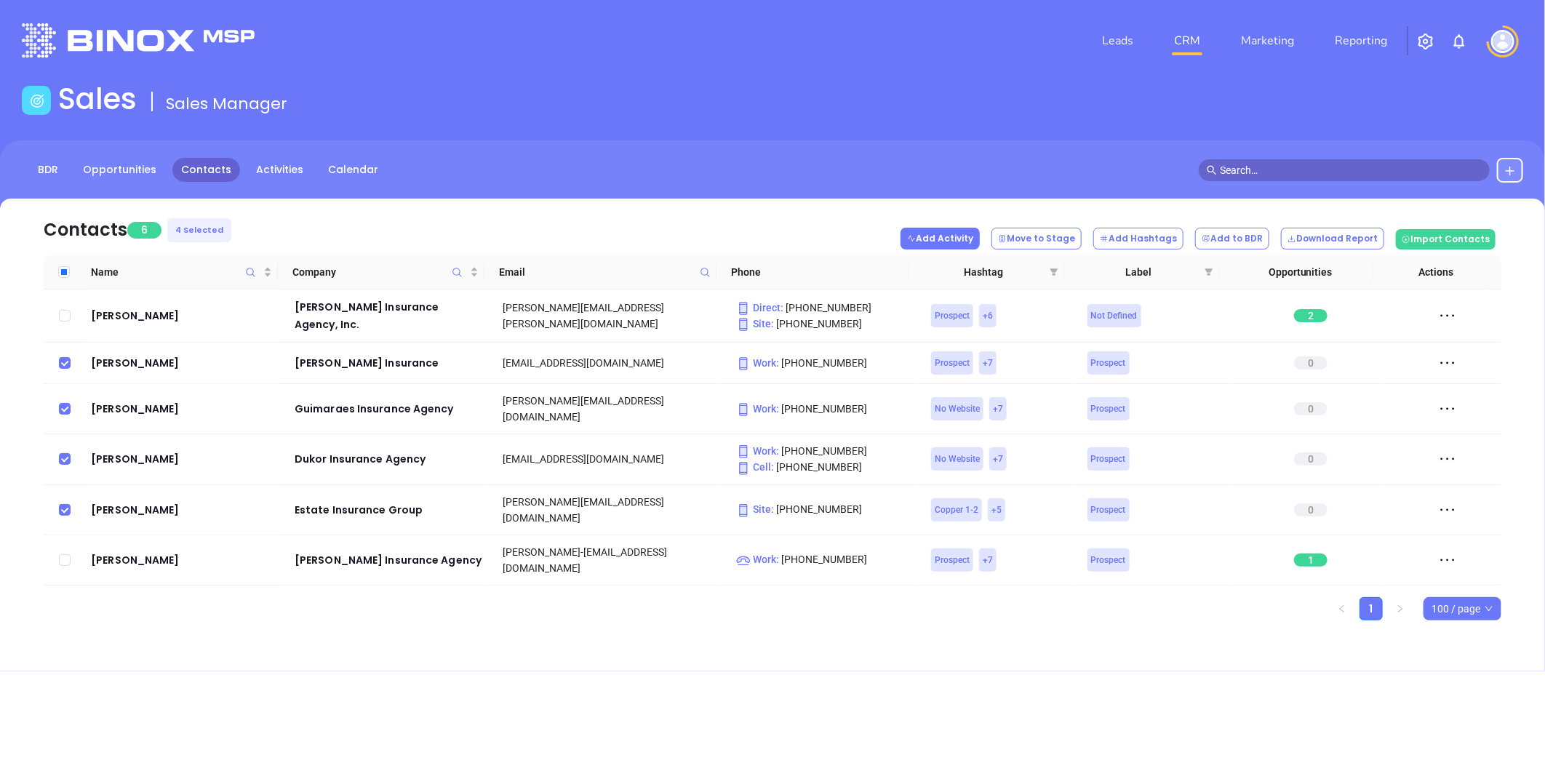
click at [964, 239] on button "Add Activity" at bounding box center [939, 239] width 79 height 22
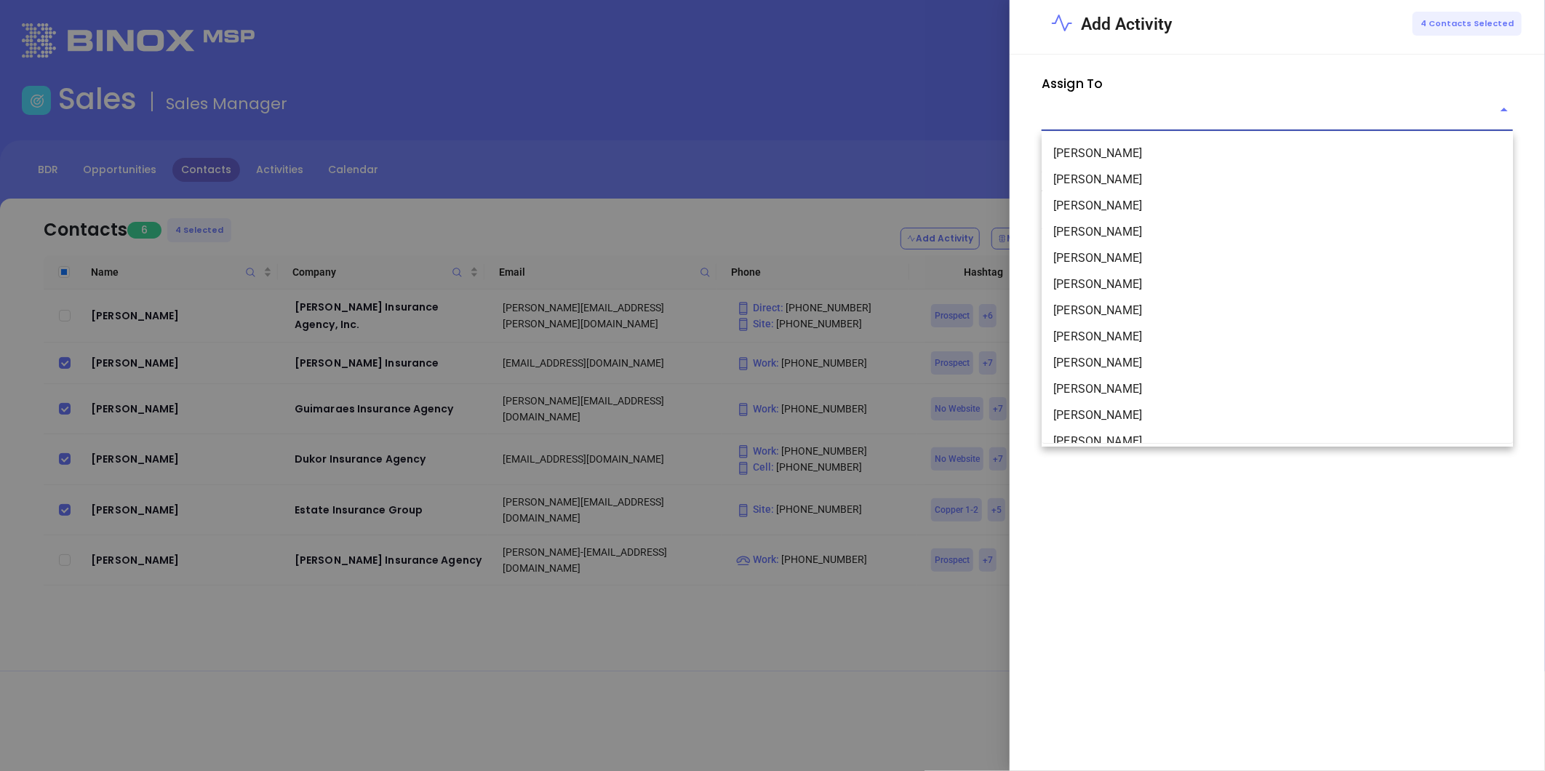
click at [1073, 126] on input "text" at bounding box center [1265, 119] width 449 height 21
click at [1086, 177] on li "Anabell Dominguez" at bounding box center [1276, 180] width 471 height 26
type input "Anabell Dominguez"
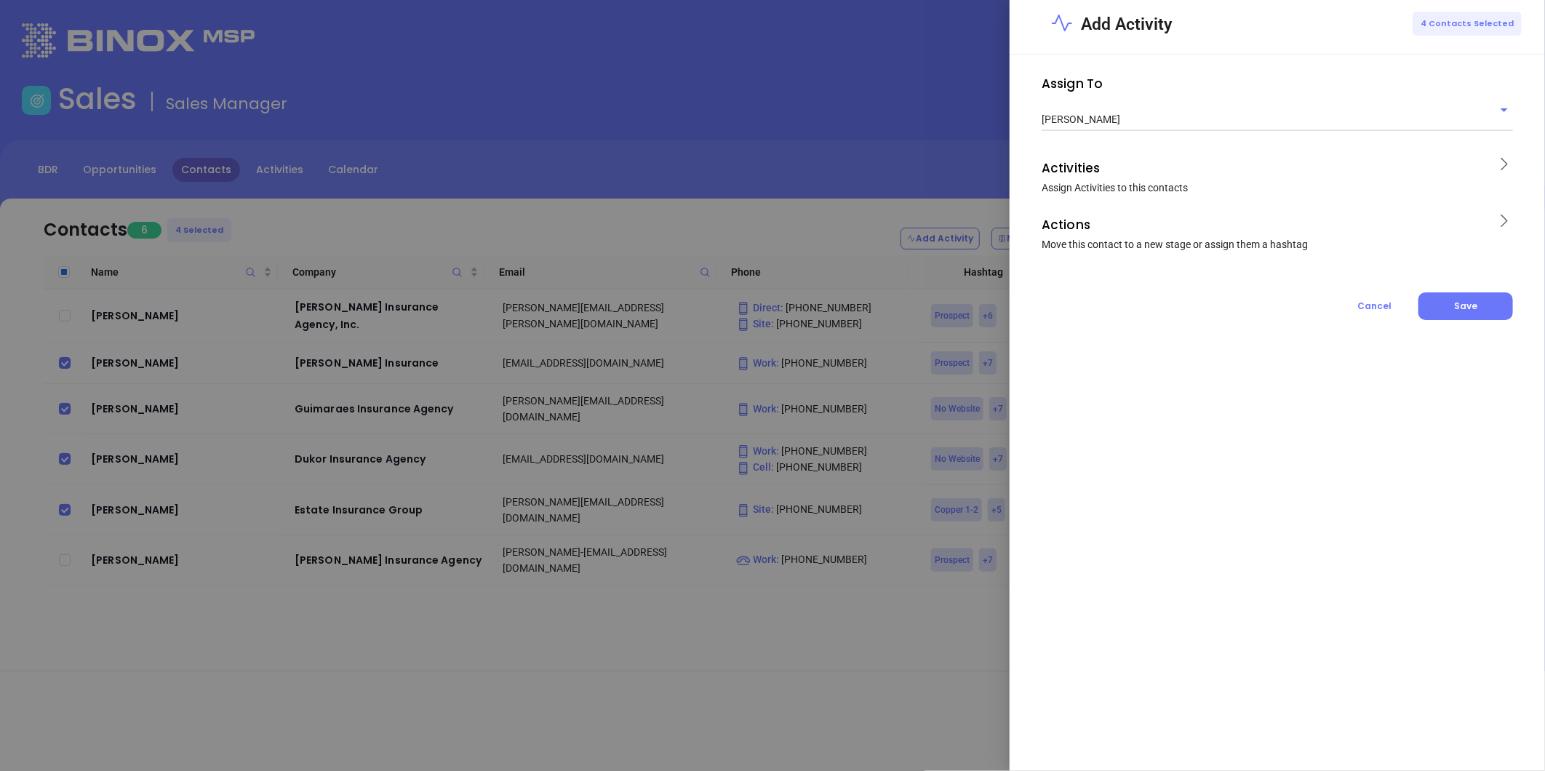
click at [1500, 164] on icon at bounding box center [1503, 164] width 18 height 18
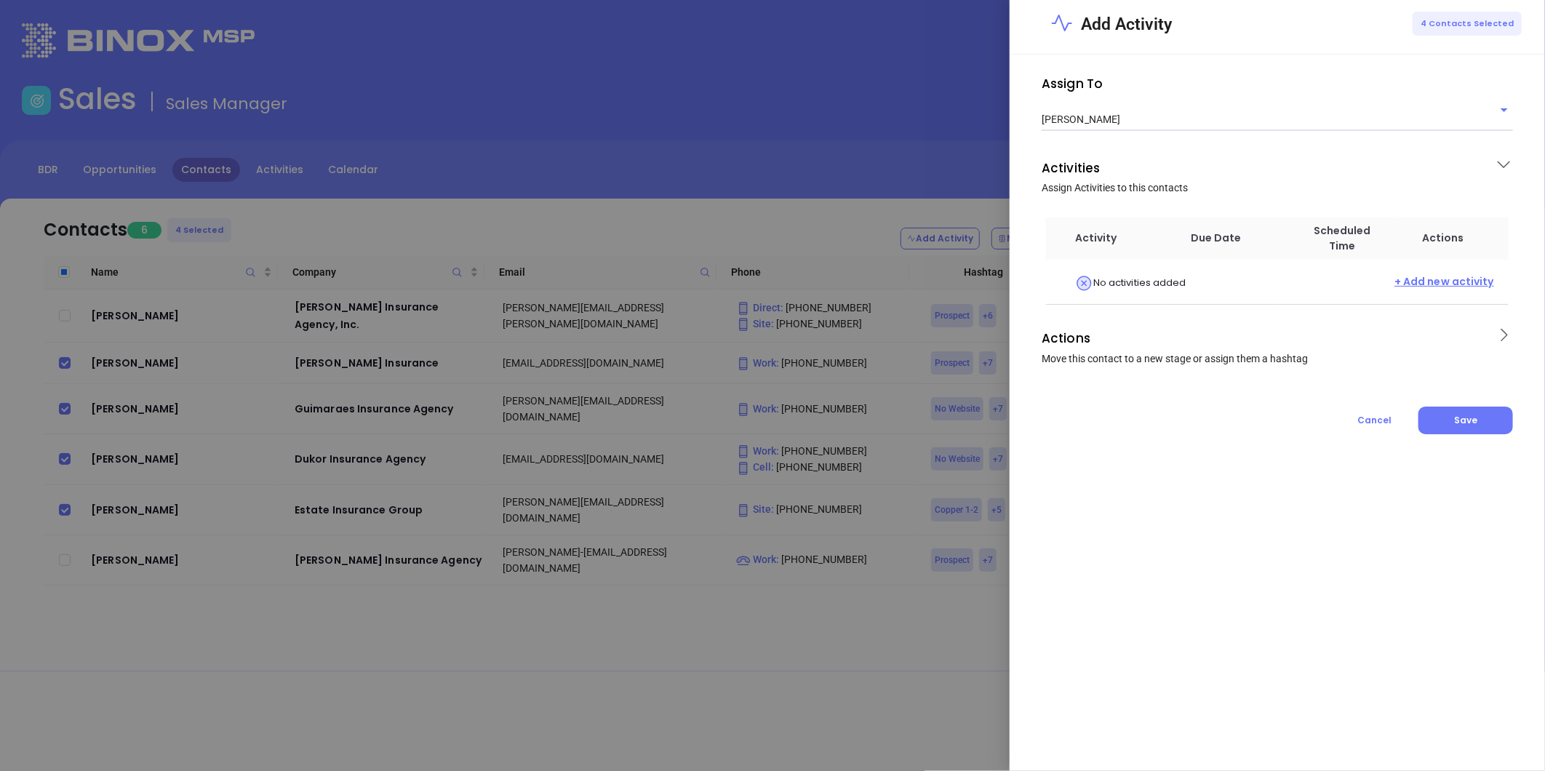
click at [1436, 284] on span "+ Add new activity" at bounding box center [1444, 283] width 100 height 18
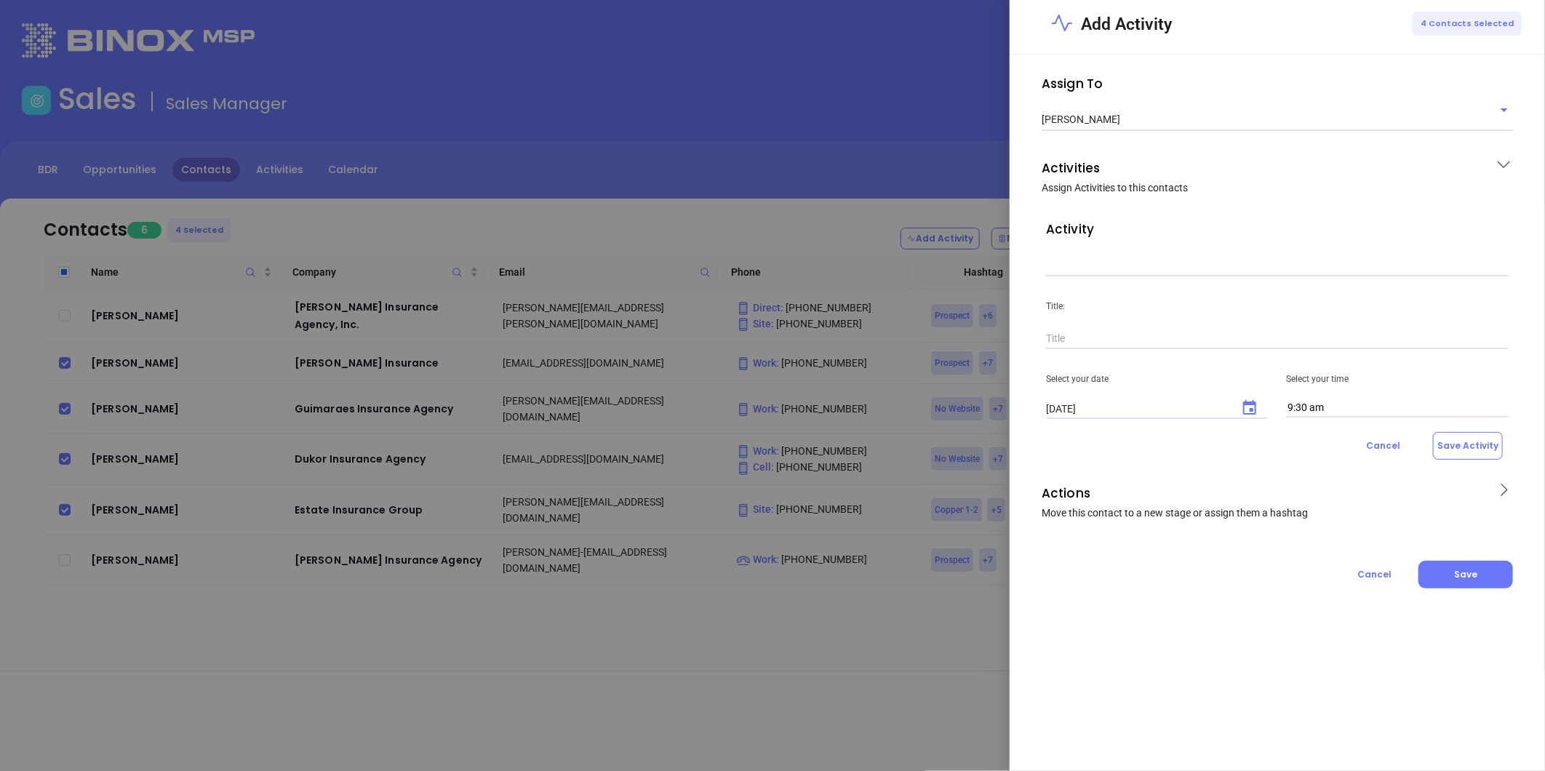
click at [1087, 265] on input "text" at bounding box center [1277, 266] width 463 height 22
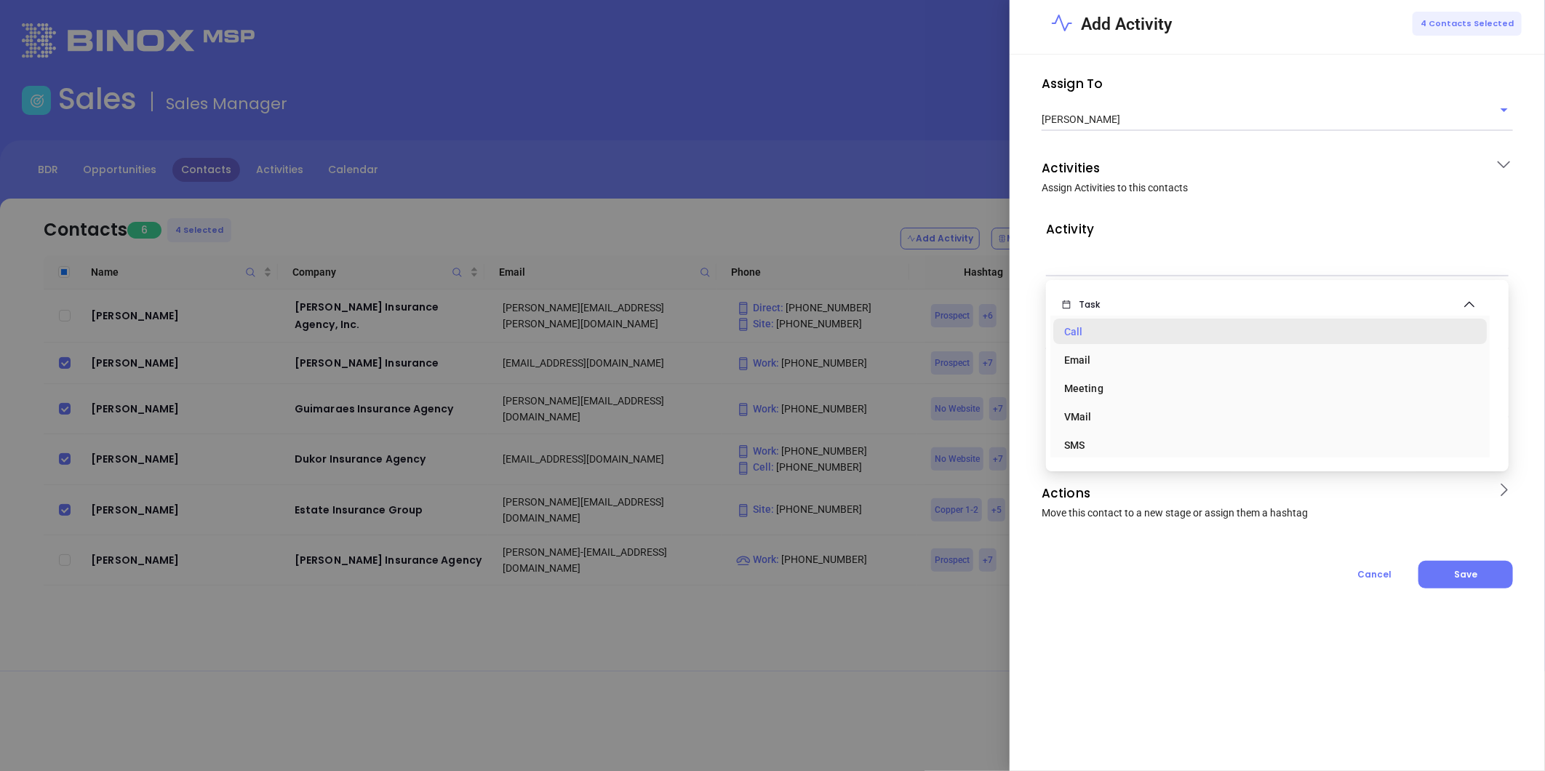
click at [1078, 323] on div "Call" at bounding box center [1269, 331] width 411 height 29
type input "Task Call"
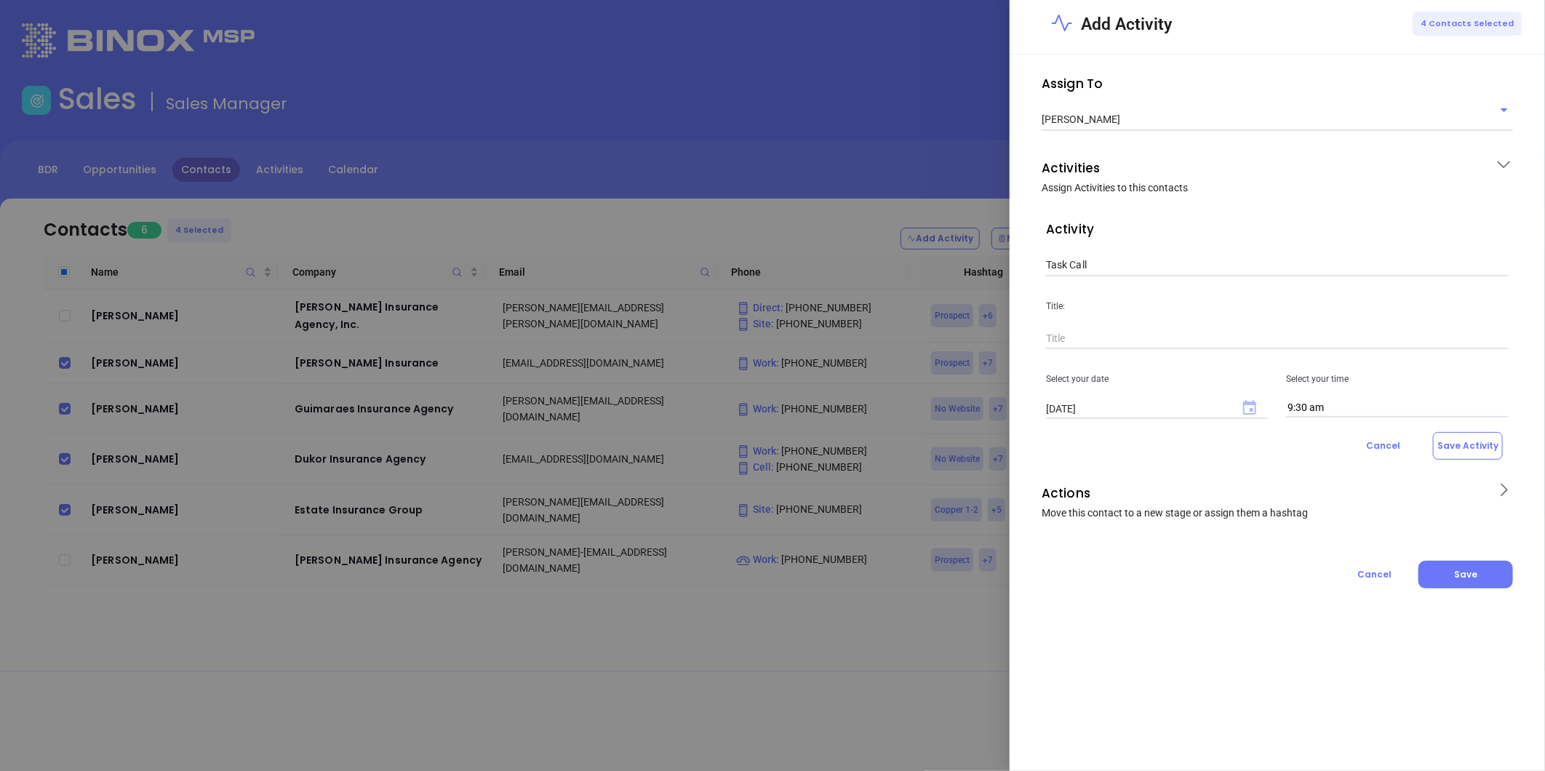
click at [1249, 404] on icon "Choose date, selected date is Sep 30, 2025" at bounding box center [1249, 407] width 13 height 15
click at [1100, 606] on button "29" at bounding box center [1105, 609] width 26 height 26
type input "09/29/2025"
click at [1348, 399] on input "9:30 am" at bounding box center [1397, 408] width 223 height 19
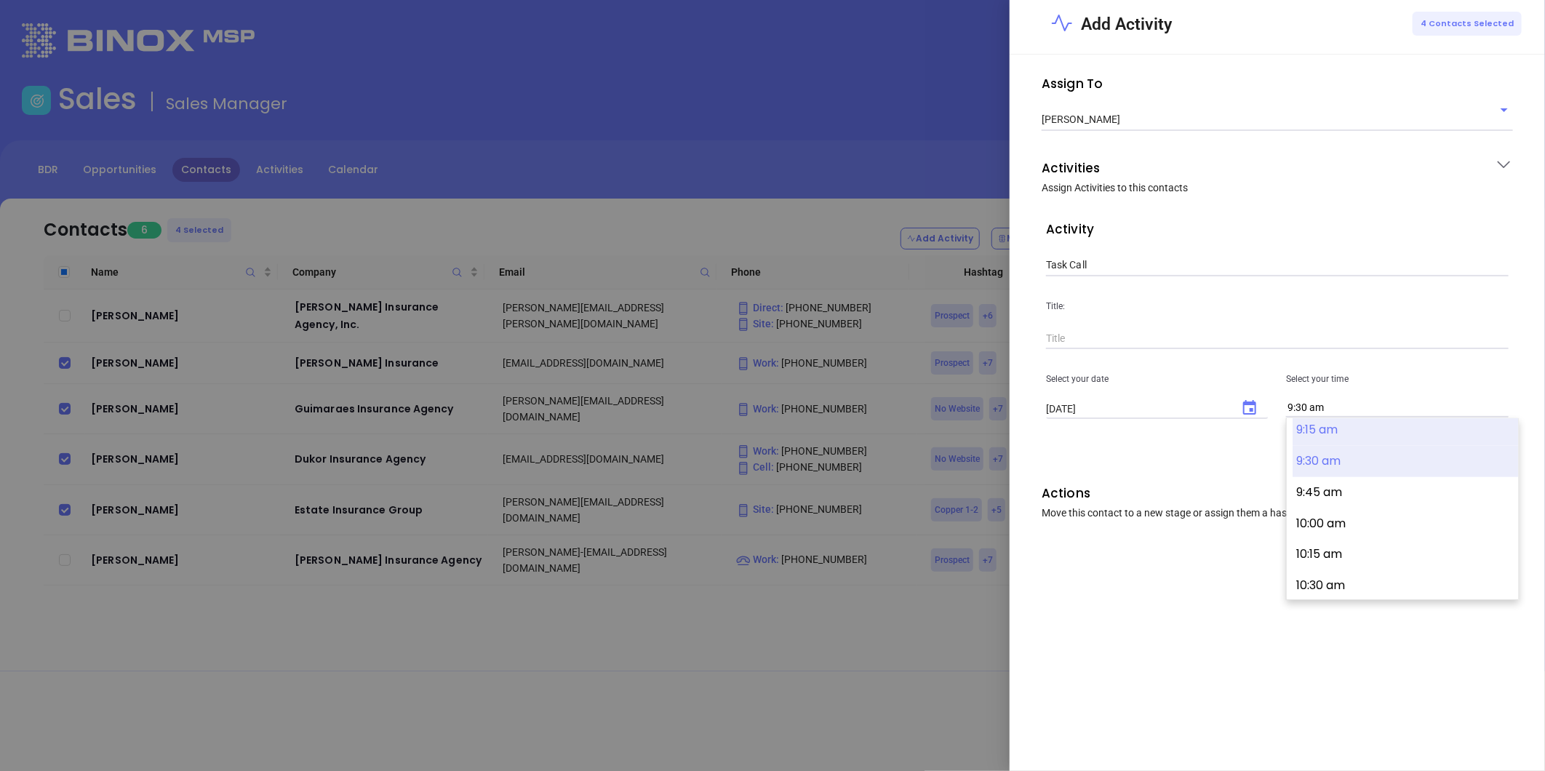
scroll to position [1076, 0]
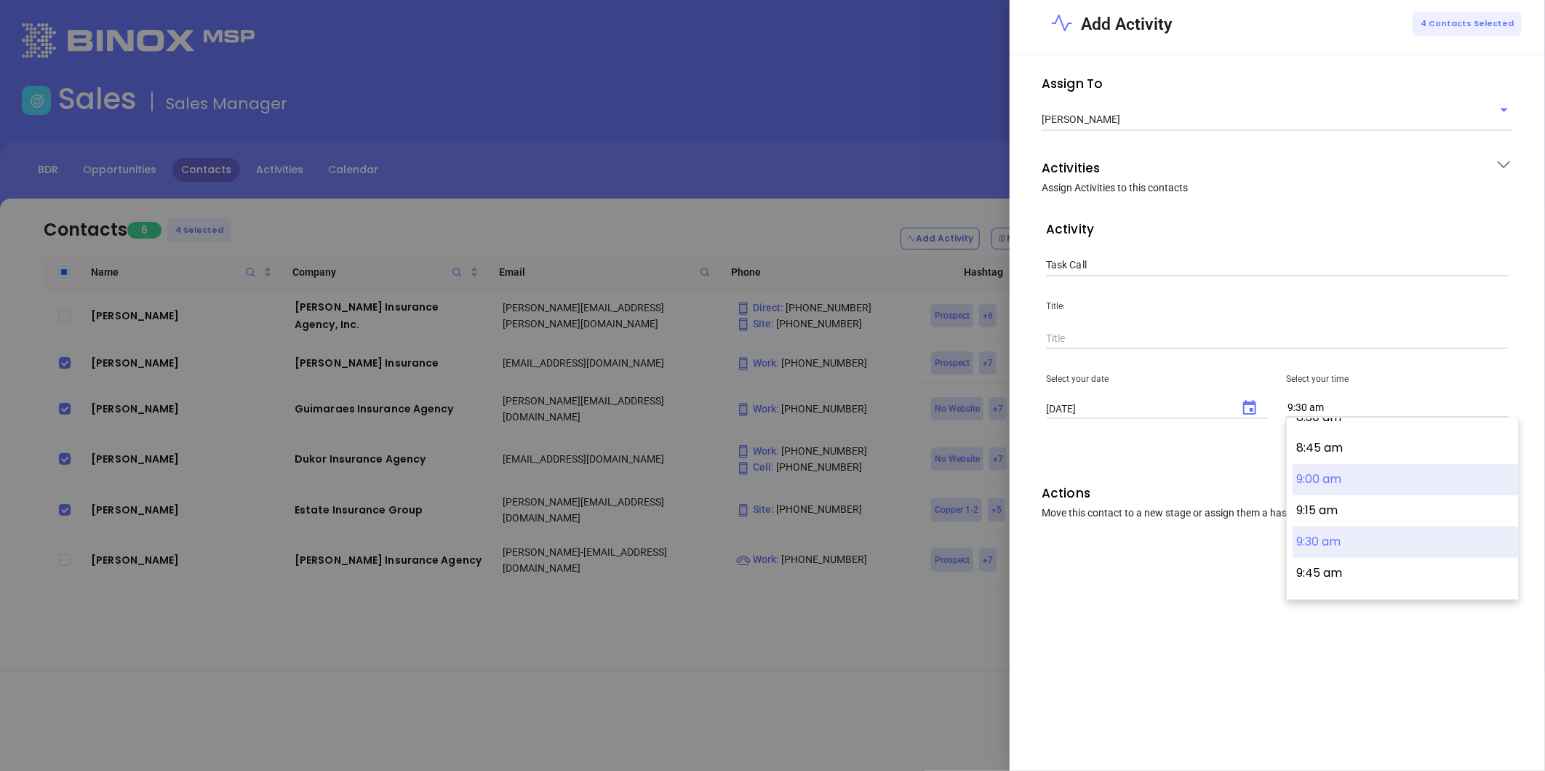
click at [1319, 477] on button "9:00 am" at bounding box center [1404, 479] width 225 height 31
type input "9:00 am"
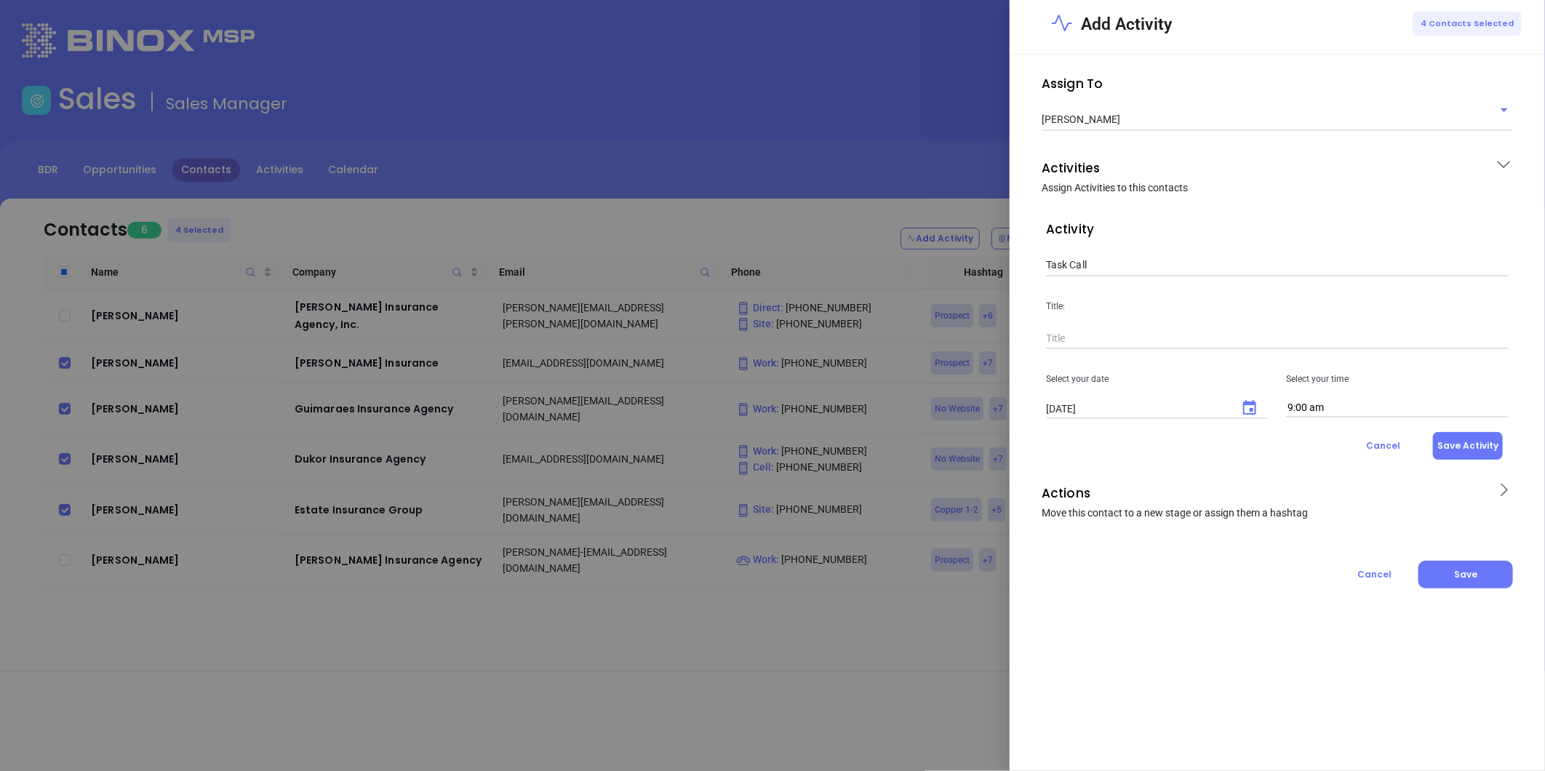
click at [1471, 439] on button "Save Activity" at bounding box center [1468, 446] width 70 height 28
click at [1114, 347] on input "text" at bounding box center [1277, 339] width 463 height 22
drag, startPoint x: 1182, startPoint y: 342, endPoint x: 1006, endPoint y: 374, distance: 178.9
click at [1006, 374] on div "Add Activity 4 Contacts Selected Assign To Anabell Dominguez Activities Assign …" at bounding box center [772, 385] width 1545 height 771
type input "MAIA 2025 Cards-Hot leads"
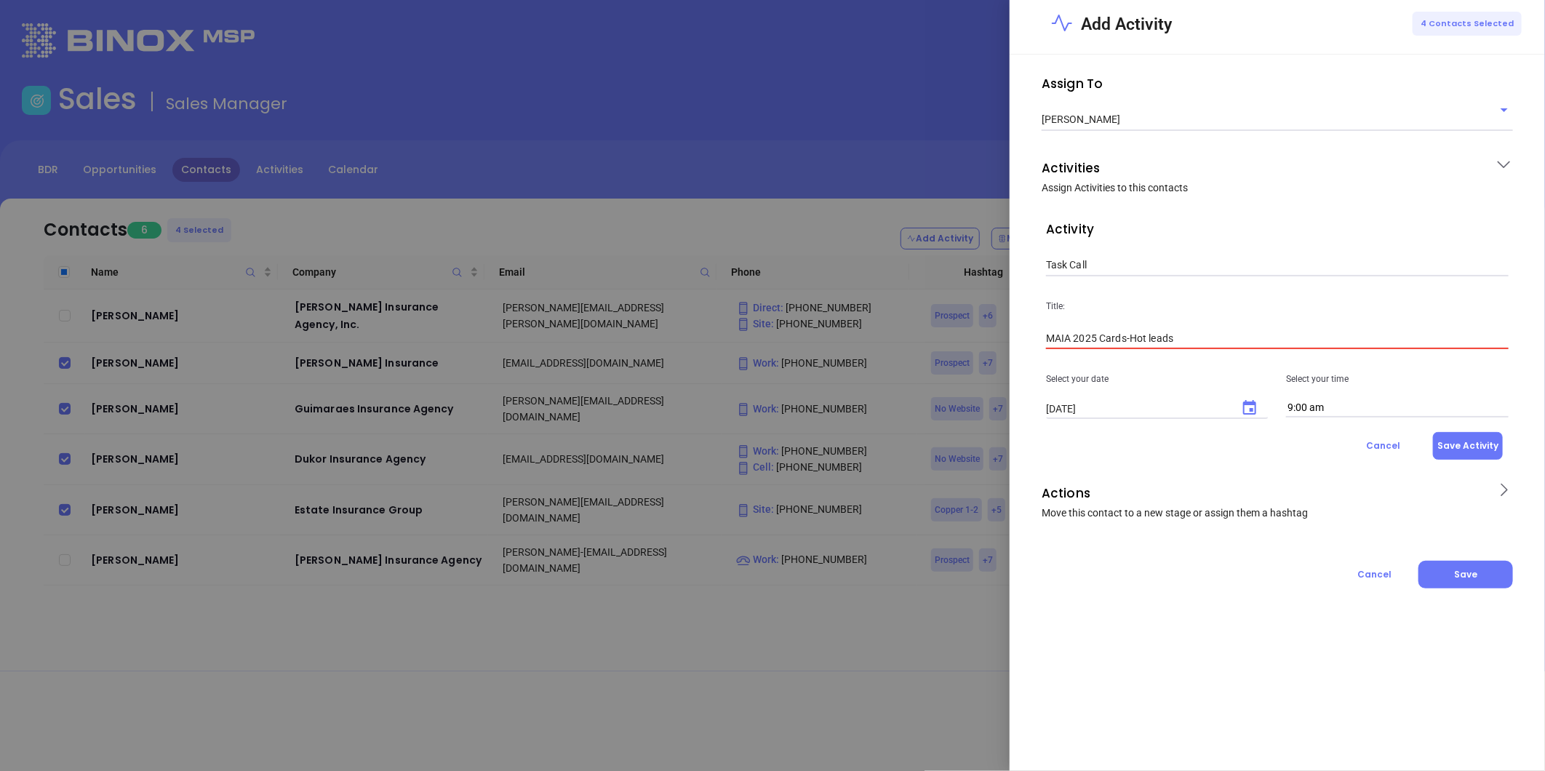
click at [1470, 438] on button "Save Activity" at bounding box center [1468, 446] width 70 height 28
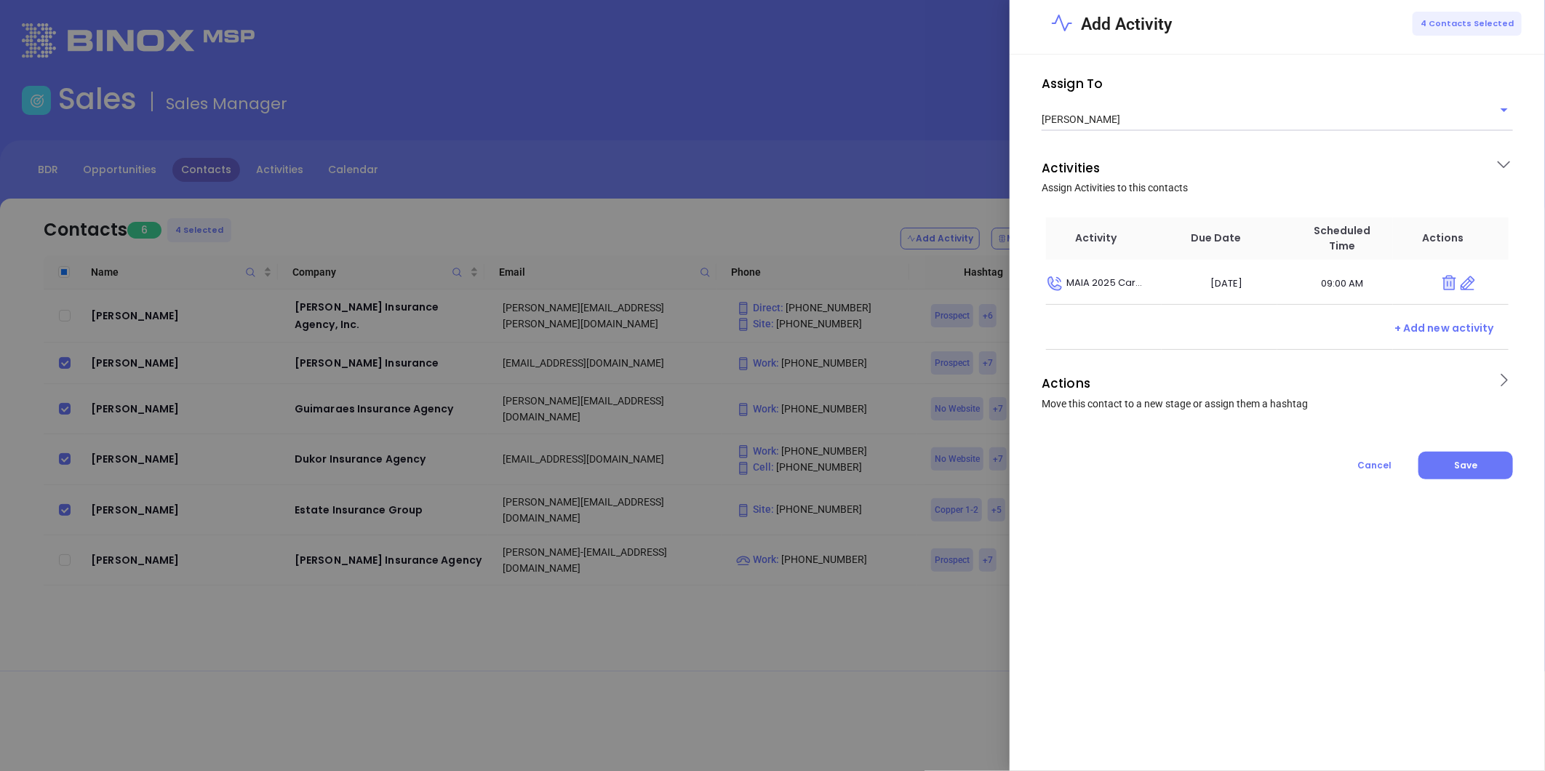
click at [1499, 377] on icon at bounding box center [1503, 380] width 18 height 18
click at [1095, 494] on input "text" at bounding box center [1266, 495] width 441 height 21
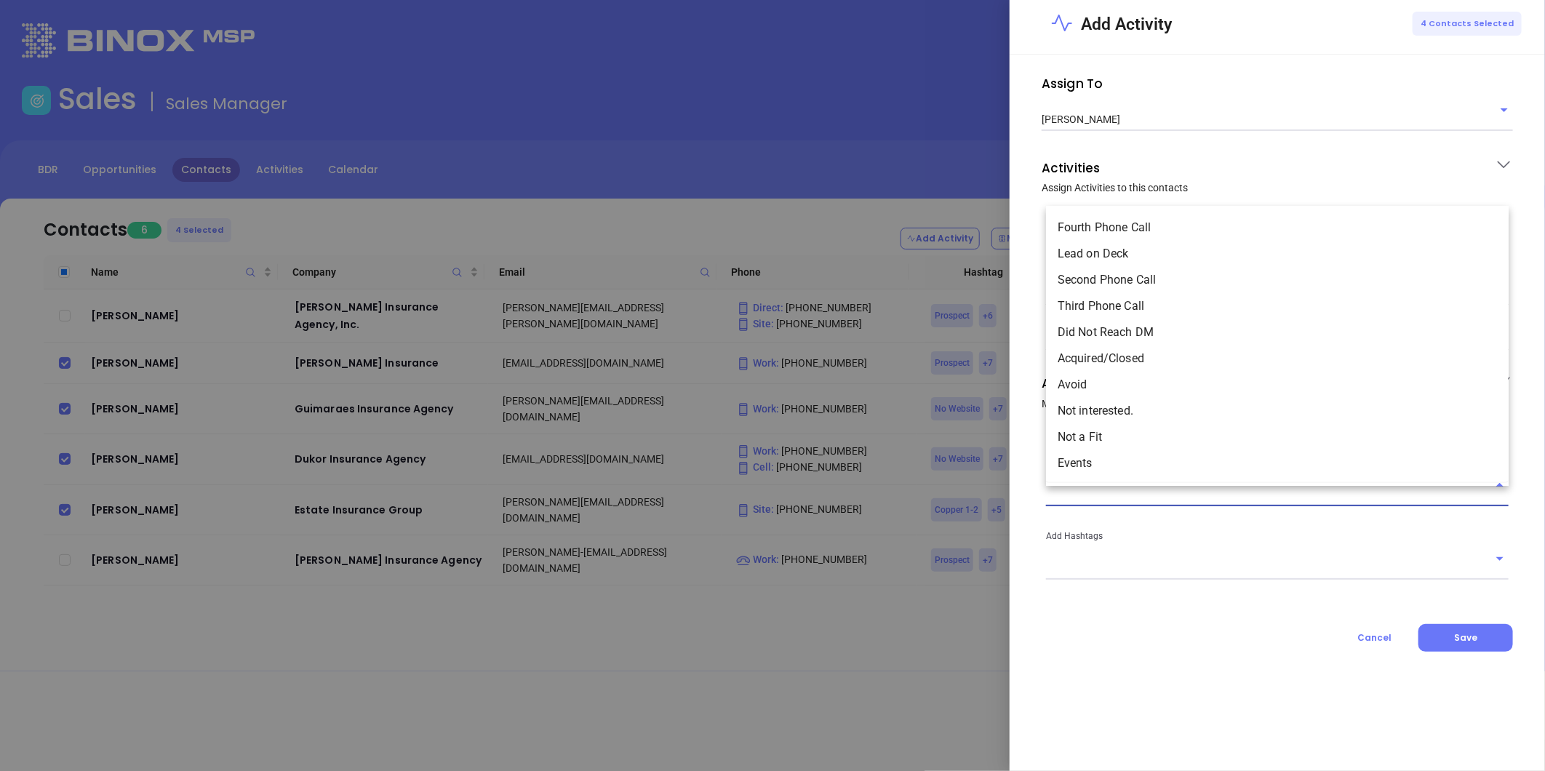
click at [1124, 252] on li "Lead on Deck" at bounding box center [1277, 254] width 463 height 26
type input "Lead on Deck"
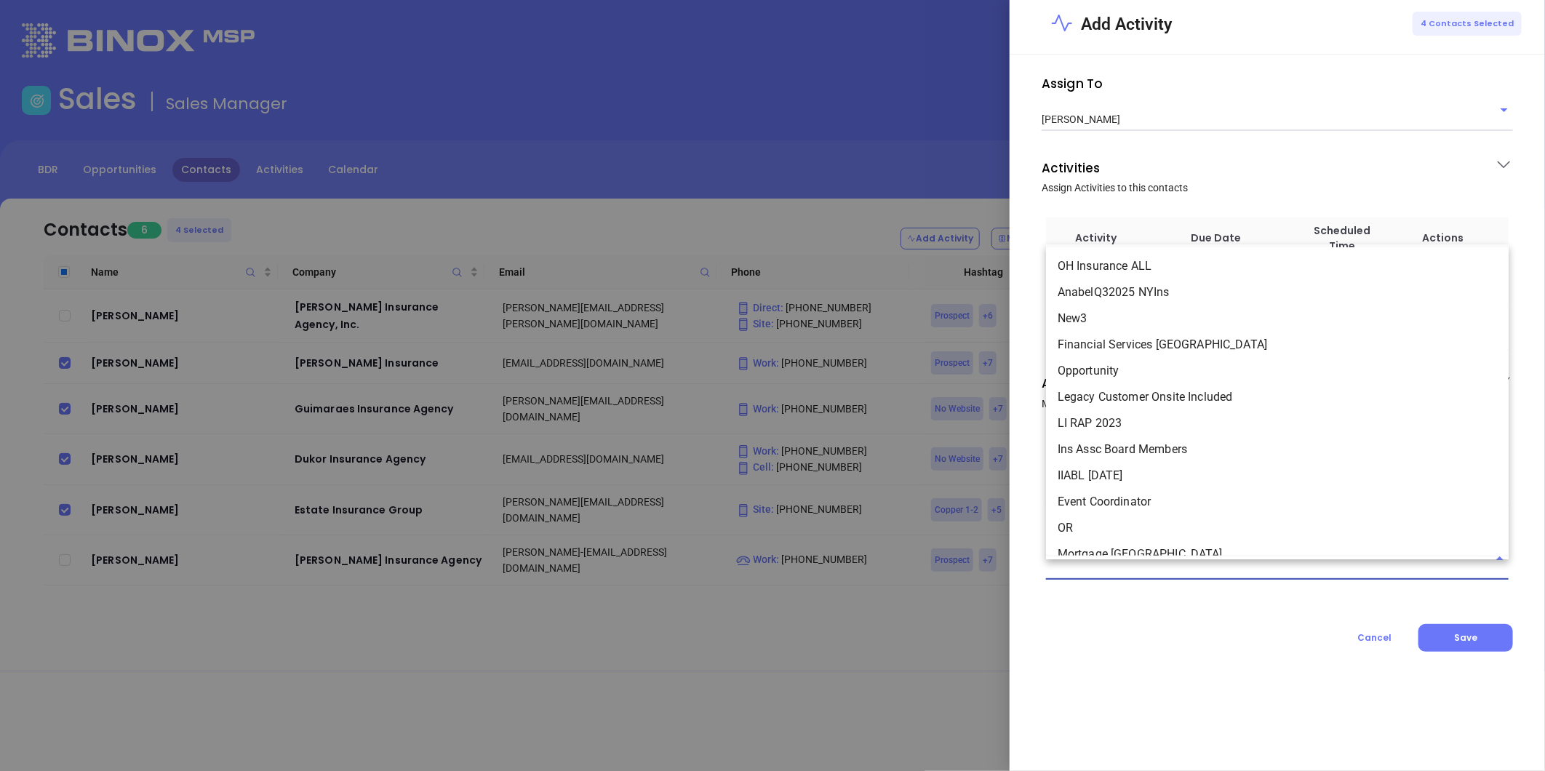
drag, startPoint x: 1077, startPoint y: 561, endPoint x: 1064, endPoint y: 572, distance: 17.0
click at [1075, 561] on input "text" at bounding box center [1266, 568] width 441 height 21
paste input "MAIA 2025 Cards-Hot leads"
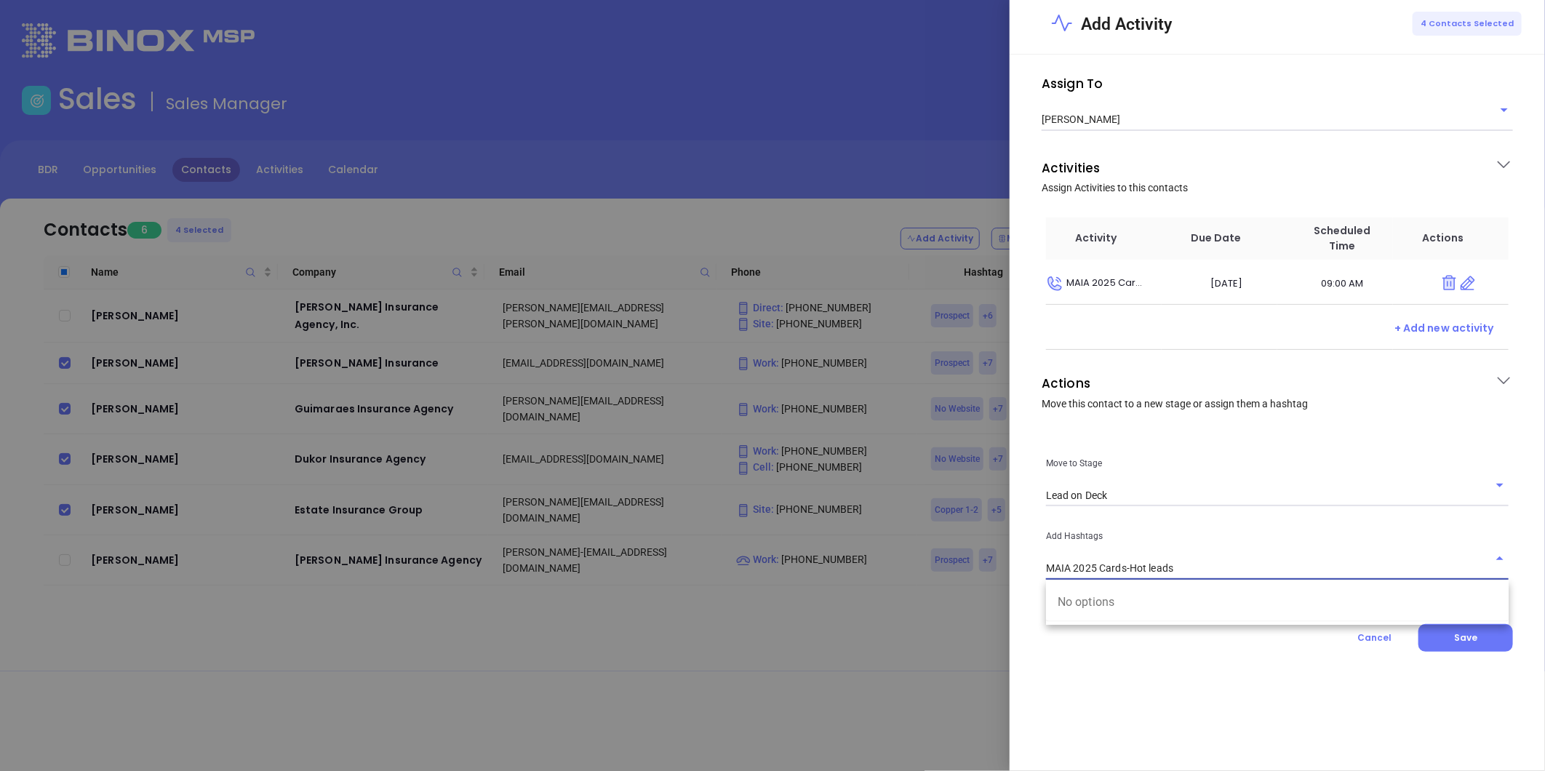
type input "MAIA 2025 Cards-Hot leads"
click at [1189, 566] on input "MAIA 2025 Cards-Hot leads" at bounding box center [1266, 568] width 441 height 21
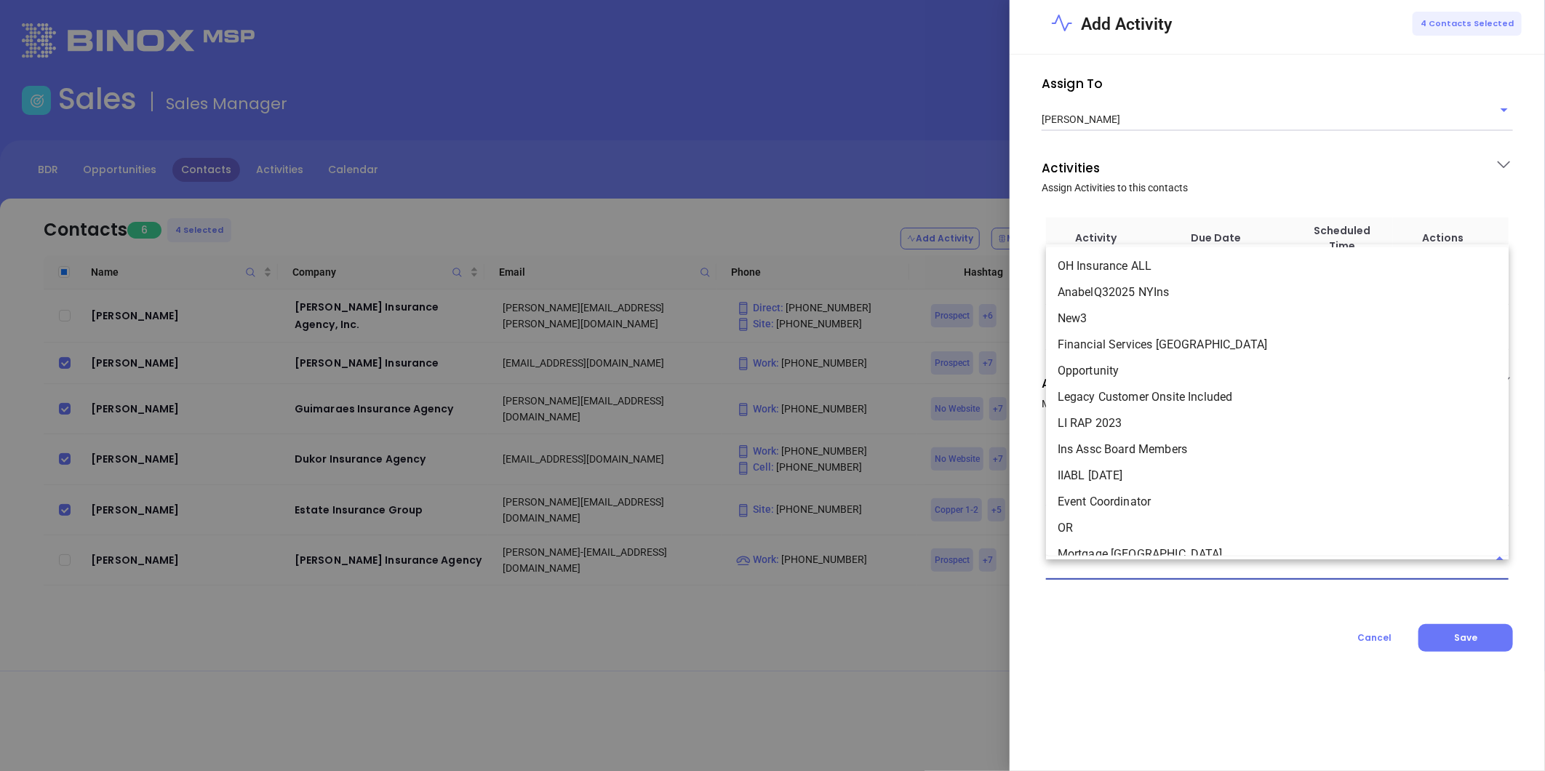
click at [1094, 567] on input "text" at bounding box center [1266, 568] width 441 height 21
paste input "MAIA 2025 Cards-Hot leads"
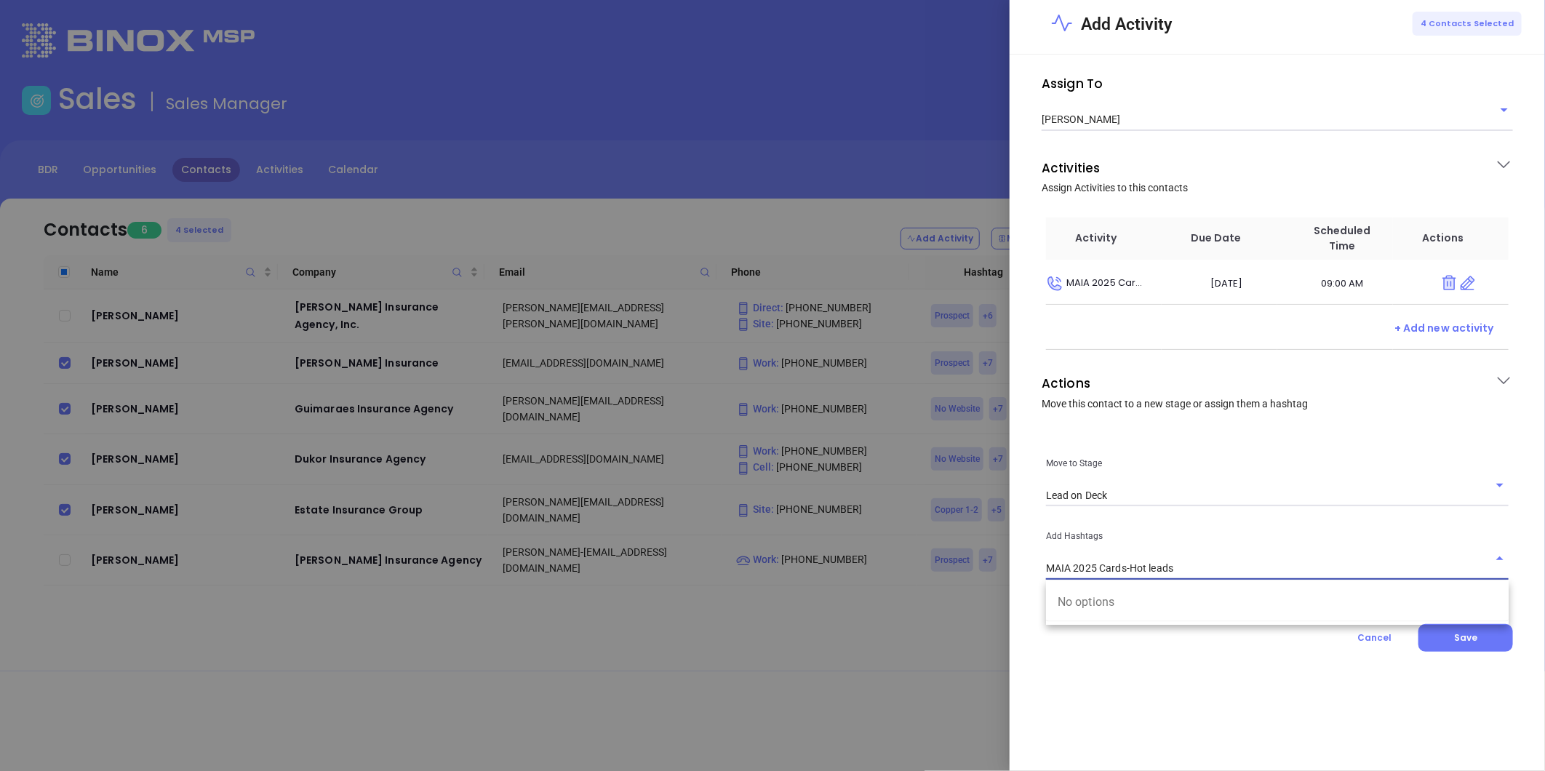
drag, startPoint x: 1182, startPoint y: 569, endPoint x: 1028, endPoint y: 596, distance: 156.5
click at [1028, 596] on div "Assign To Anabell Dominguez Activities Assign Activities to this contacts Activ…" at bounding box center [1277, 362] width 500 height 580
type input "MAIA 2025 Cards-Hot leads"
click at [860, 105] on div at bounding box center [772, 385] width 1545 height 771
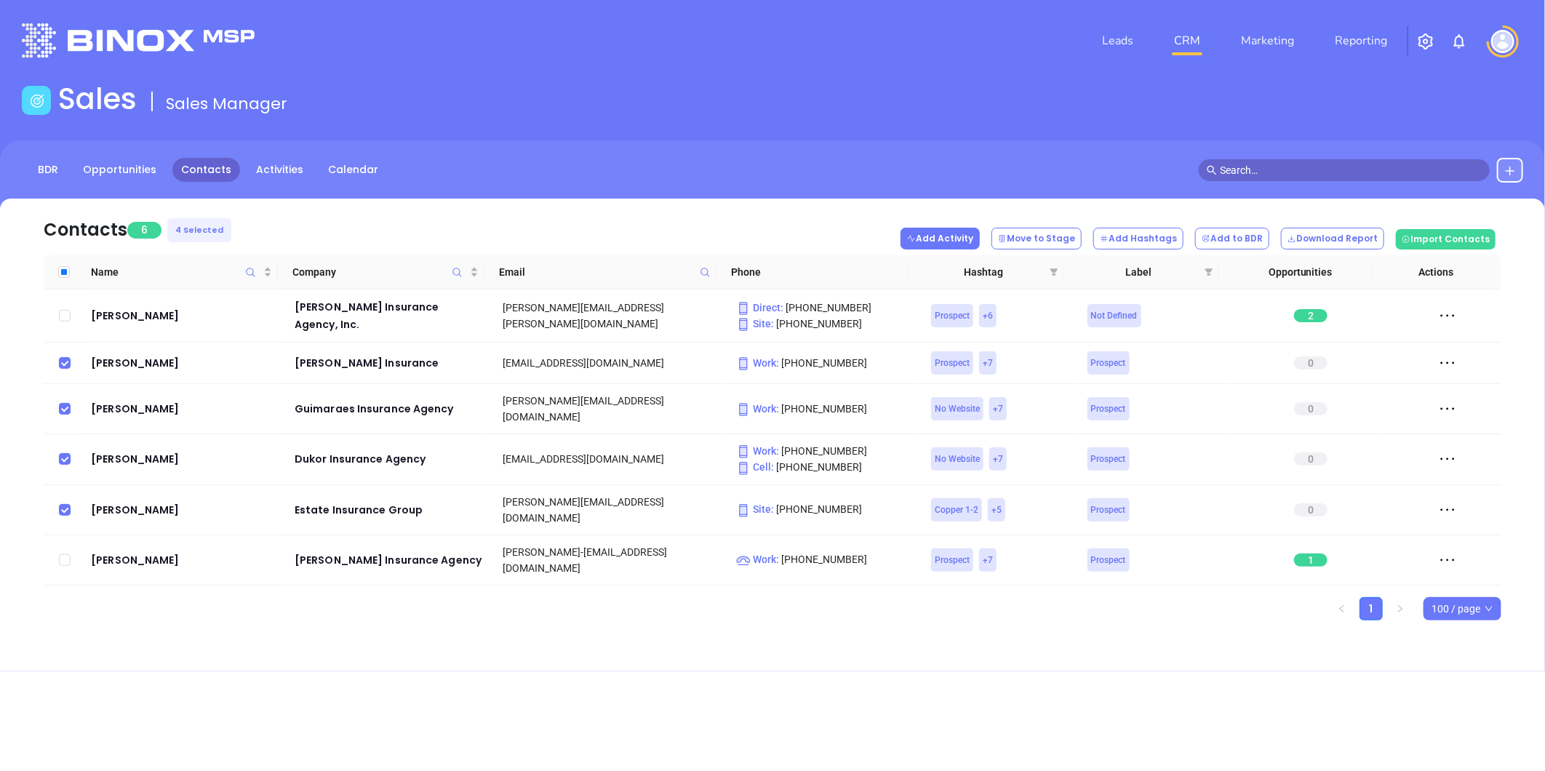
click at [971, 236] on button "Add Activity" at bounding box center [939, 239] width 79 height 22
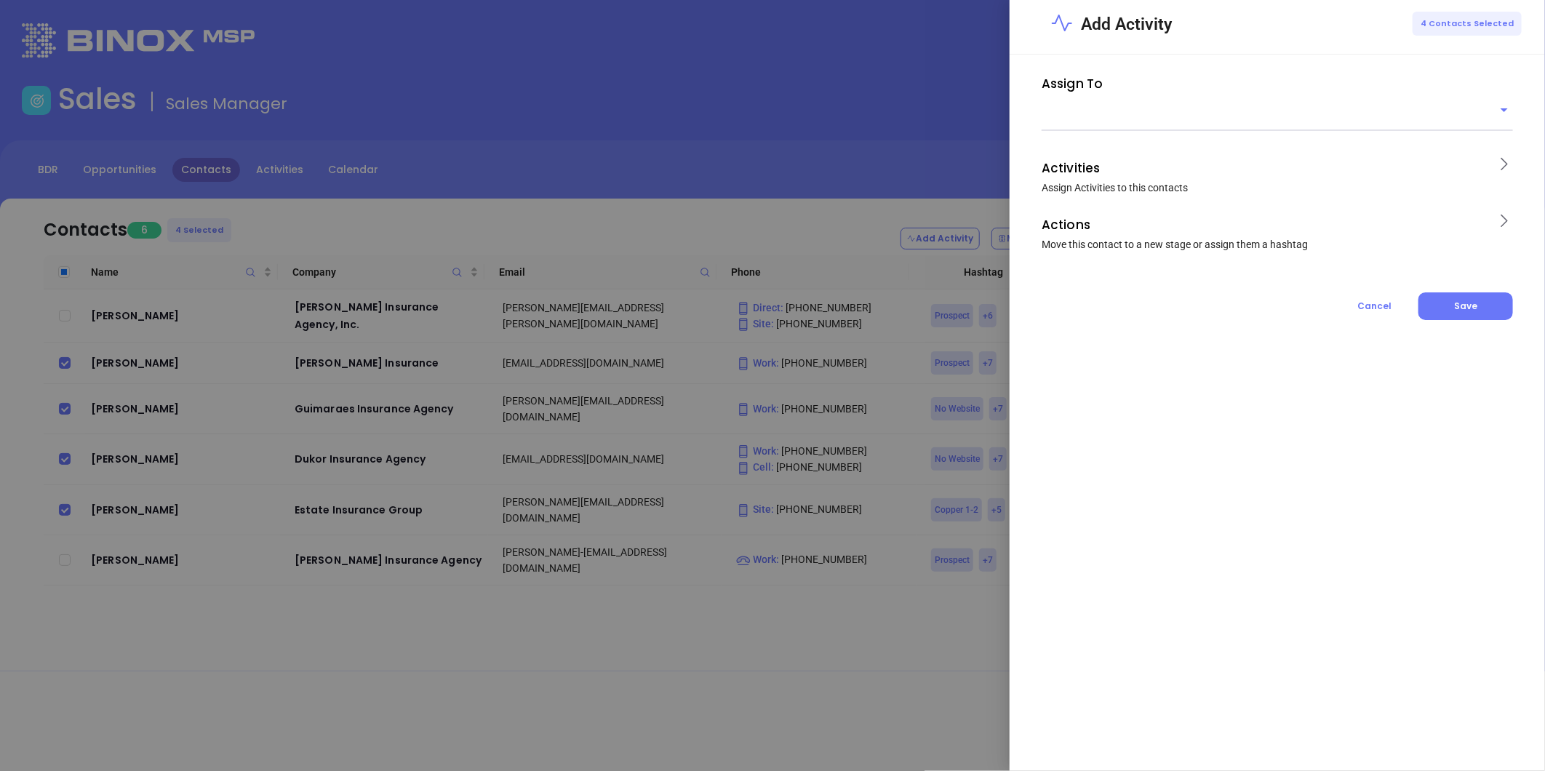
click at [1499, 223] on icon at bounding box center [1503, 221] width 18 height 18
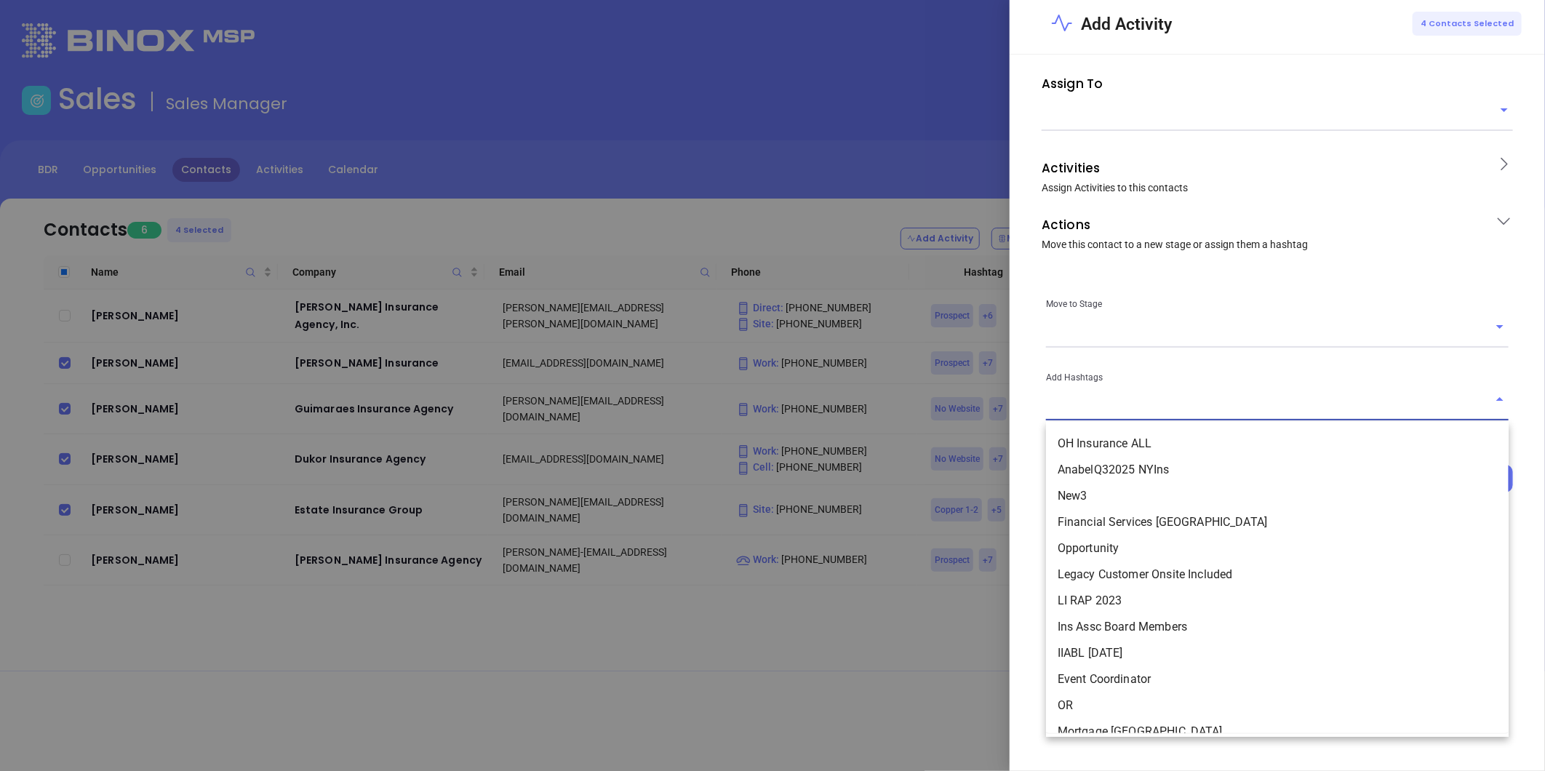
click at [1089, 415] on input "text" at bounding box center [1266, 409] width 441 height 21
paste input "MAIA 2025 Cards-Hot leads"
type input "MAIA 2025 Cards-Hot leads"
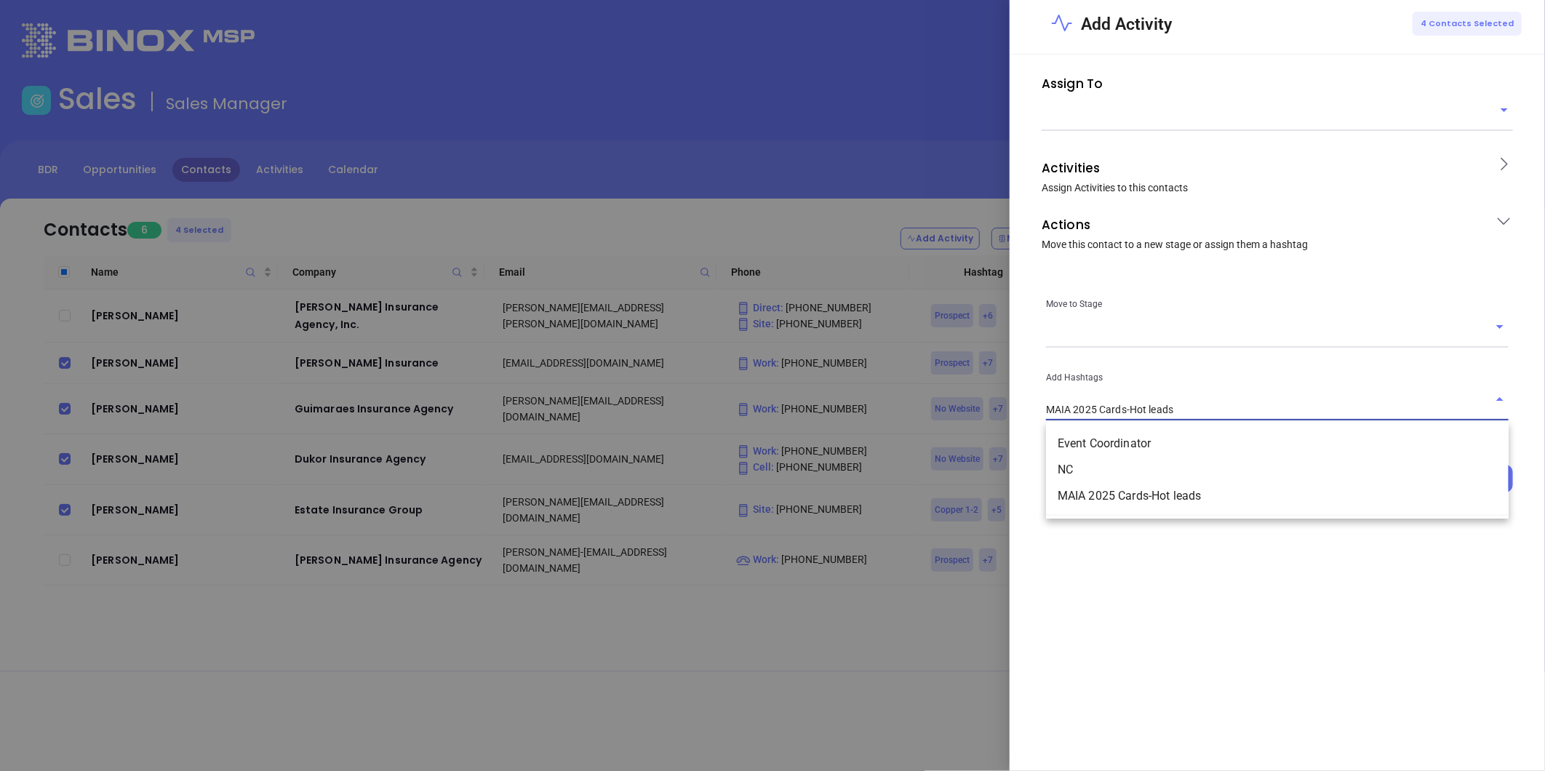
click at [1142, 492] on li "MAIA 2025 Cards-Hot leads" at bounding box center [1277, 496] width 463 height 26
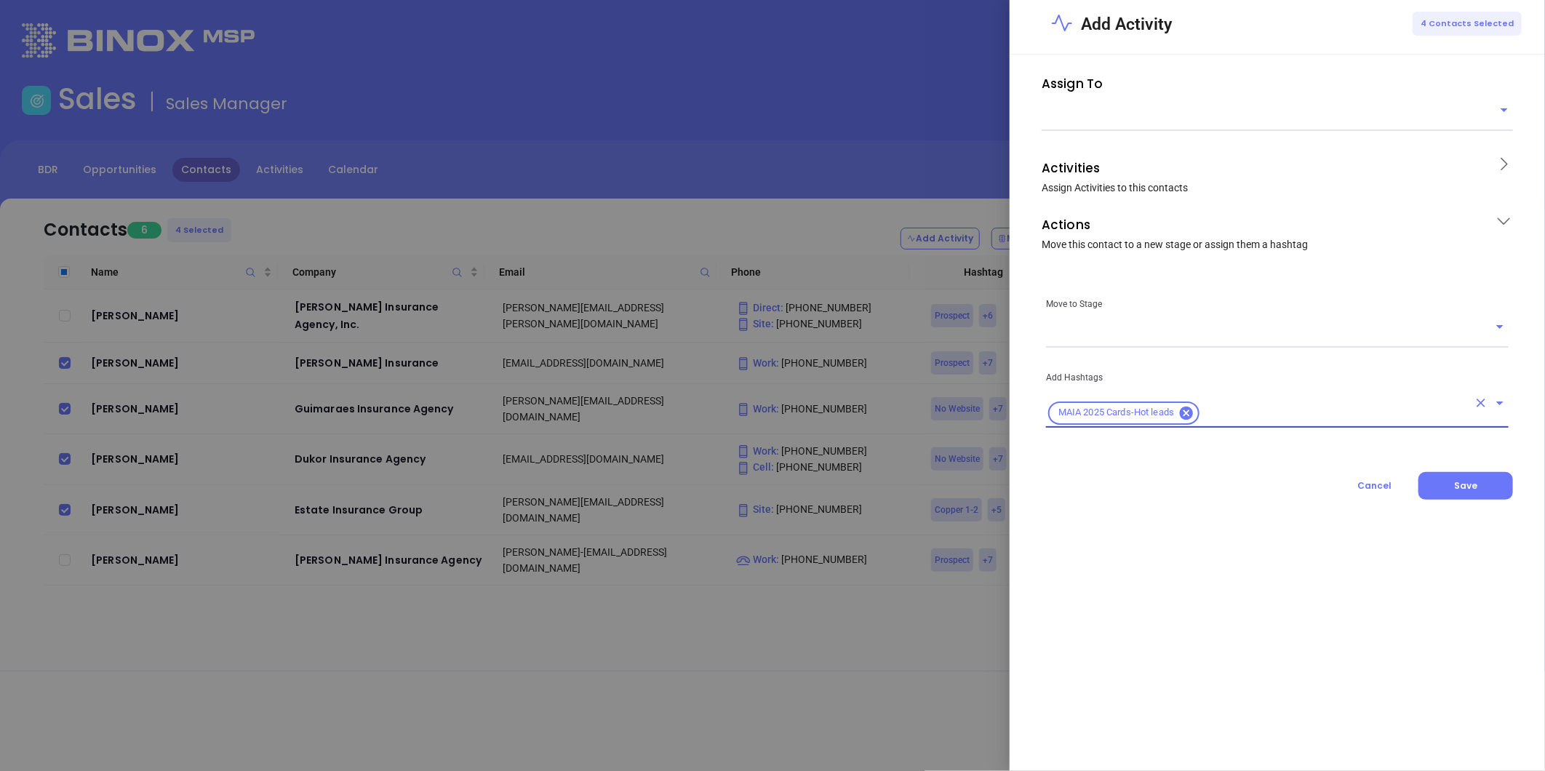
click at [1057, 127] on input "text" at bounding box center [1265, 119] width 449 height 21
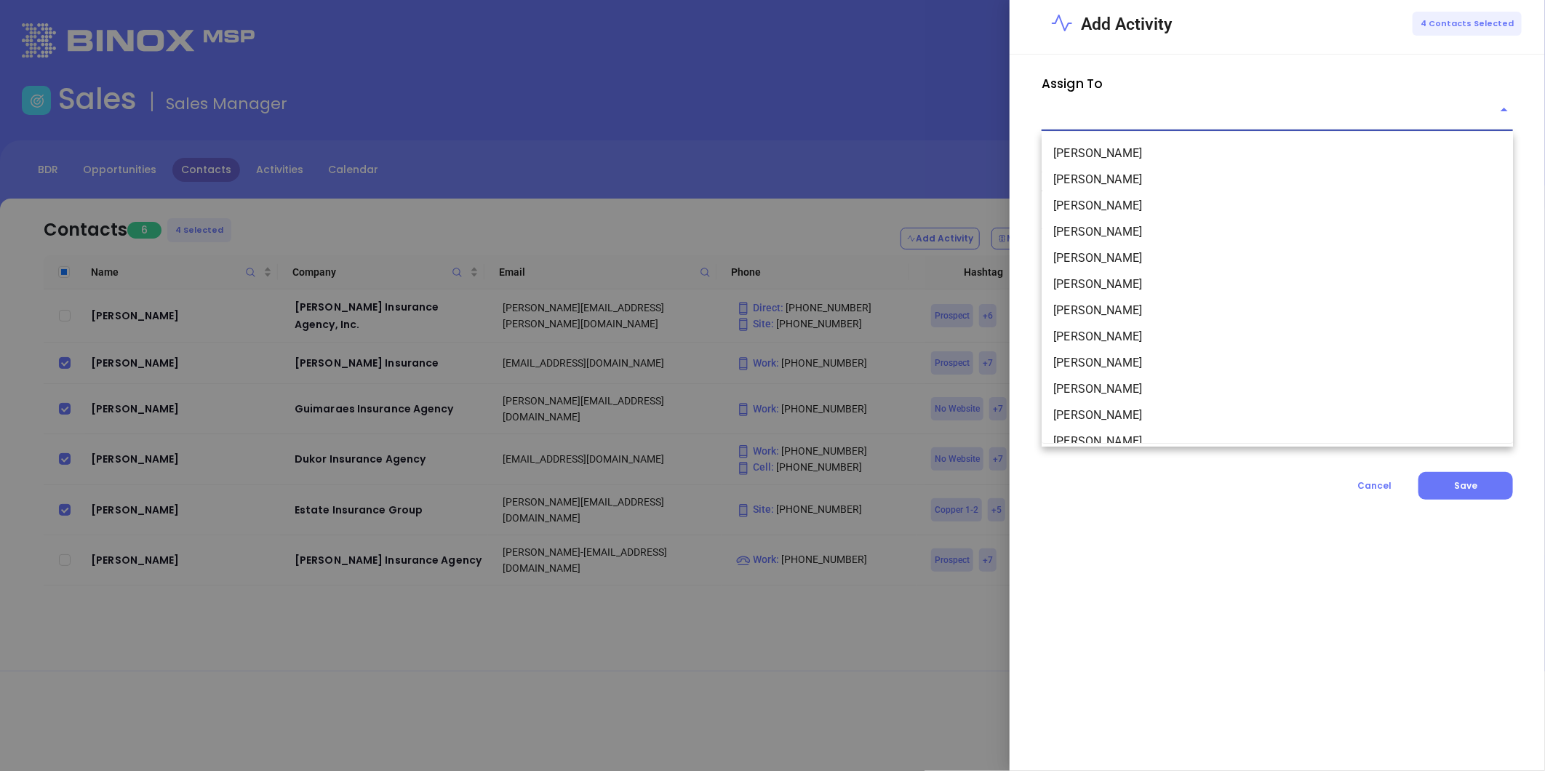
click at [1082, 177] on li "Anabell Dominguez" at bounding box center [1276, 180] width 471 height 26
type input "Anabell Dominguez"
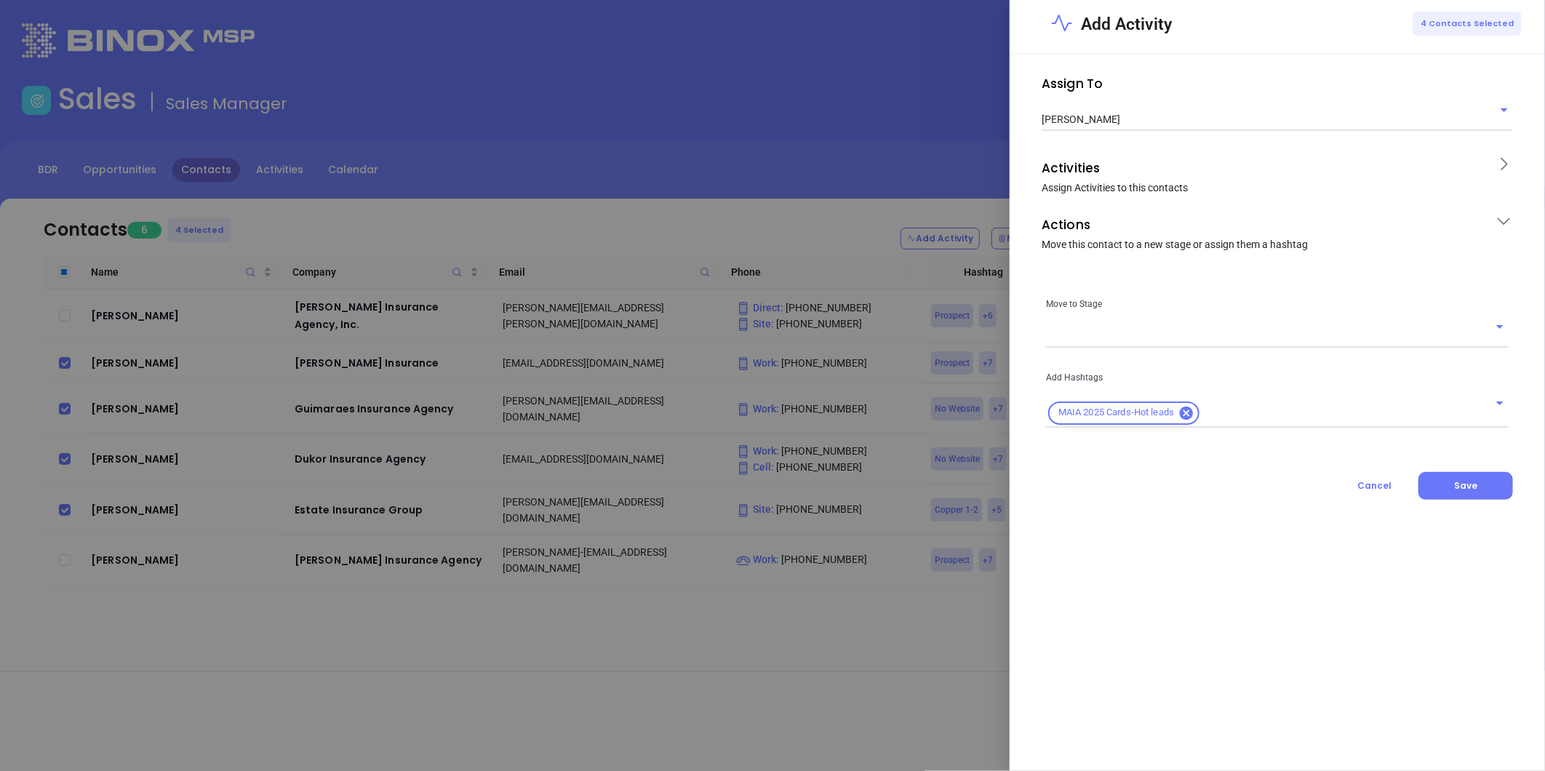
click at [1502, 156] on icon at bounding box center [1503, 164] width 18 height 18
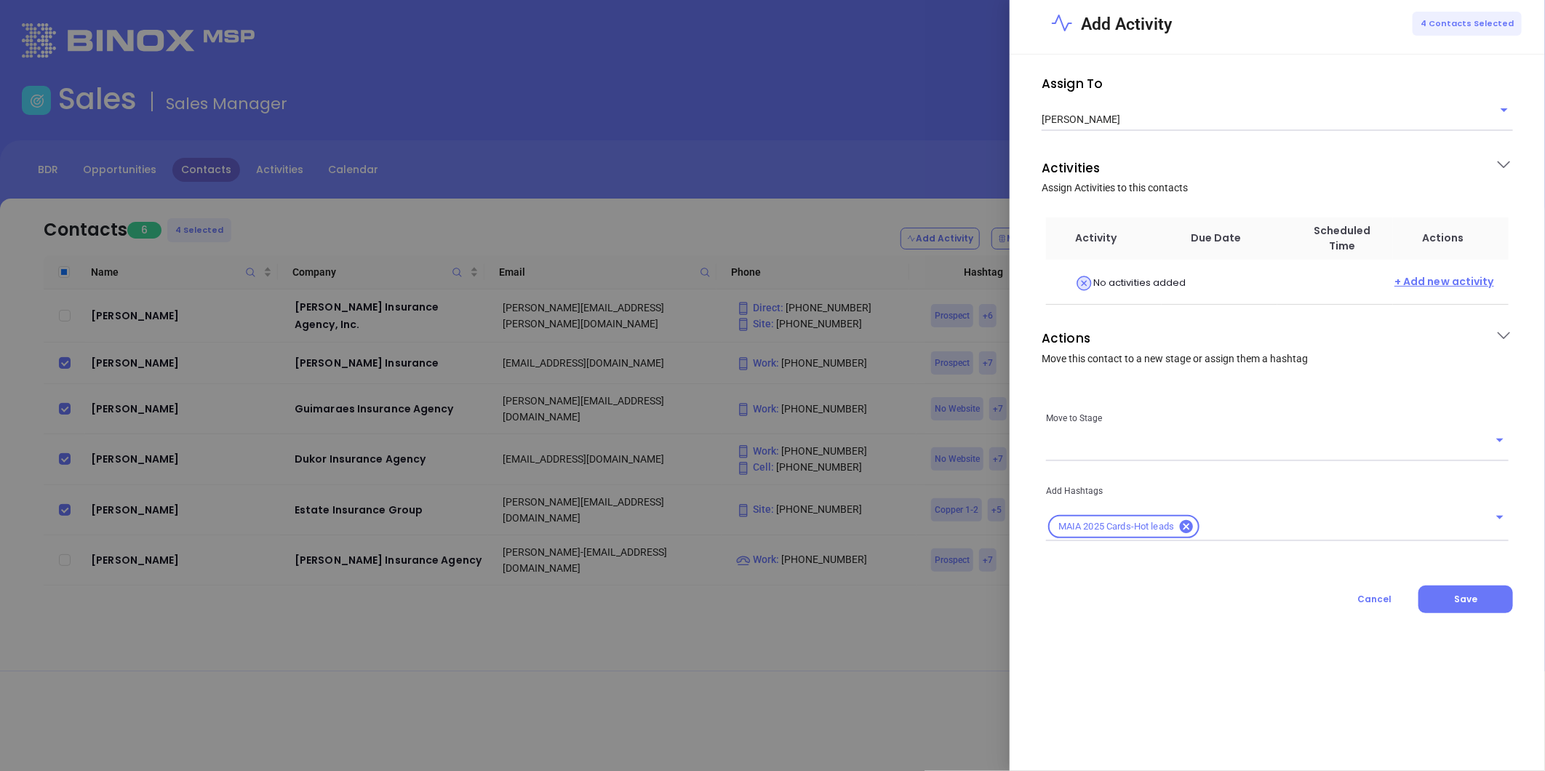
click at [1438, 281] on span "+ Add new activity" at bounding box center [1444, 283] width 100 height 18
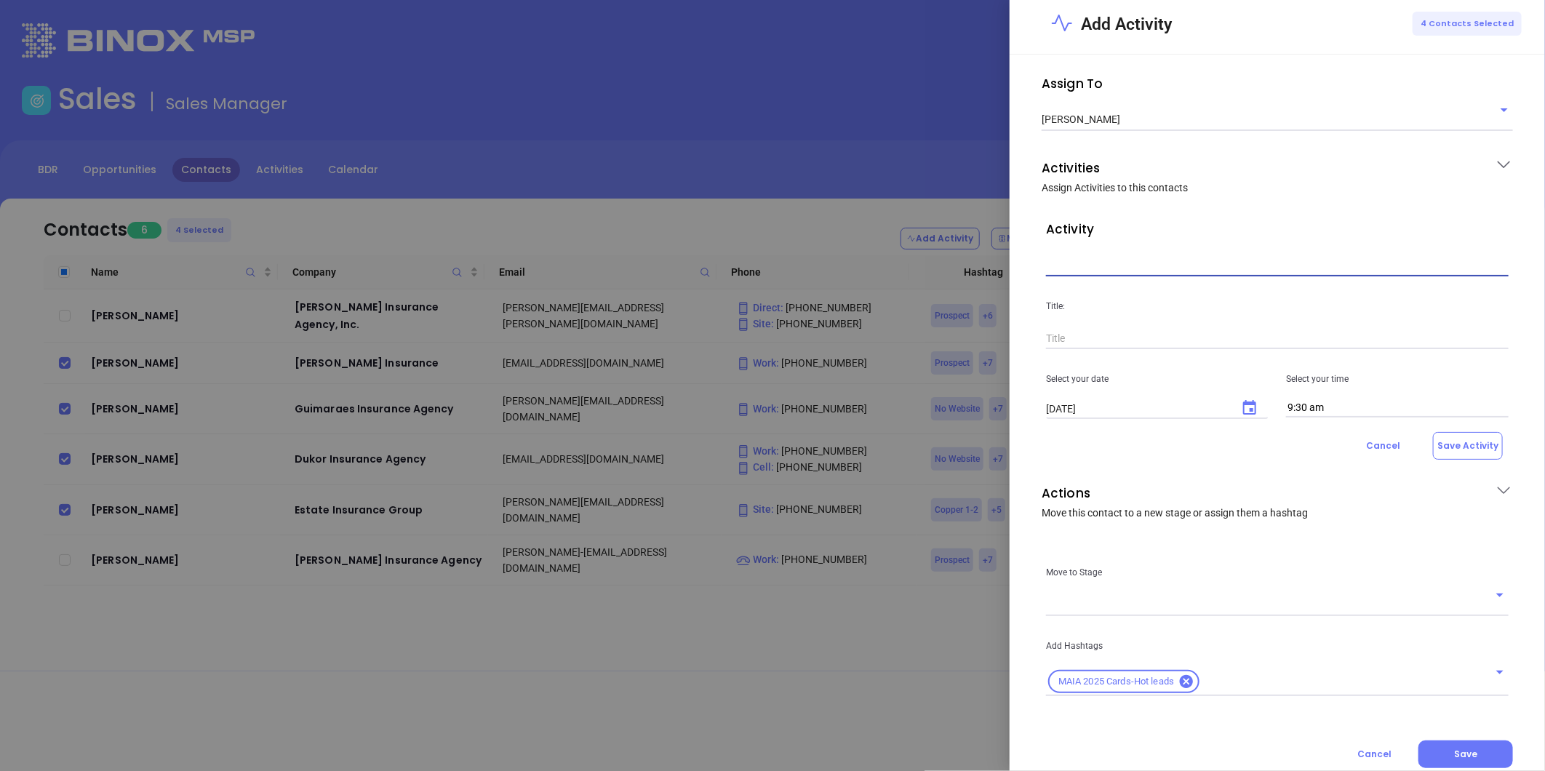
click at [1074, 260] on input "text" at bounding box center [1277, 266] width 463 height 22
drag, startPoint x: 1079, startPoint y: 328, endPoint x: 1102, endPoint y: 346, distance: 29.5
click at [1079, 327] on div "Call" at bounding box center [1263, 331] width 399 height 29
type input "Task Call"
click at [1066, 343] on input "text" at bounding box center [1277, 339] width 463 height 22
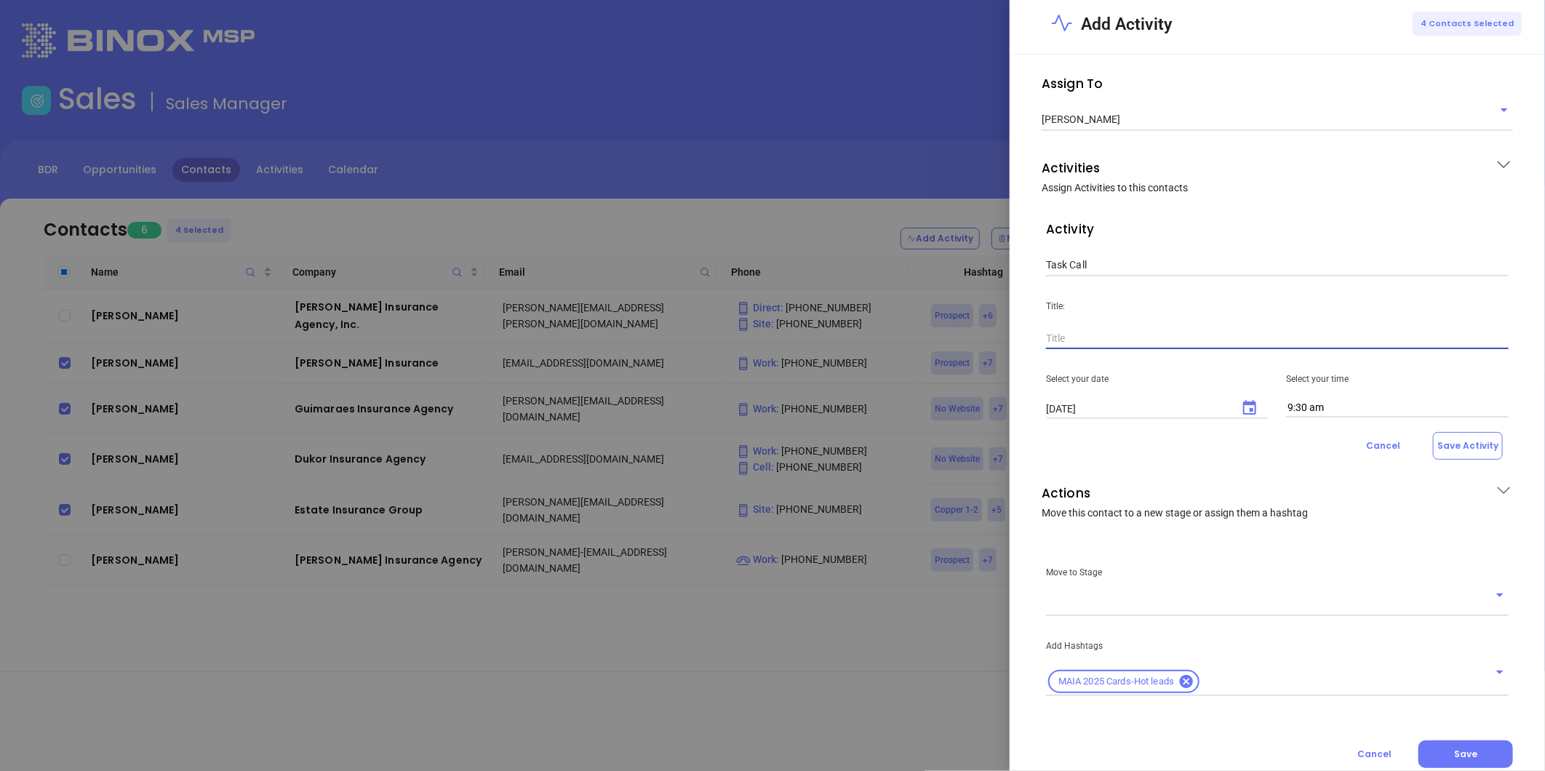
paste input "MAIA 2025 Cards-Hot leads"
type input "MAIA 2025 Cards-Hot leads"
click at [1243, 404] on icon "Choose date, selected date is Sep 30, 2025" at bounding box center [1249, 407] width 13 height 15
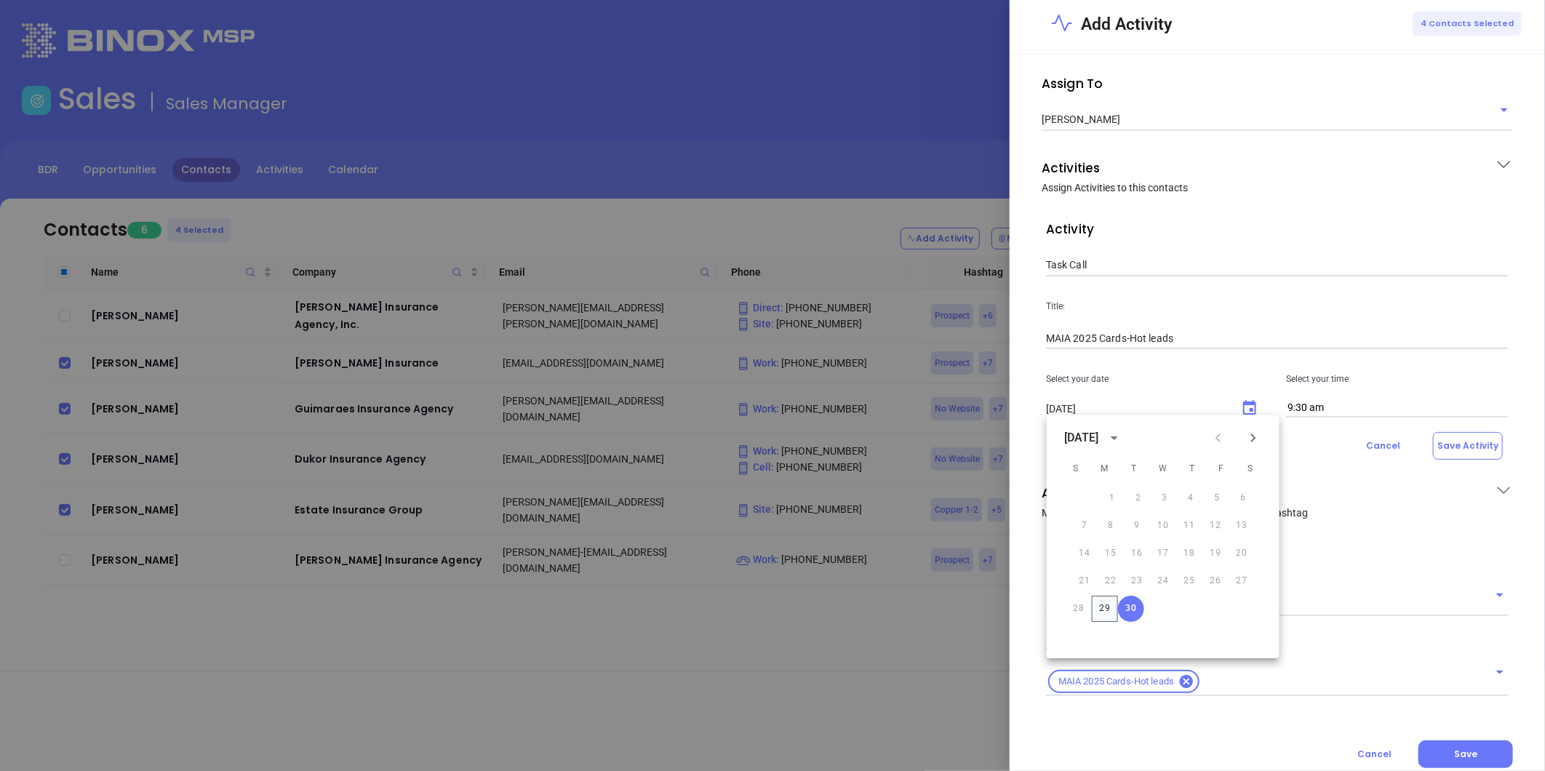
click at [1100, 606] on button "29" at bounding box center [1105, 609] width 26 height 26
type input "09/29/2025"
click at [1340, 404] on input "9:30 am" at bounding box center [1397, 408] width 223 height 19
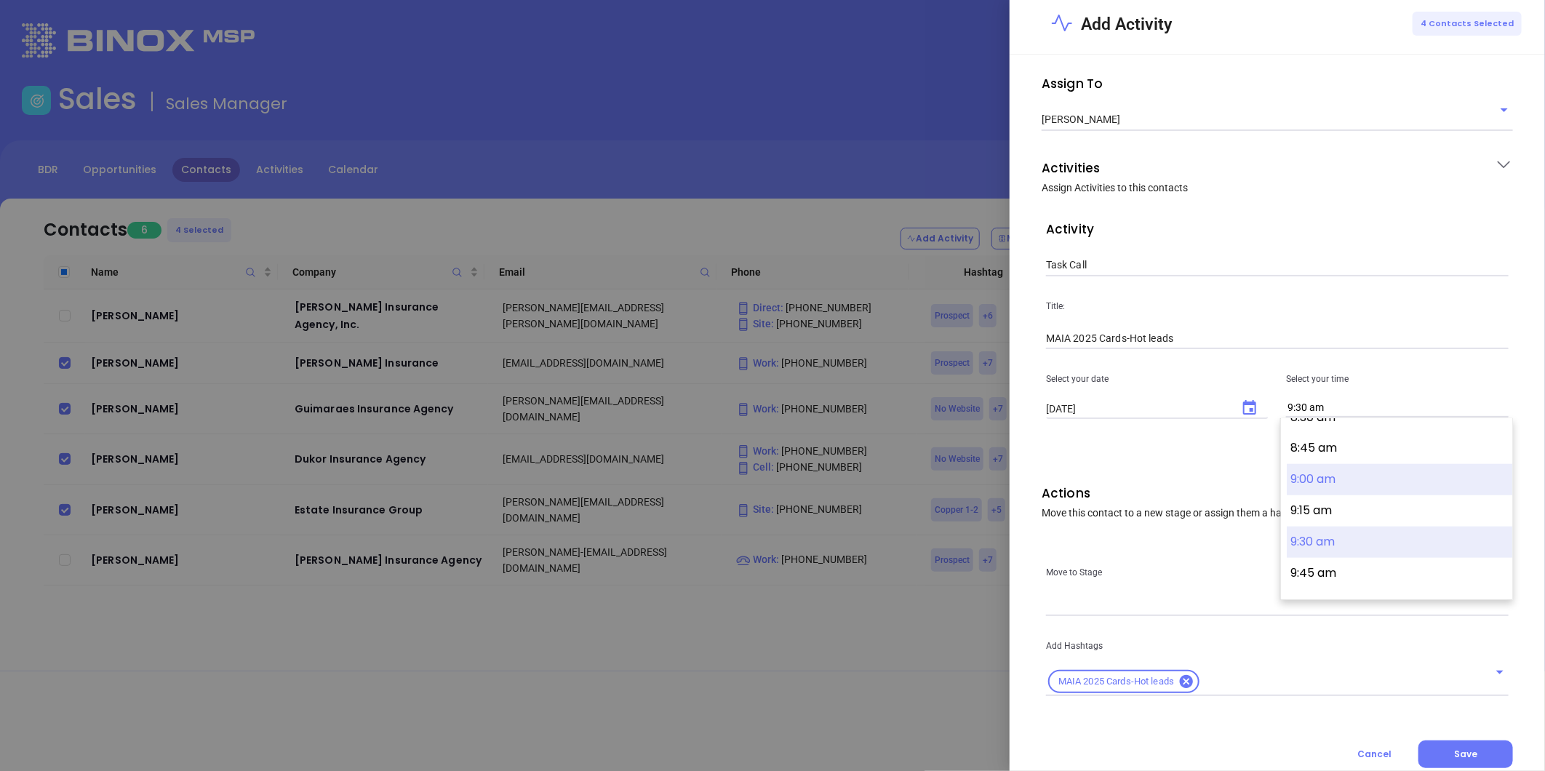
click at [1309, 473] on button "9:00 am" at bounding box center [1398, 479] width 225 height 31
type input "9:00 am"
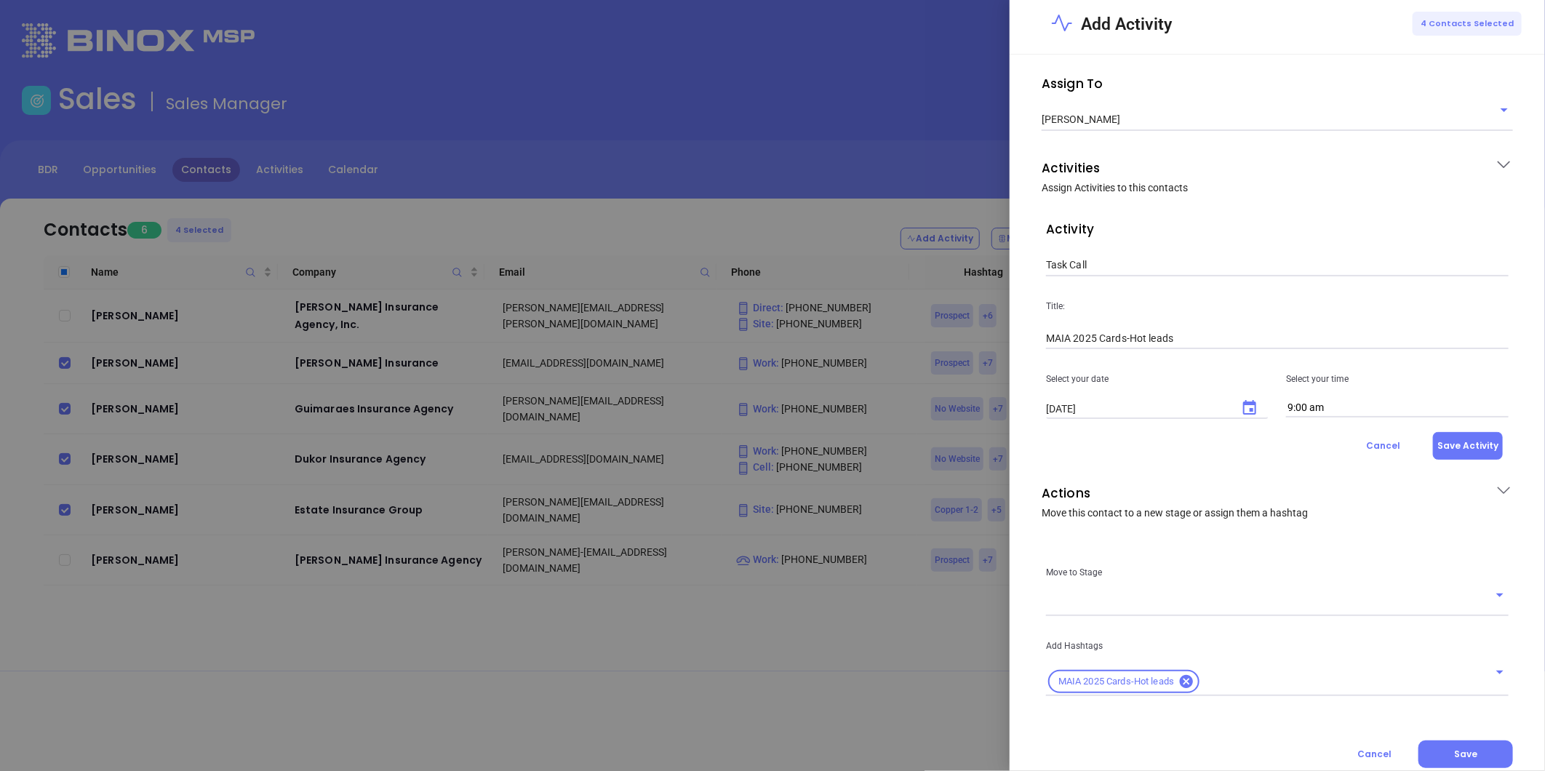
click at [1454, 442] on button "Save Activity" at bounding box center [1468, 446] width 70 height 28
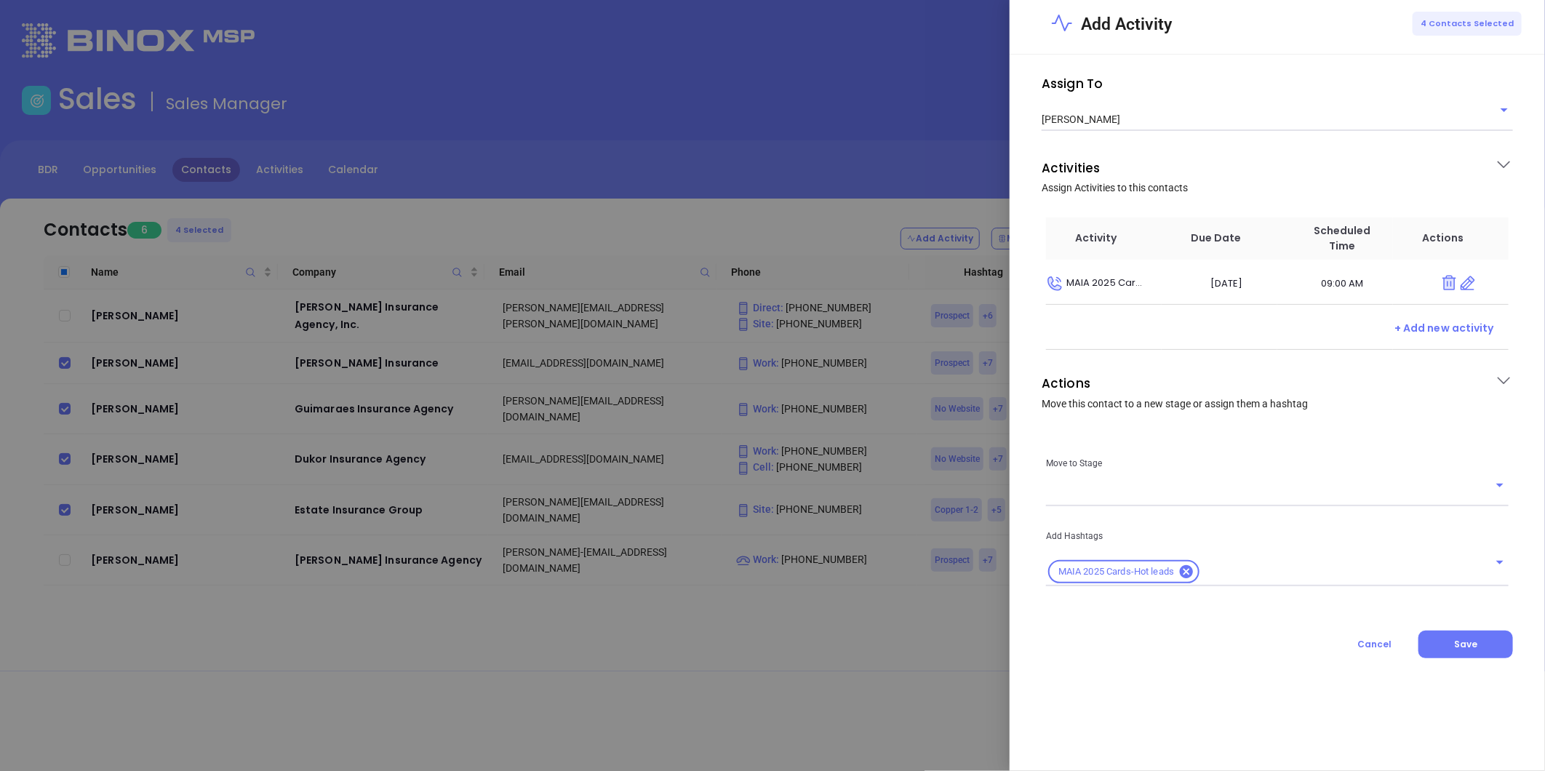
click at [1096, 498] on input "text" at bounding box center [1266, 495] width 441 height 21
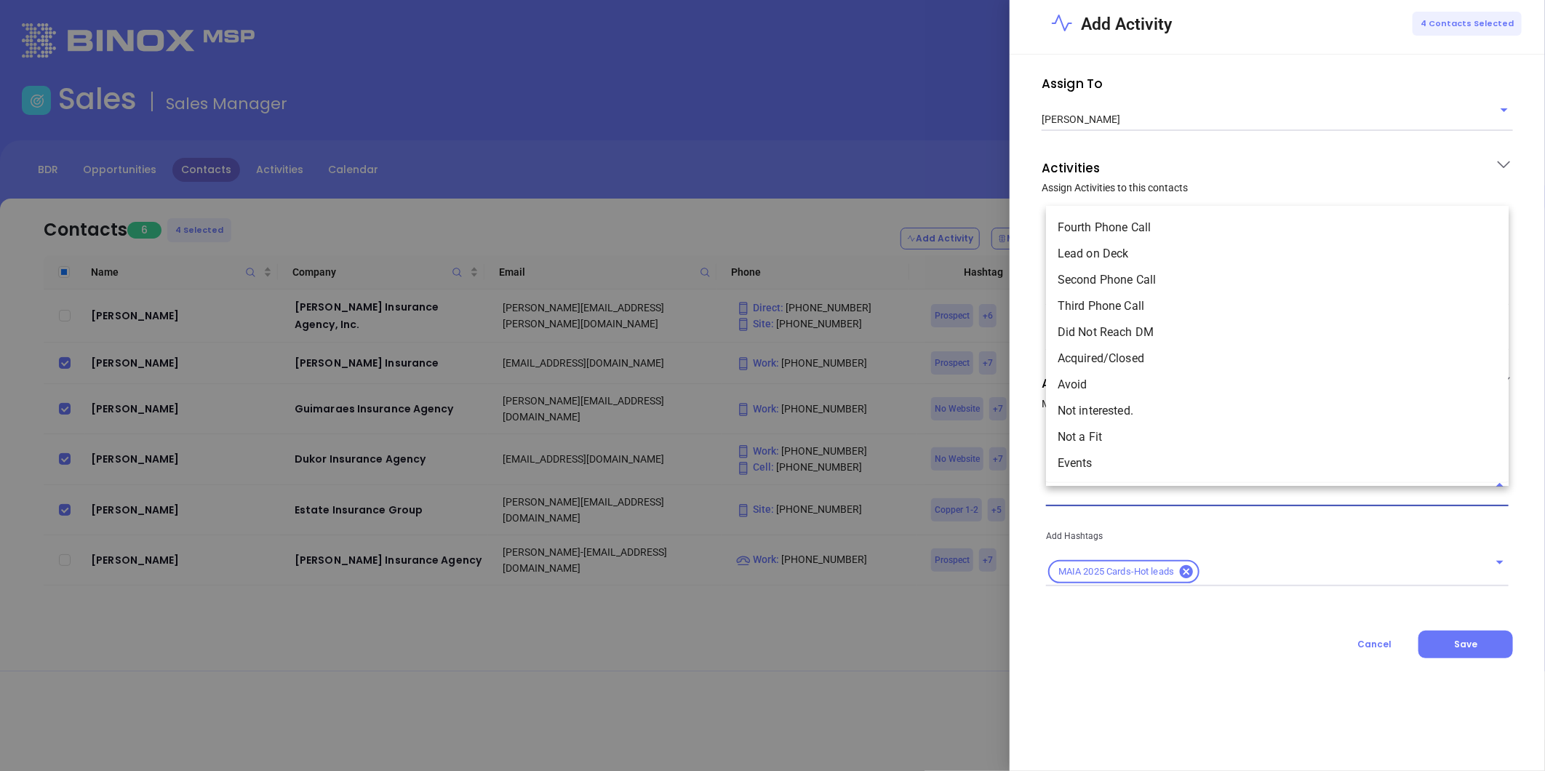
click at [1092, 249] on li "Lead on Deck" at bounding box center [1277, 254] width 463 height 26
type input "Lead on Deck"
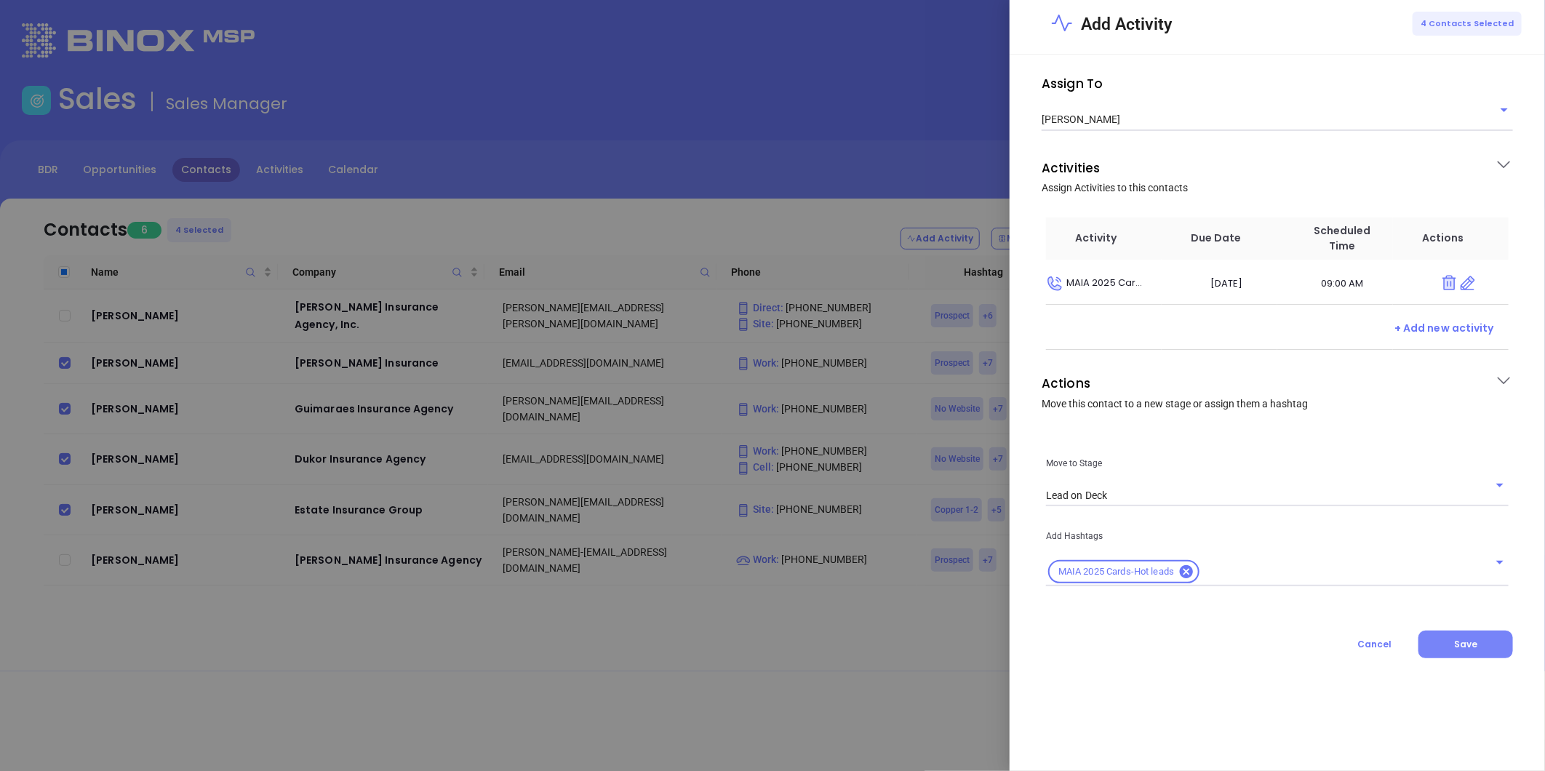
click at [1464, 642] on span "Save" at bounding box center [1465, 644] width 23 height 12
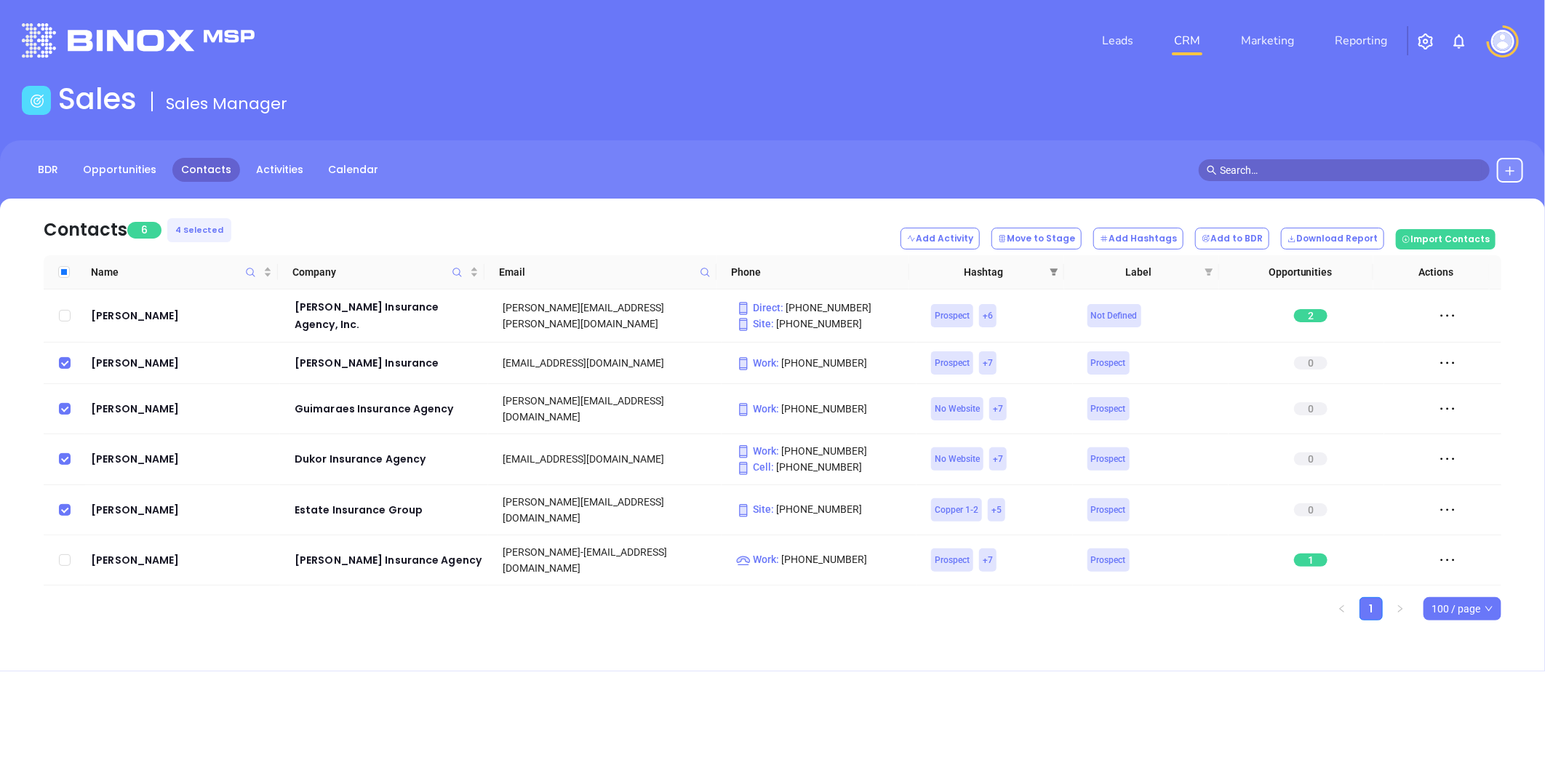
click at [1053, 268] on icon "filter" at bounding box center [1053, 272] width 9 height 9
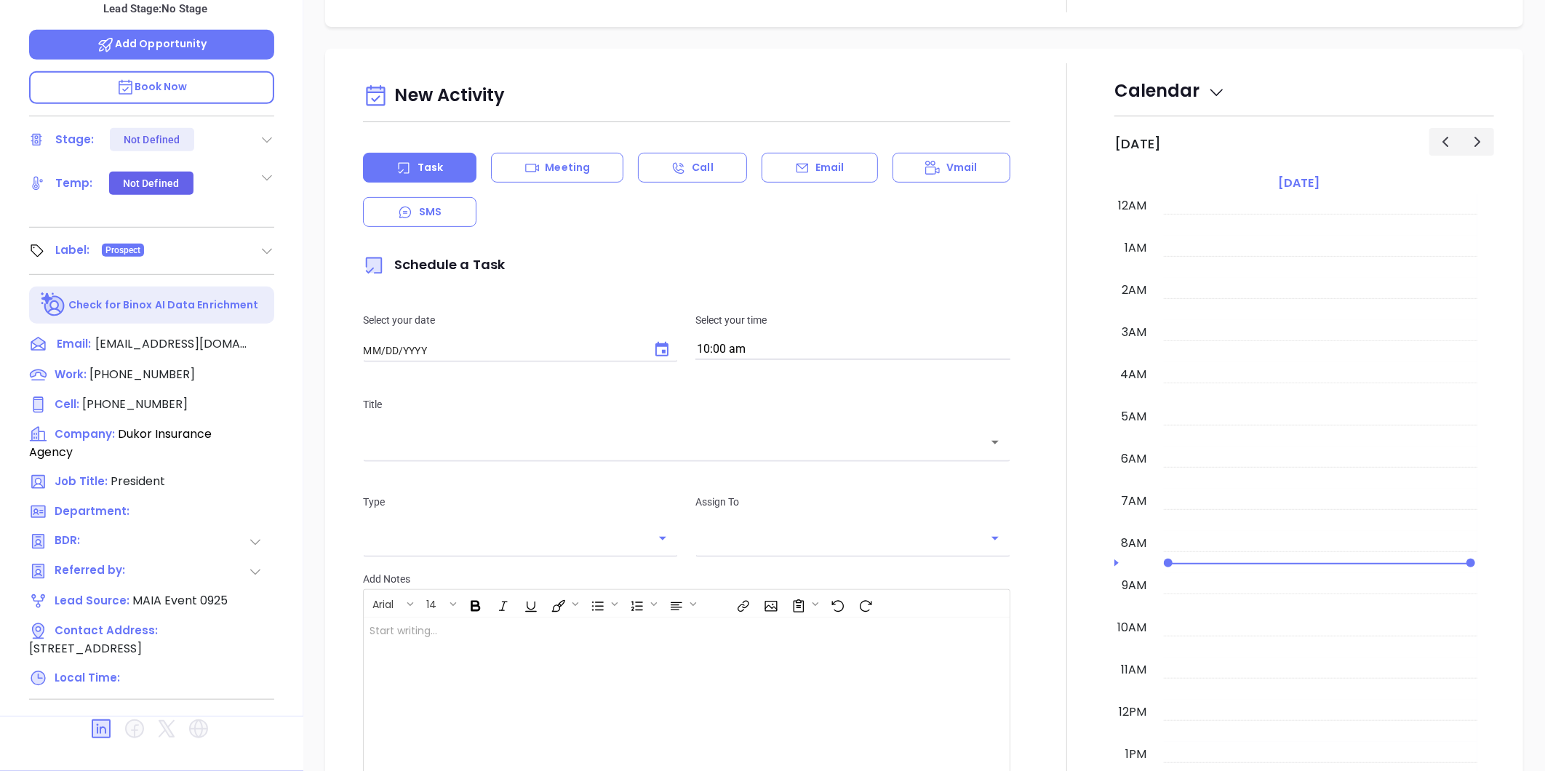
type input "[DATE]"
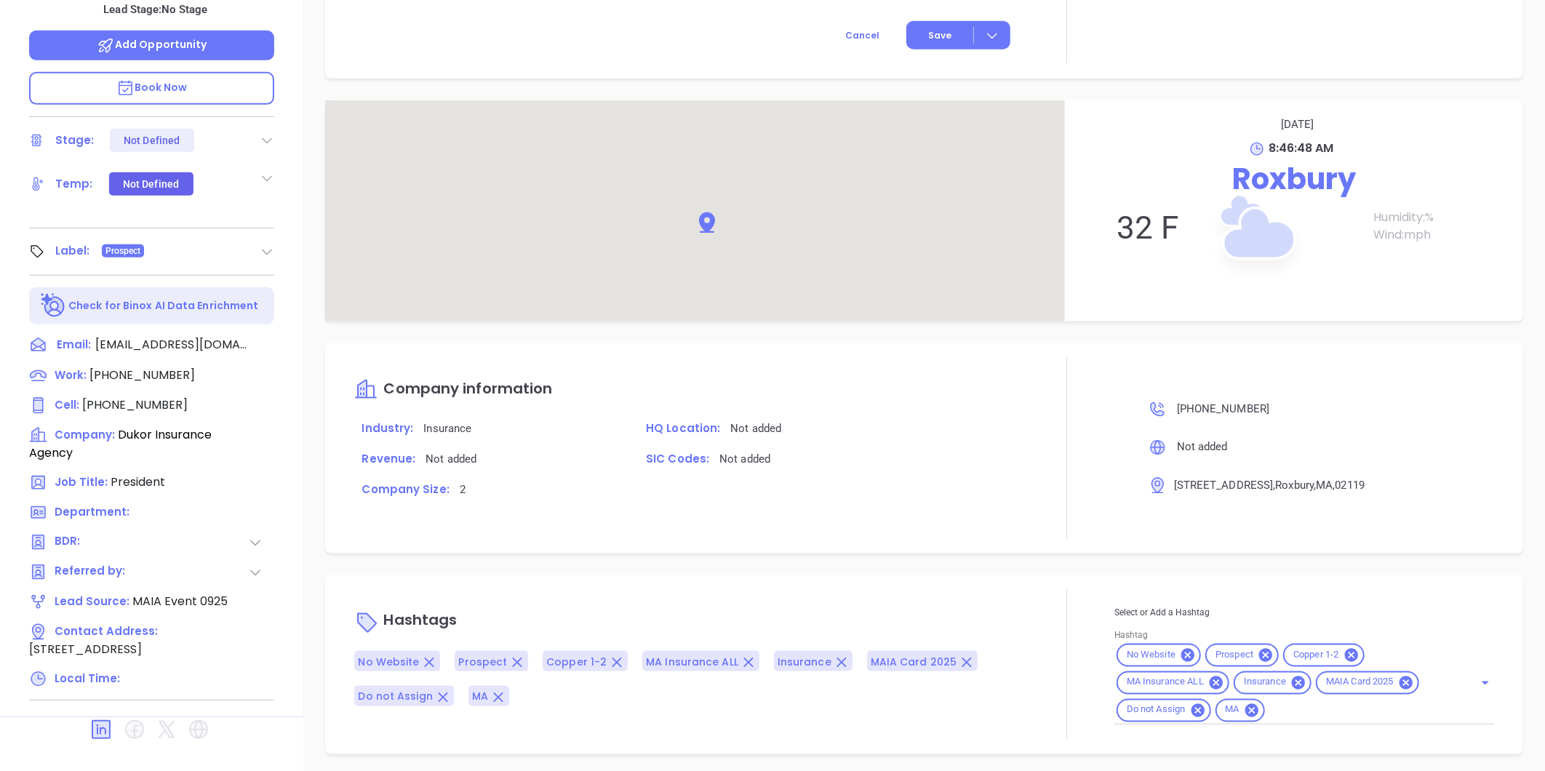
type input "[PERSON_NAME]"
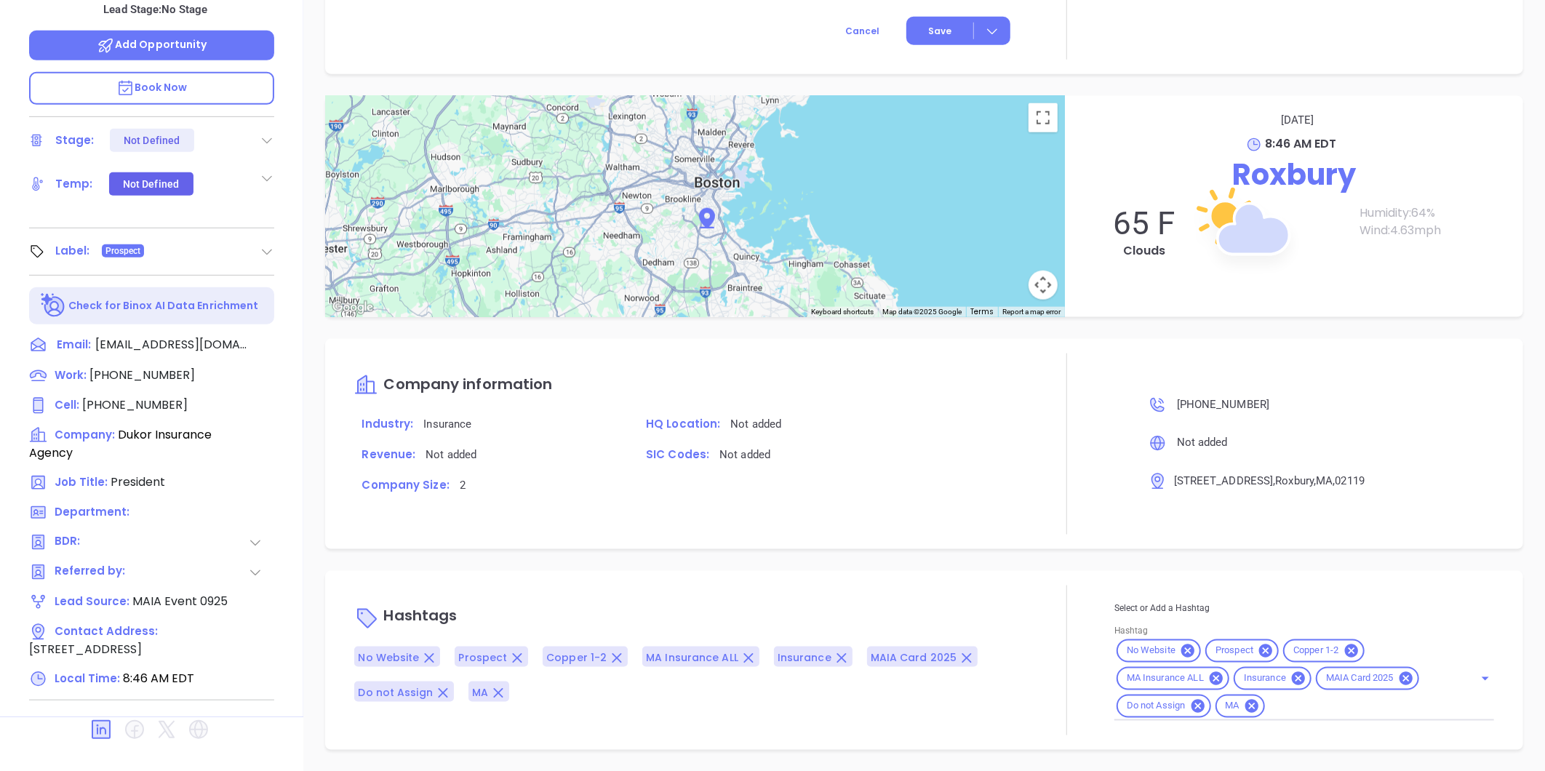
scroll to position [744, 0]
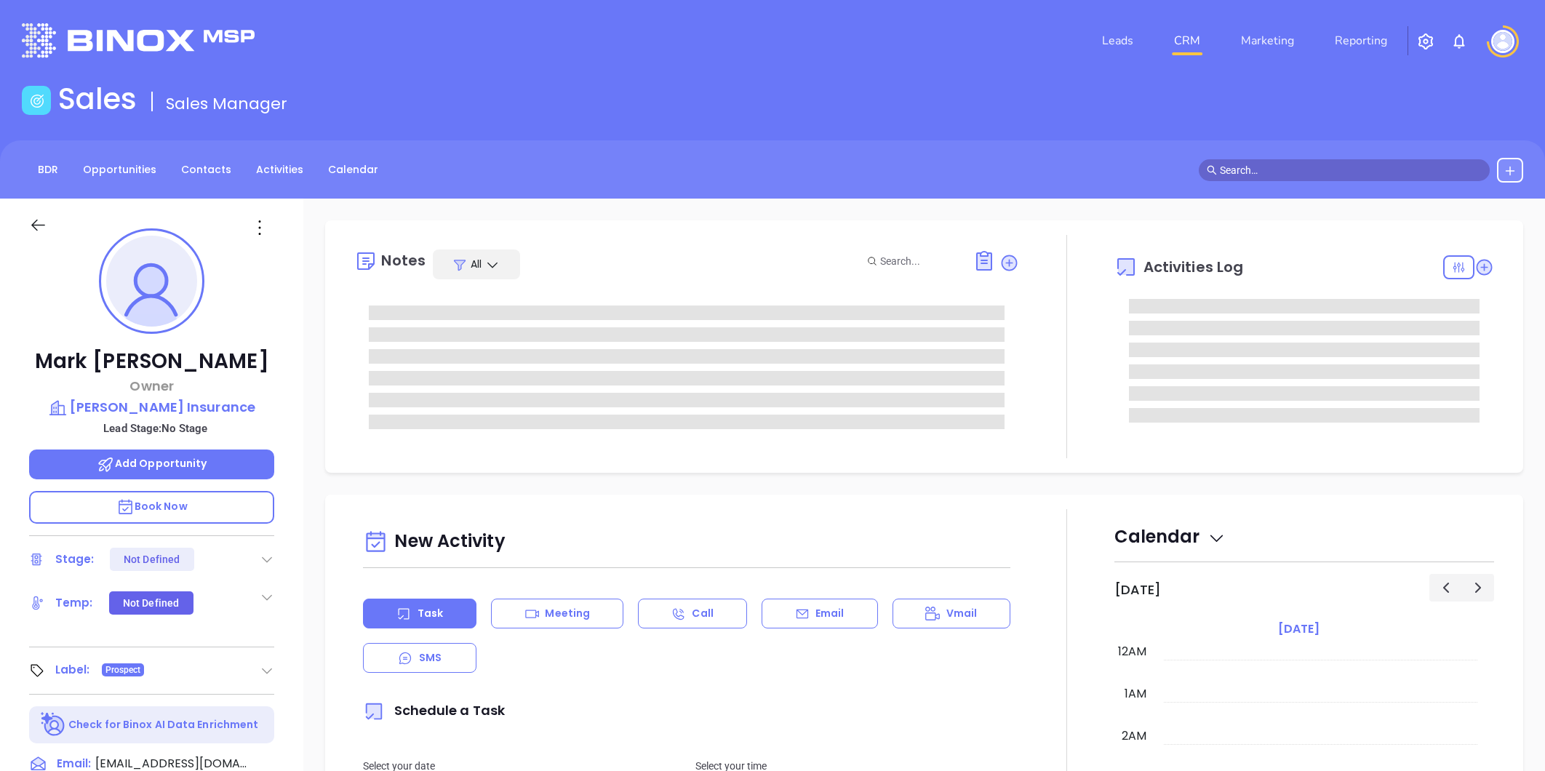
type input "[DATE]"
type input "Liz Cruz"
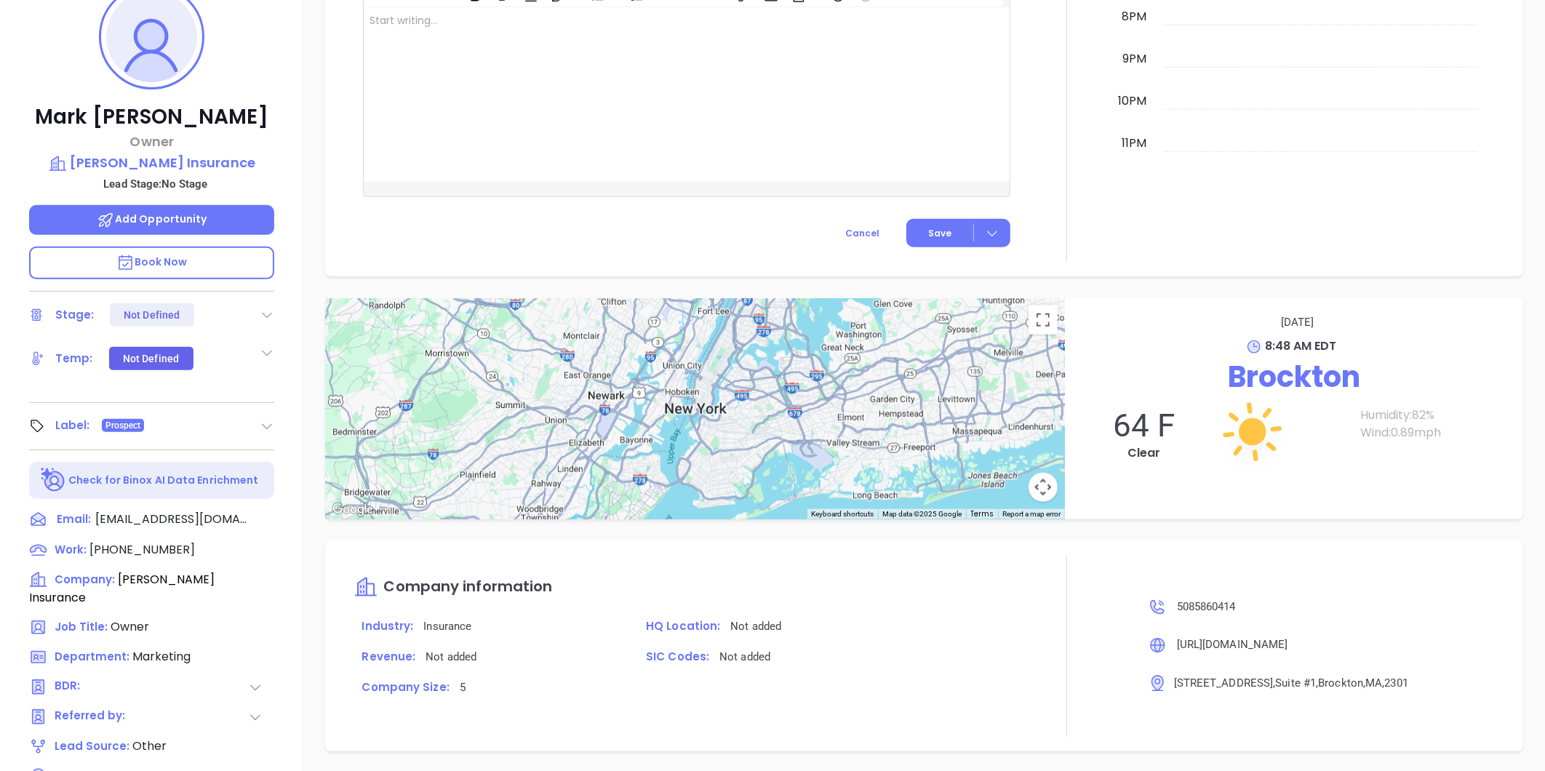
scroll to position [446, 0]
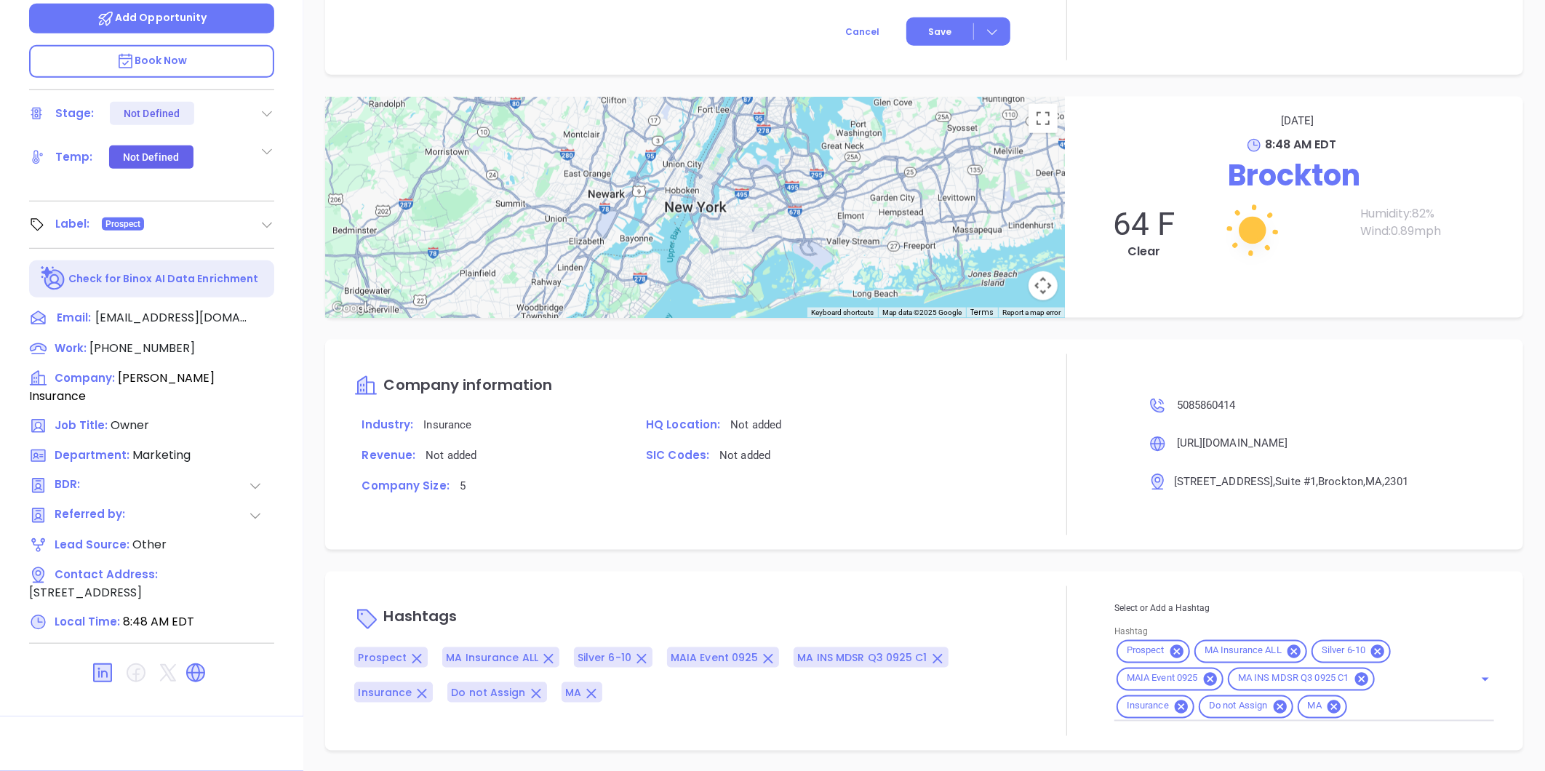
click at [1361, 708] on input "Hashtag" at bounding box center [1401, 706] width 104 height 18
paste input "MAIA 2025 Cards-Hot leads"
type input "MAIA 2025 Cards-Hot leads"
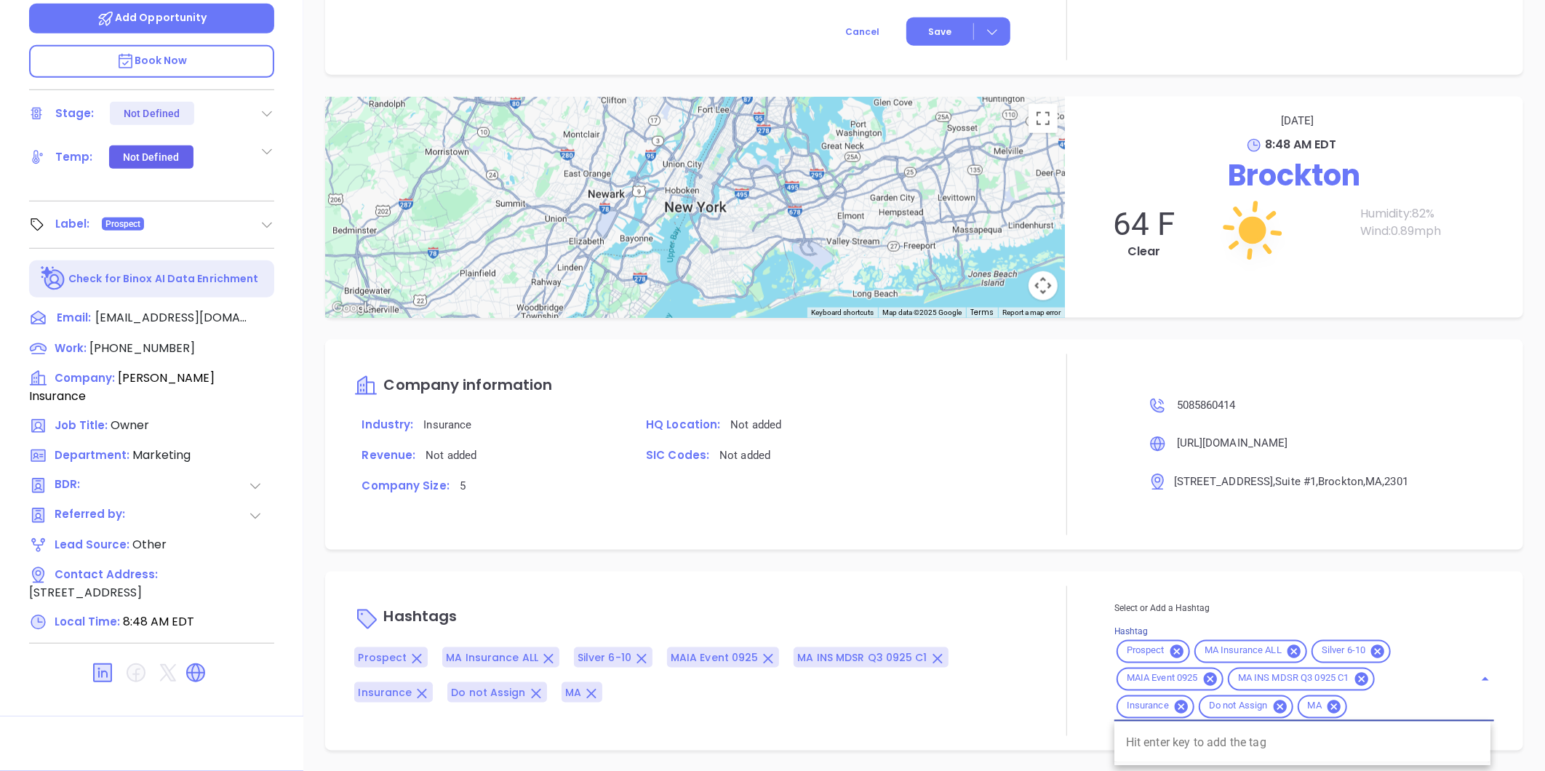
scroll to position [0, 0]
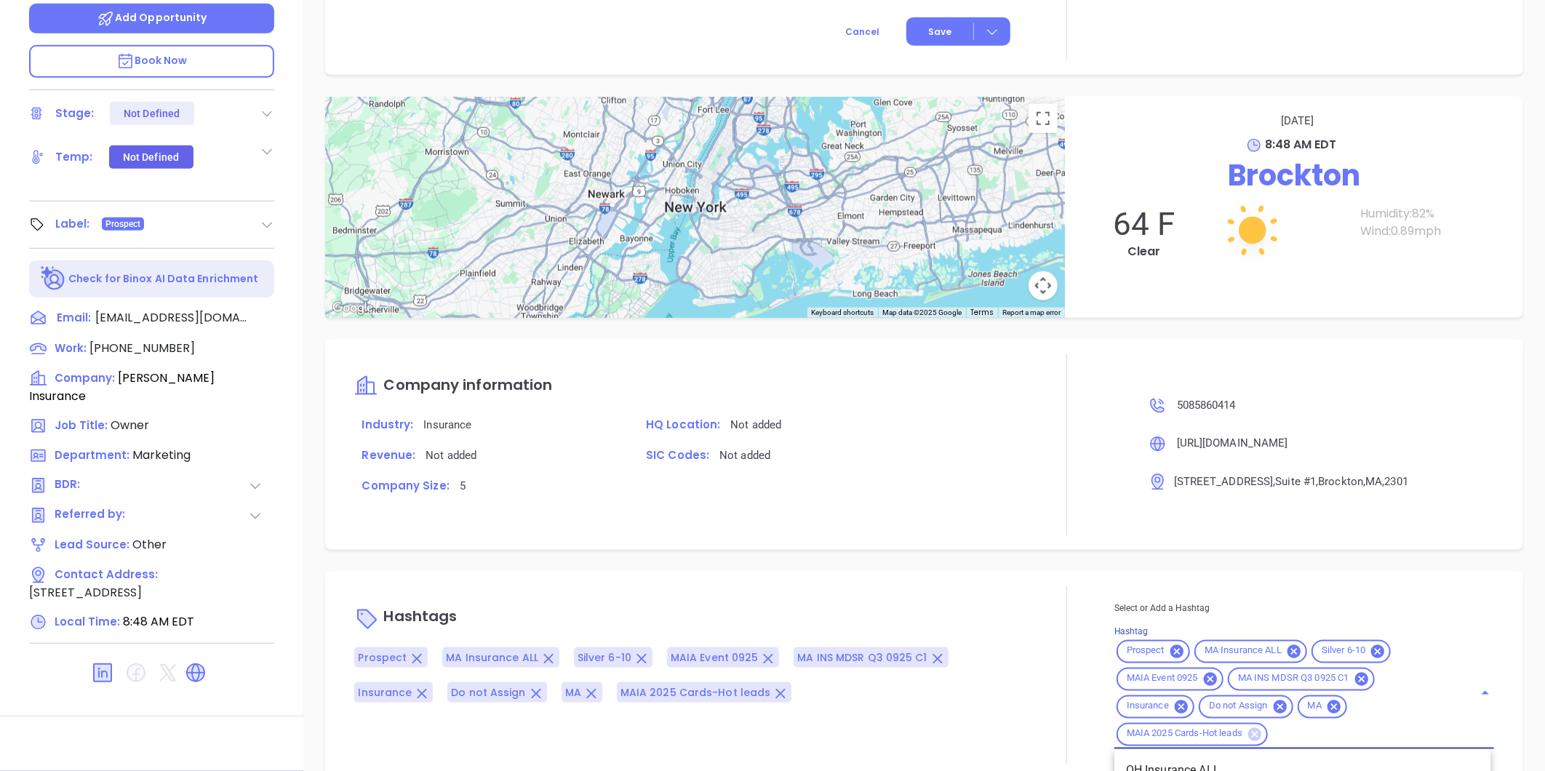
click at [1252, 732] on icon at bounding box center [1254, 733] width 13 height 13
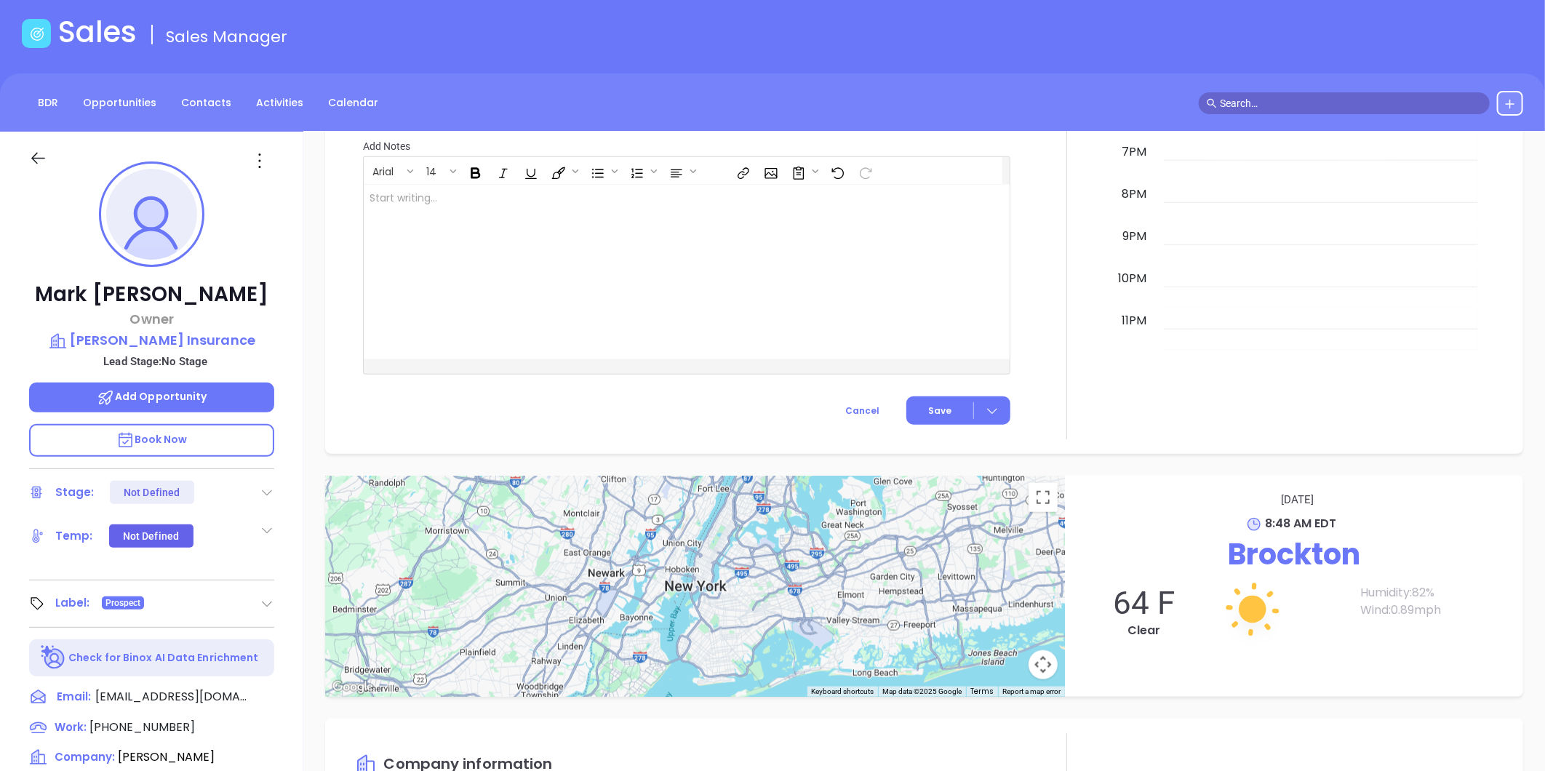
scroll to position [41, 0]
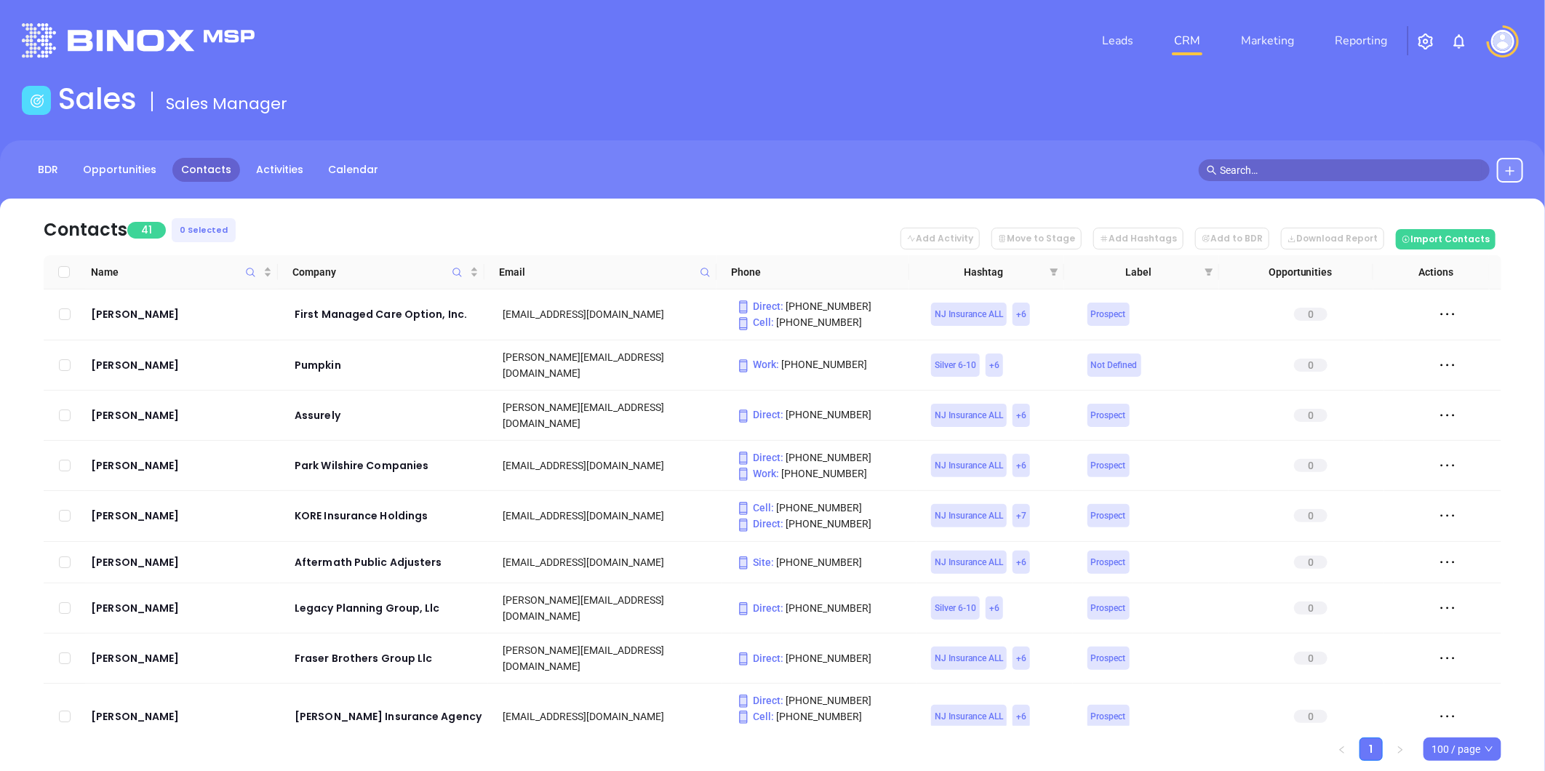
click at [674, 79] on header "Leads CRM Marketing Reporting Financial Leads Leads" at bounding box center [772, 40] width 1501 height 81
